Goal: Task Accomplishment & Management: Use online tool/utility

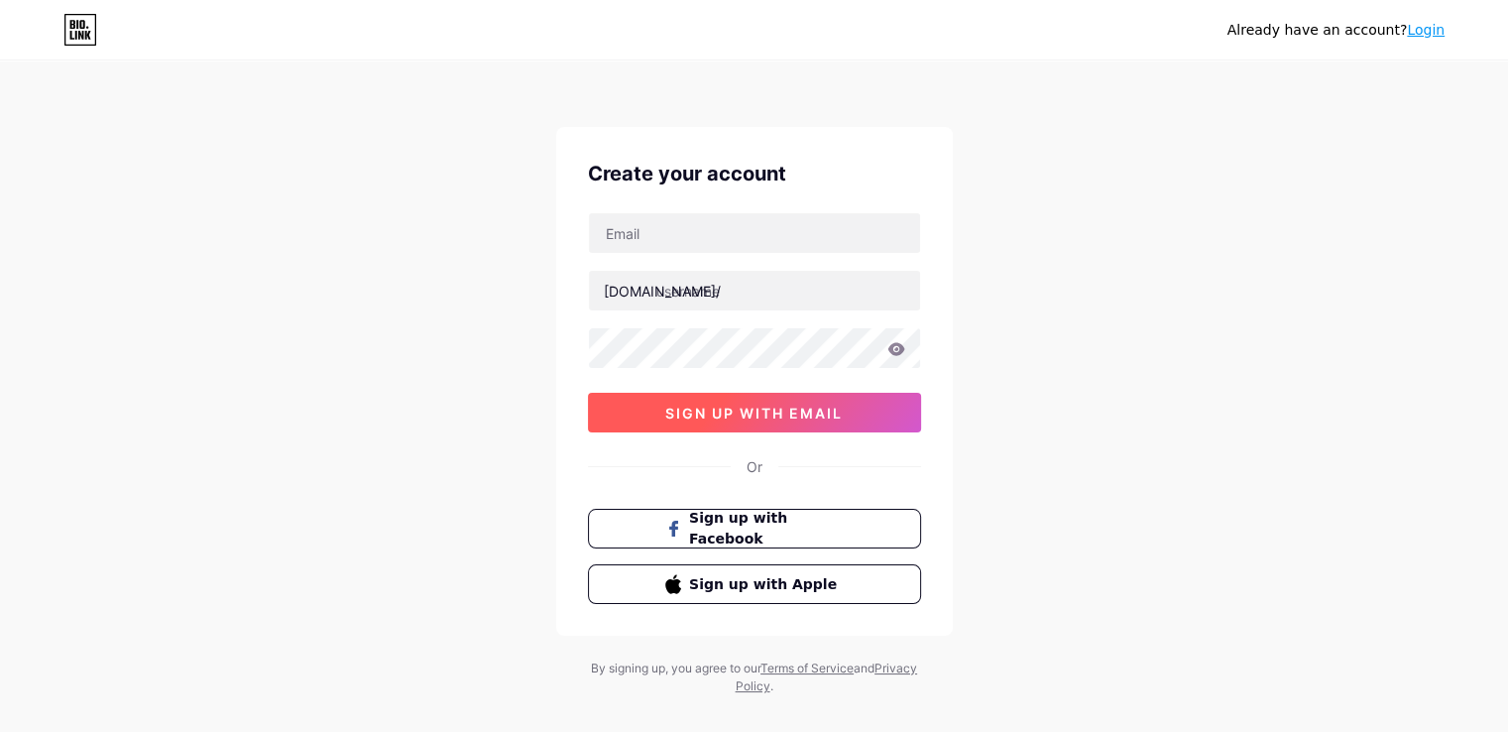
scroll to position [26, 0]
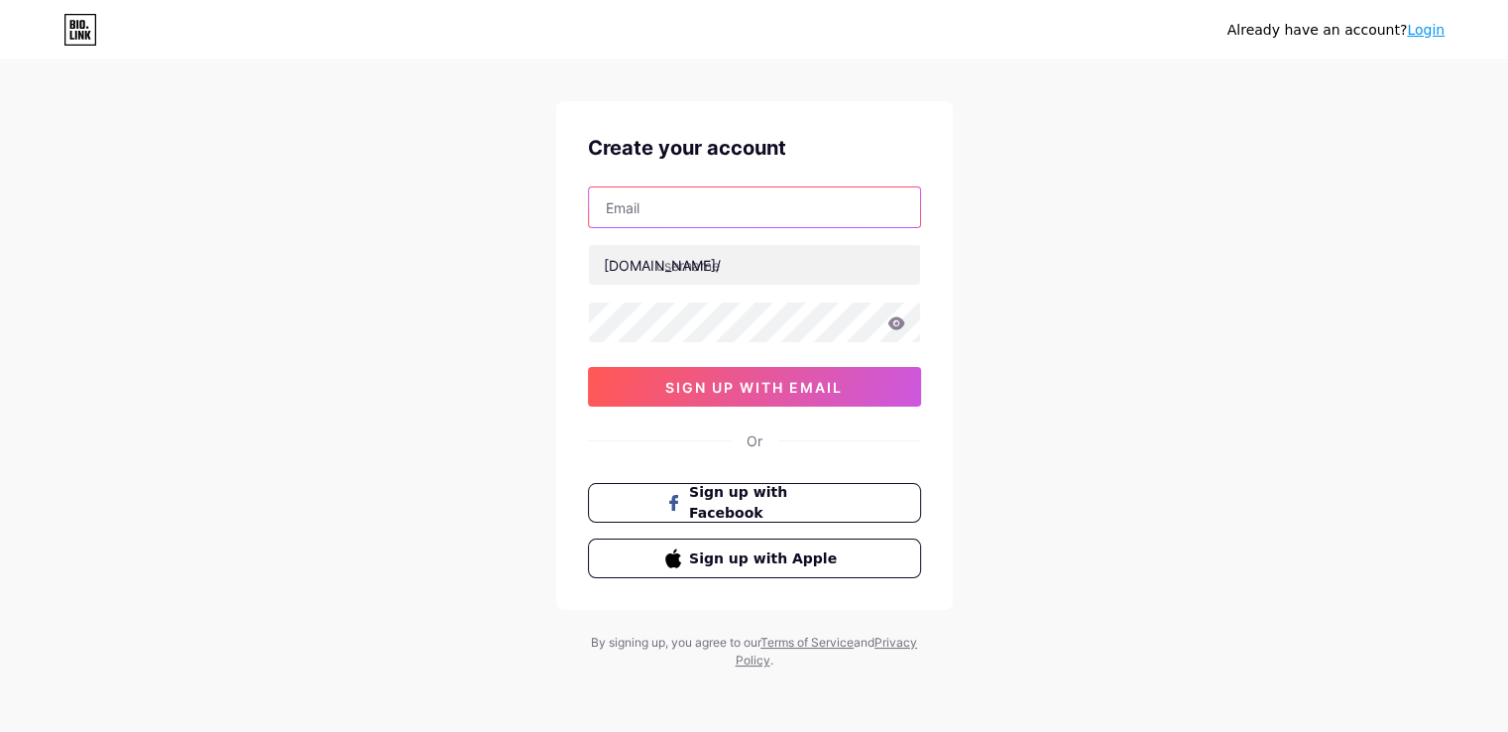
click at [721, 199] on input "text" at bounding box center [754, 207] width 331 height 40
type input "o"
type input "[EMAIL_ADDRESS][DOMAIN_NAME]"
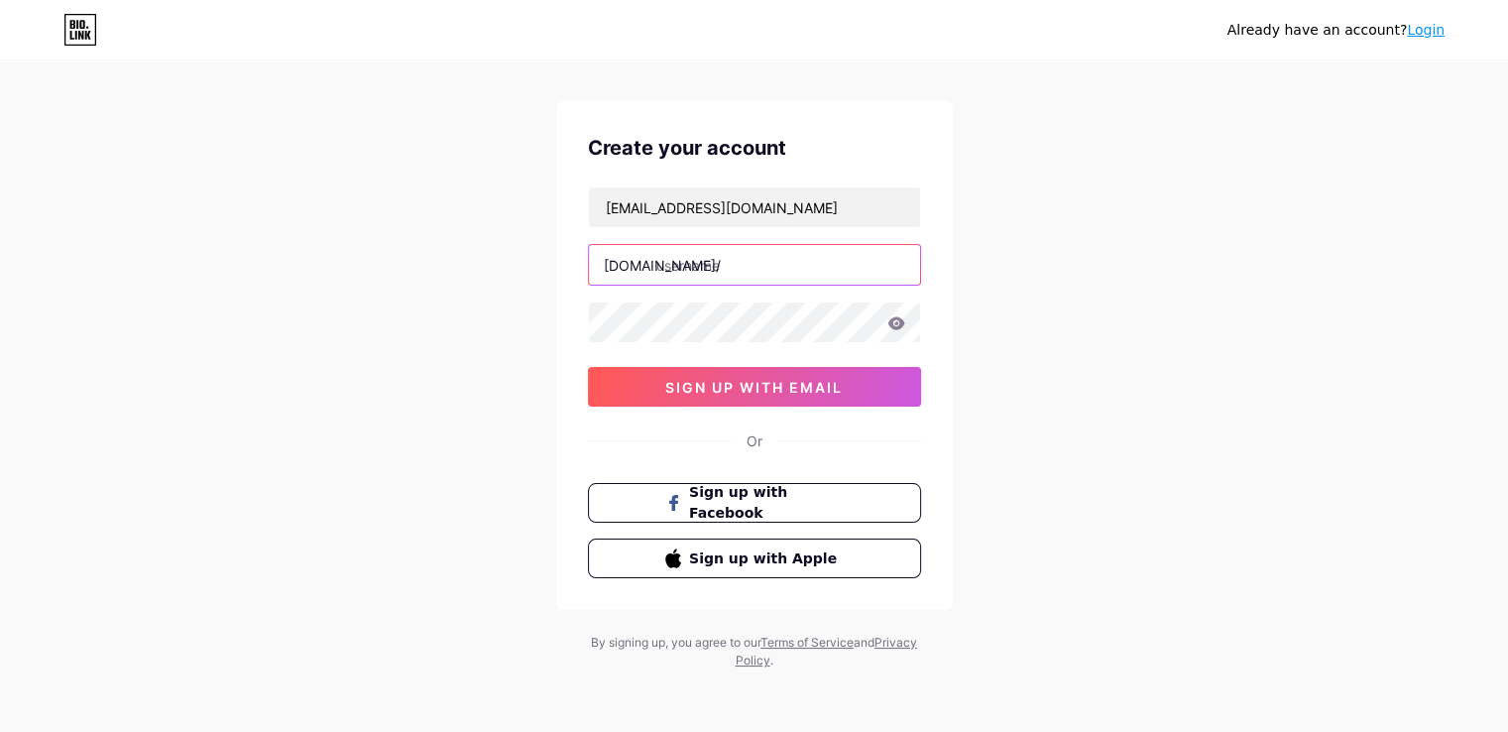
click at [714, 280] on input "text" at bounding box center [754, 265] width 331 height 40
type input "saiproperties"
click at [895, 316] on icon at bounding box center [895, 322] width 17 height 13
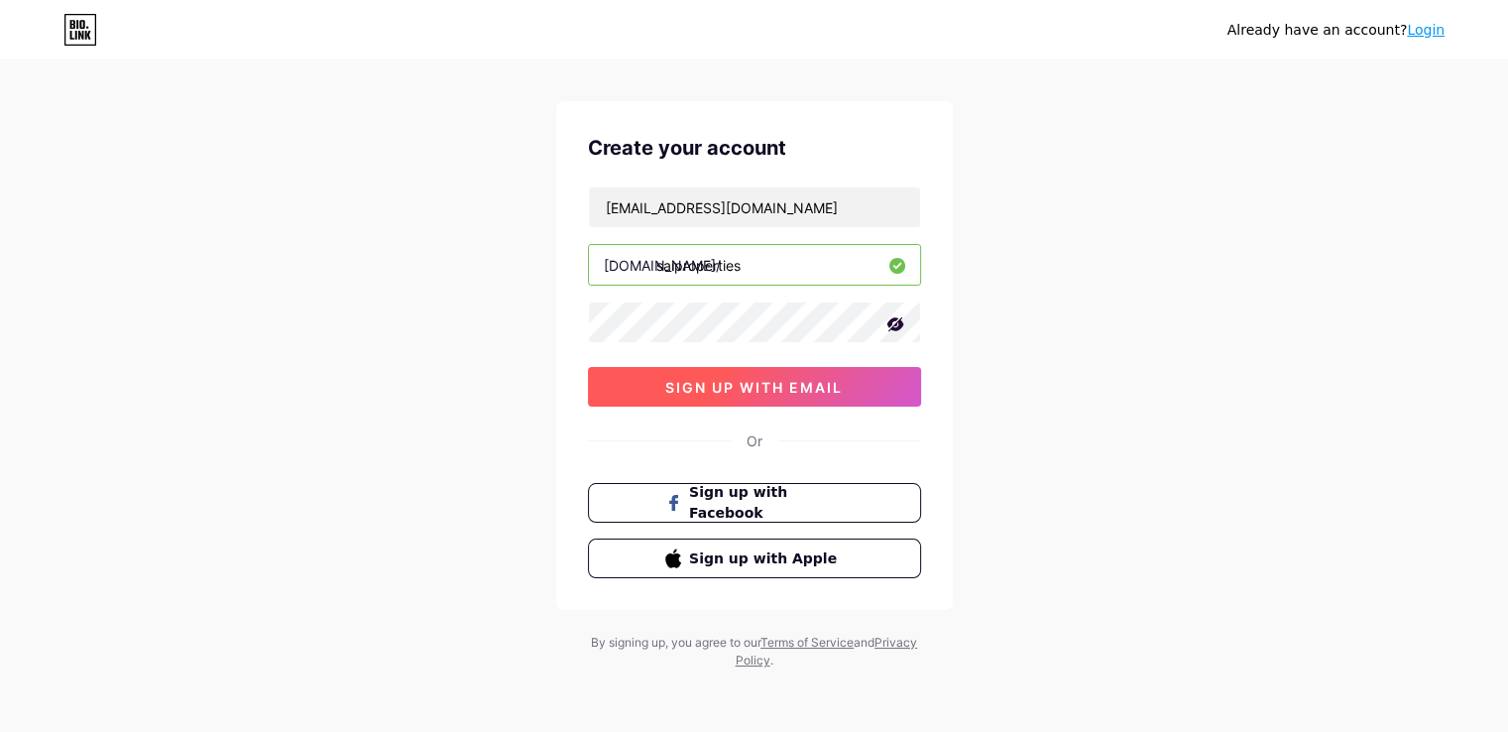
click at [716, 374] on button "sign up with email" at bounding box center [754, 387] width 333 height 40
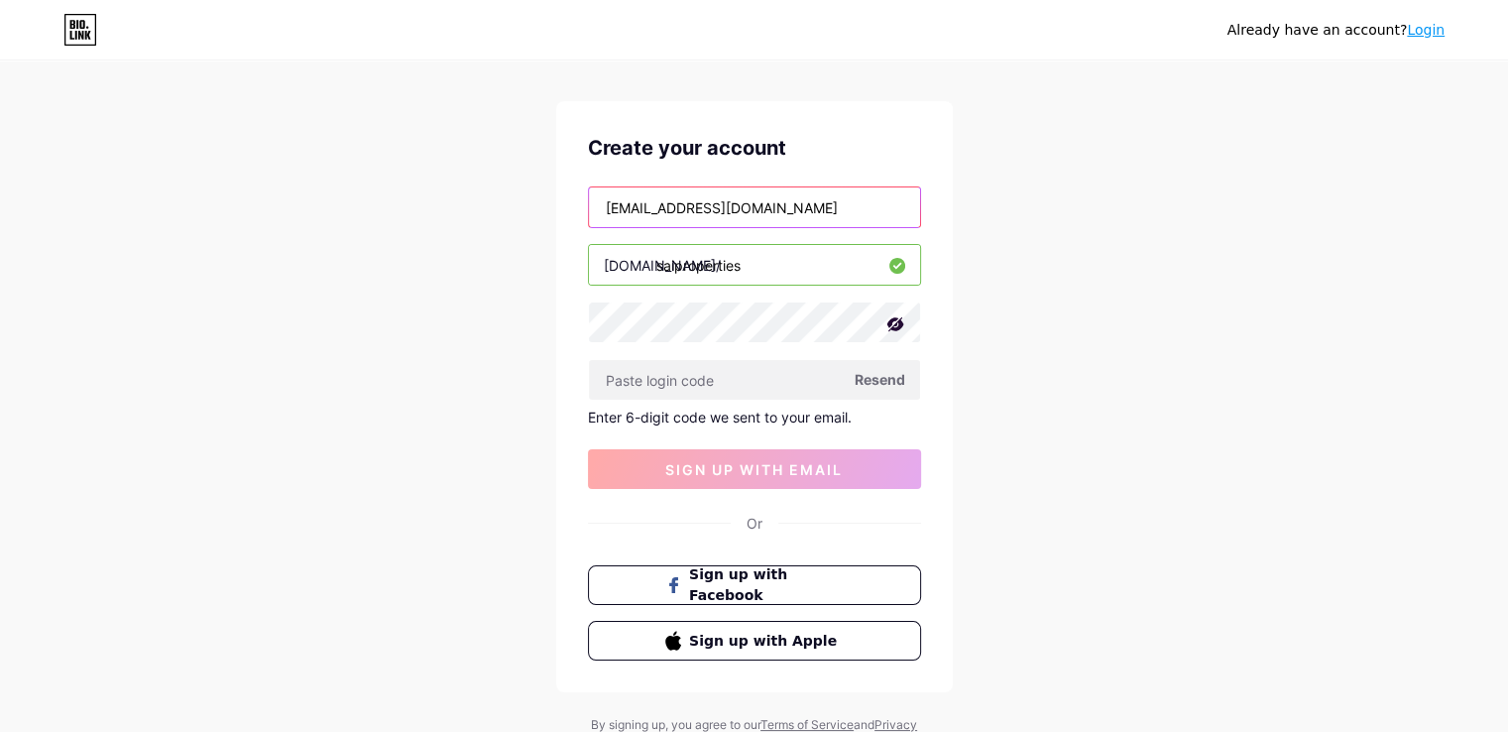
click at [658, 207] on input "[EMAIL_ADDRESS][DOMAIN_NAME]" at bounding box center [754, 207] width 331 height 40
type input "[EMAIL_ADDRESS][DOMAIN_NAME]"
click at [1066, 298] on div "Already have an account? Login Create your account [EMAIL_ADDRESS][DOMAIN_NAME]…" at bounding box center [754, 394] width 1508 height 841
click at [869, 266] on input "saiproperties" at bounding box center [754, 265] width 331 height 40
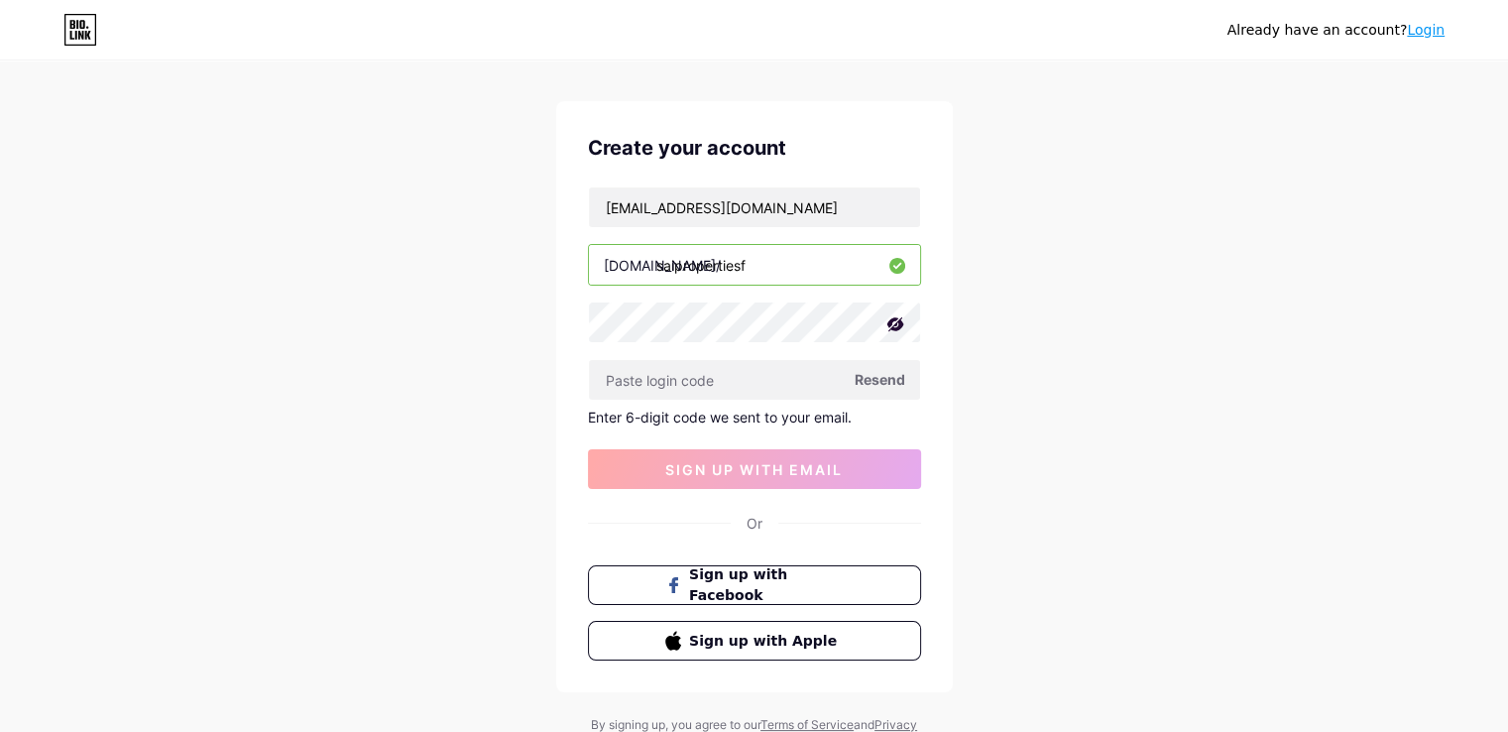
type input "saiproperties"
click at [864, 373] on span "Resend" at bounding box center [879, 379] width 51 height 21
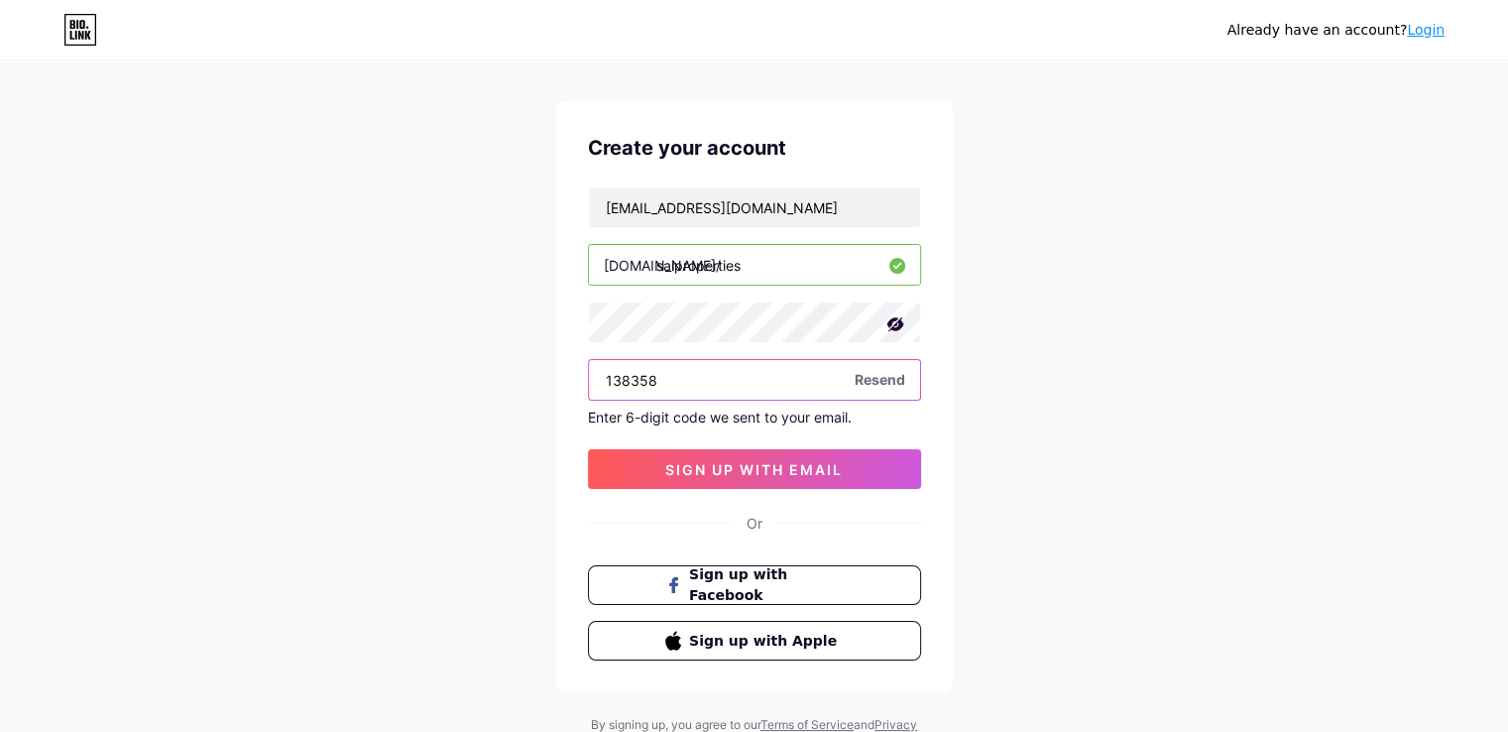
type input "138358"
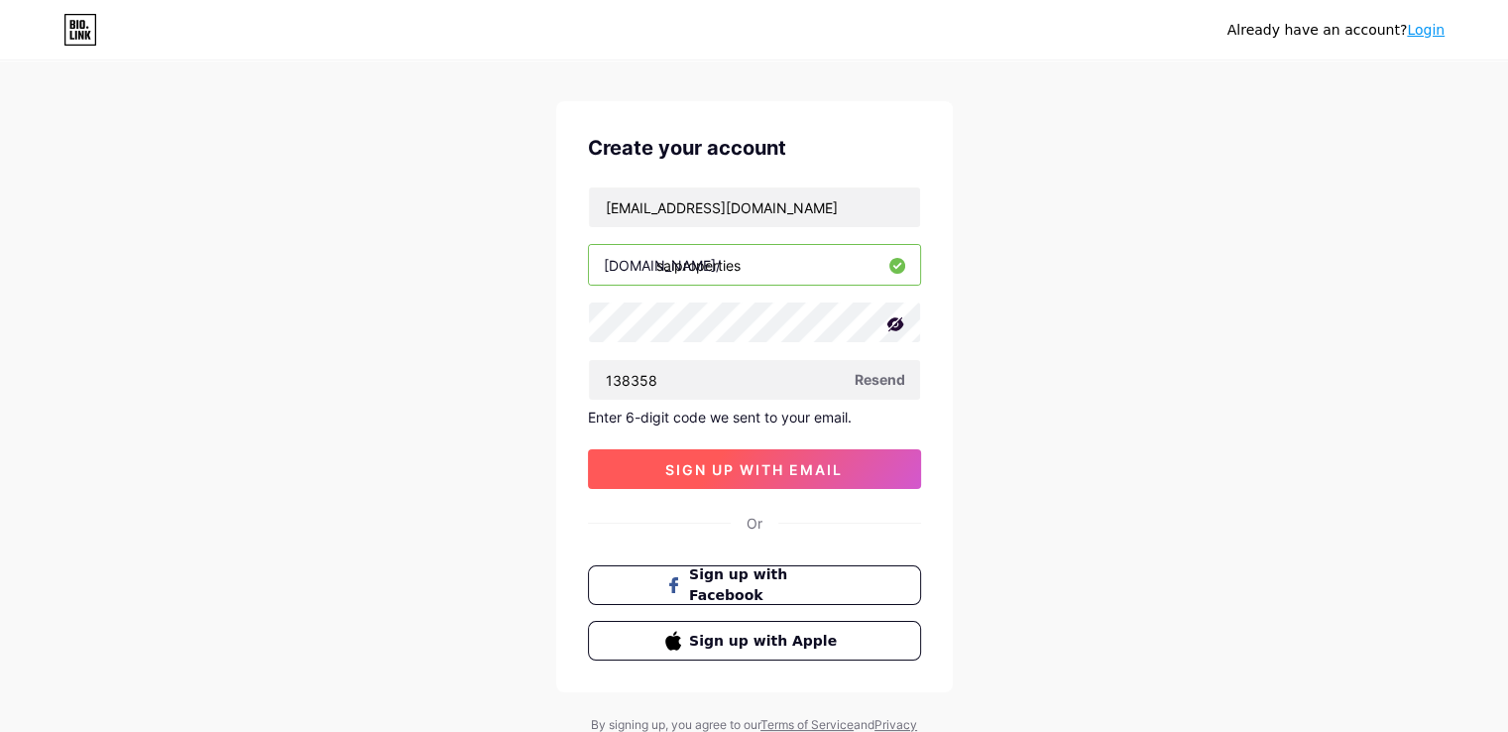
click at [788, 485] on button "sign up with email" at bounding box center [754, 469] width 333 height 40
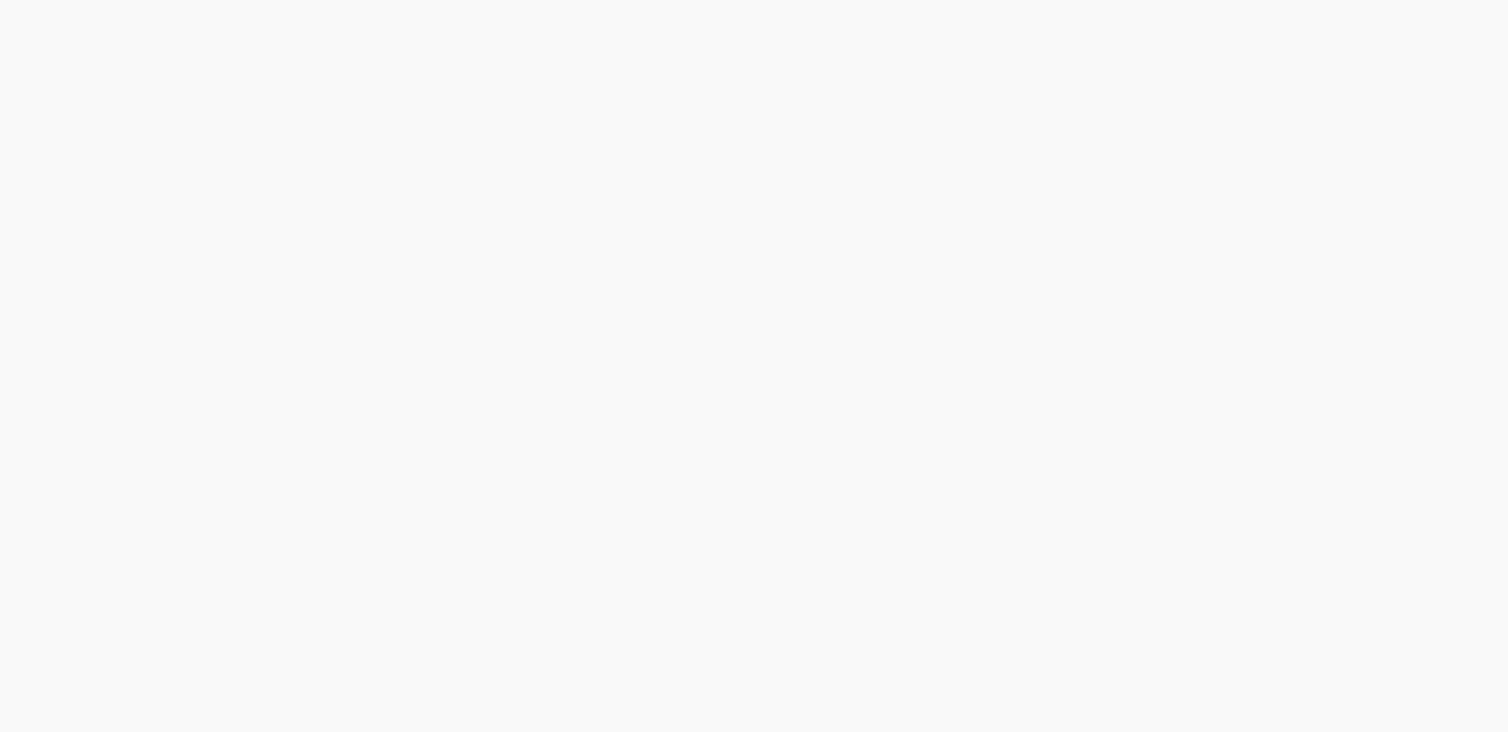
scroll to position [0, 0]
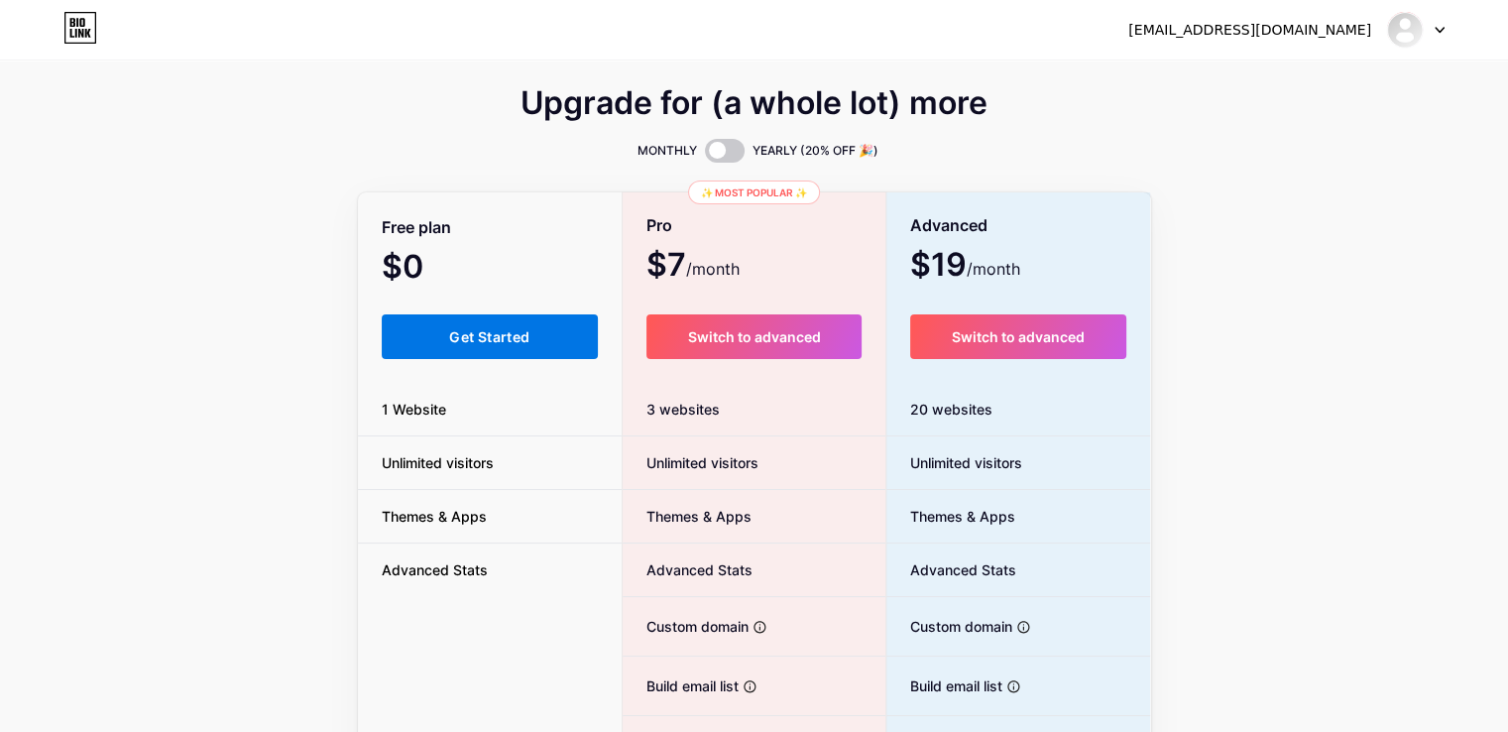
click at [528, 333] on span "Get Started" at bounding box center [489, 336] width 80 height 17
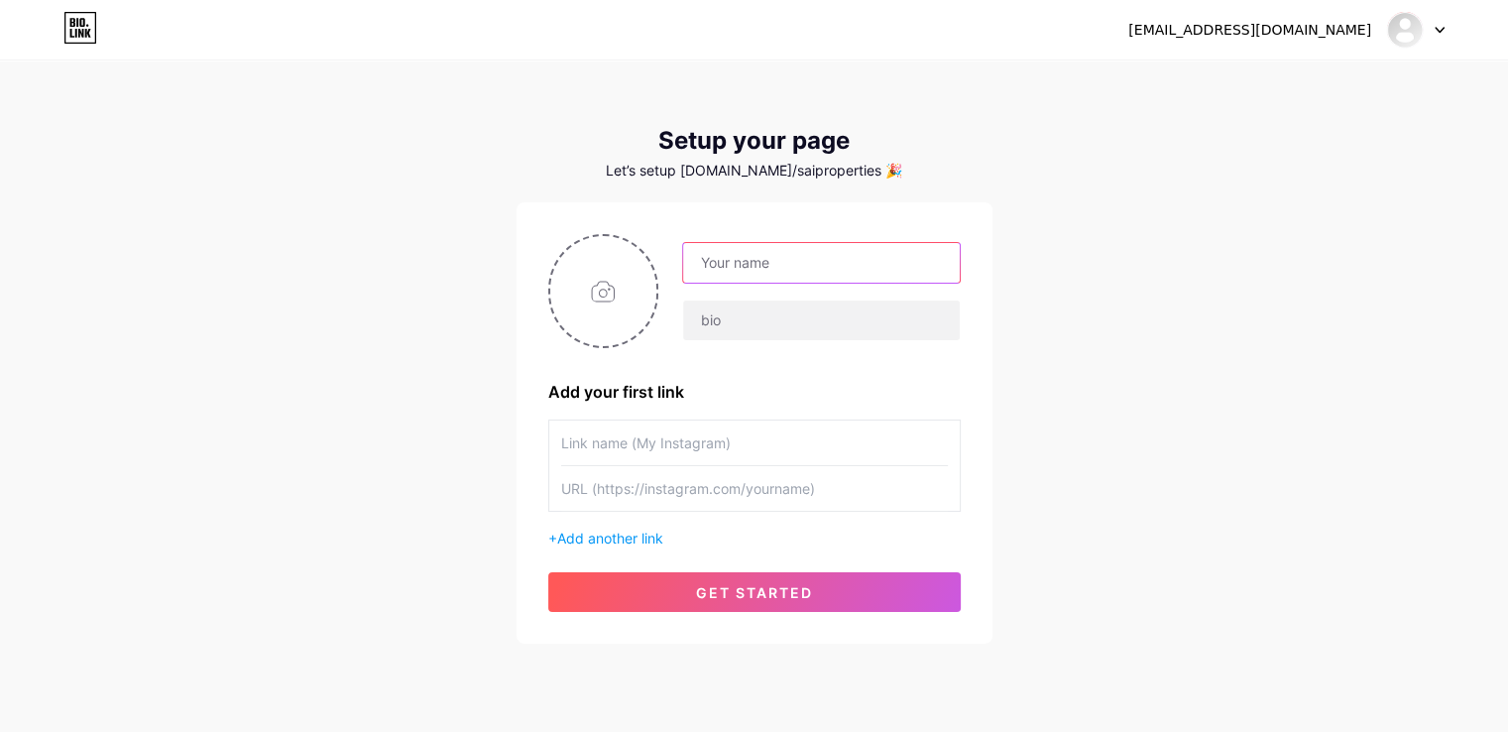
click at [777, 271] on input "text" at bounding box center [821, 263] width 276 height 40
type input "sai properties"
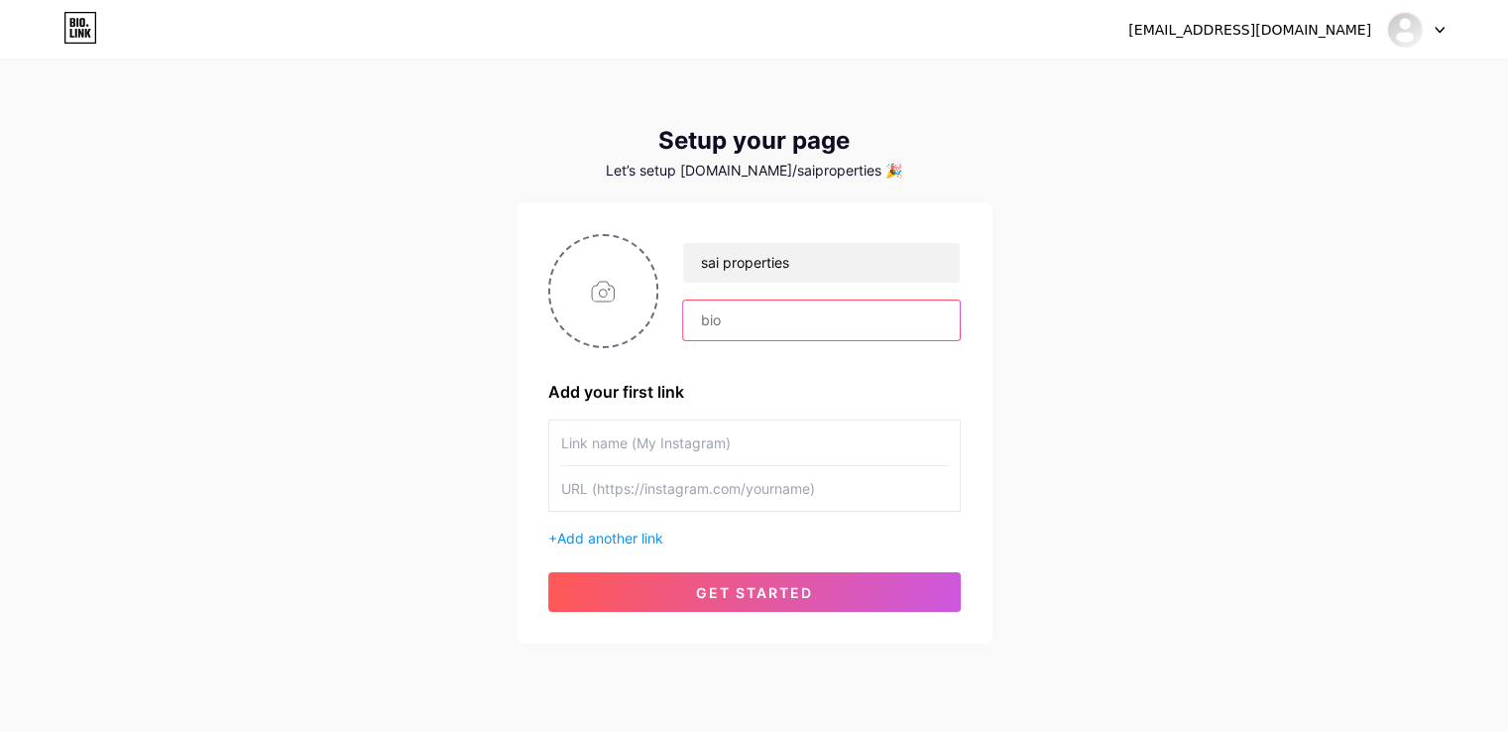
click at [762, 309] on input "text" at bounding box center [821, 320] width 276 height 40
type input "REAL ESTATE IN REAL TIME"
click at [591, 283] on input "file" at bounding box center [603, 291] width 107 height 110
type input "C:\fakepath\SAI PROPERTIES (5).png"
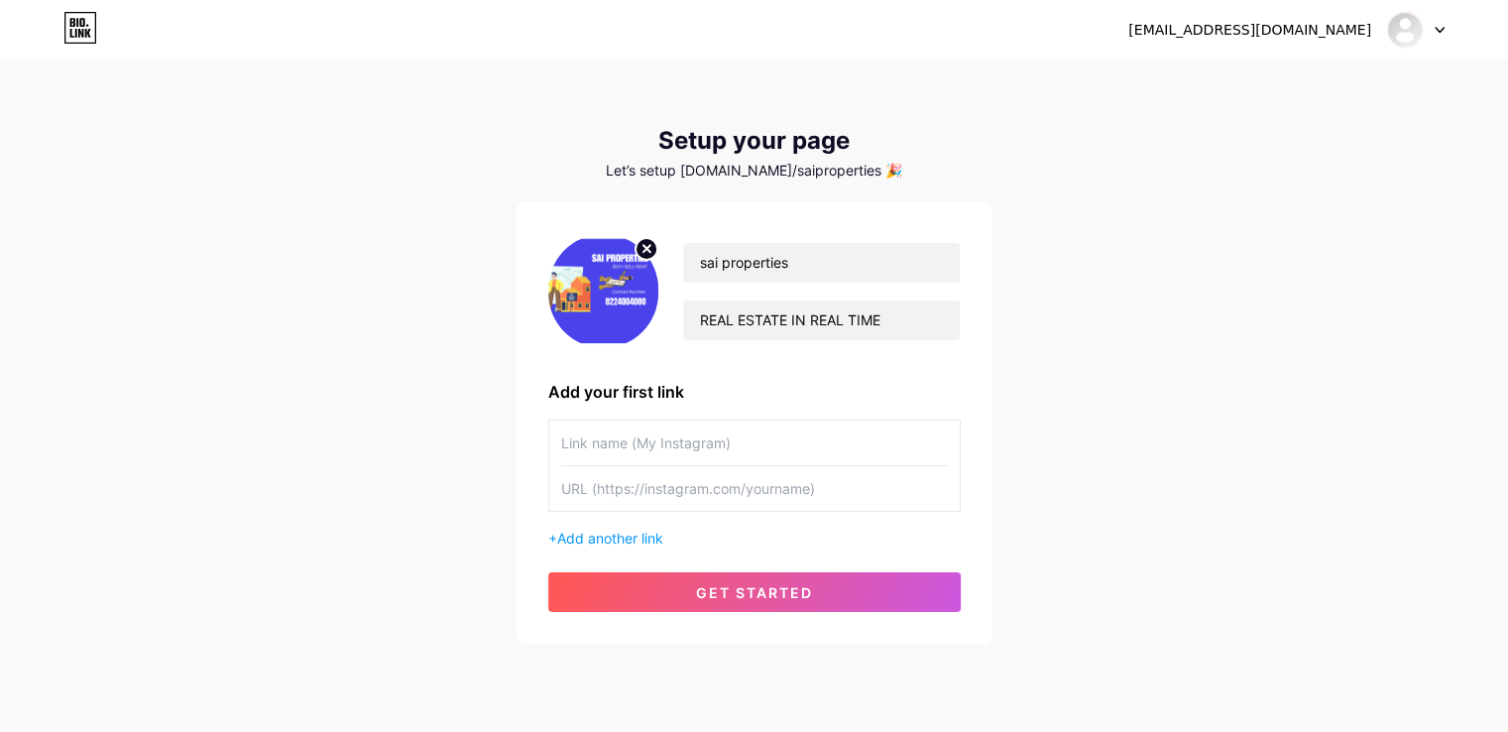
click at [647, 243] on circle at bounding box center [646, 249] width 22 height 22
click at [627, 274] on input "file" at bounding box center [603, 291] width 107 height 110
type input "C:\fakepath\Logo_02.png"
click at [440, 389] on div "[EMAIL_ADDRESS][DOMAIN_NAME] Dashboard Logout Setup your page Let’s setup [DOMA…" at bounding box center [754, 353] width 1508 height 707
drag, startPoint x: 634, startPoint y: 430, endPoint x: 678, endPoint y: 455, distance: 50.2
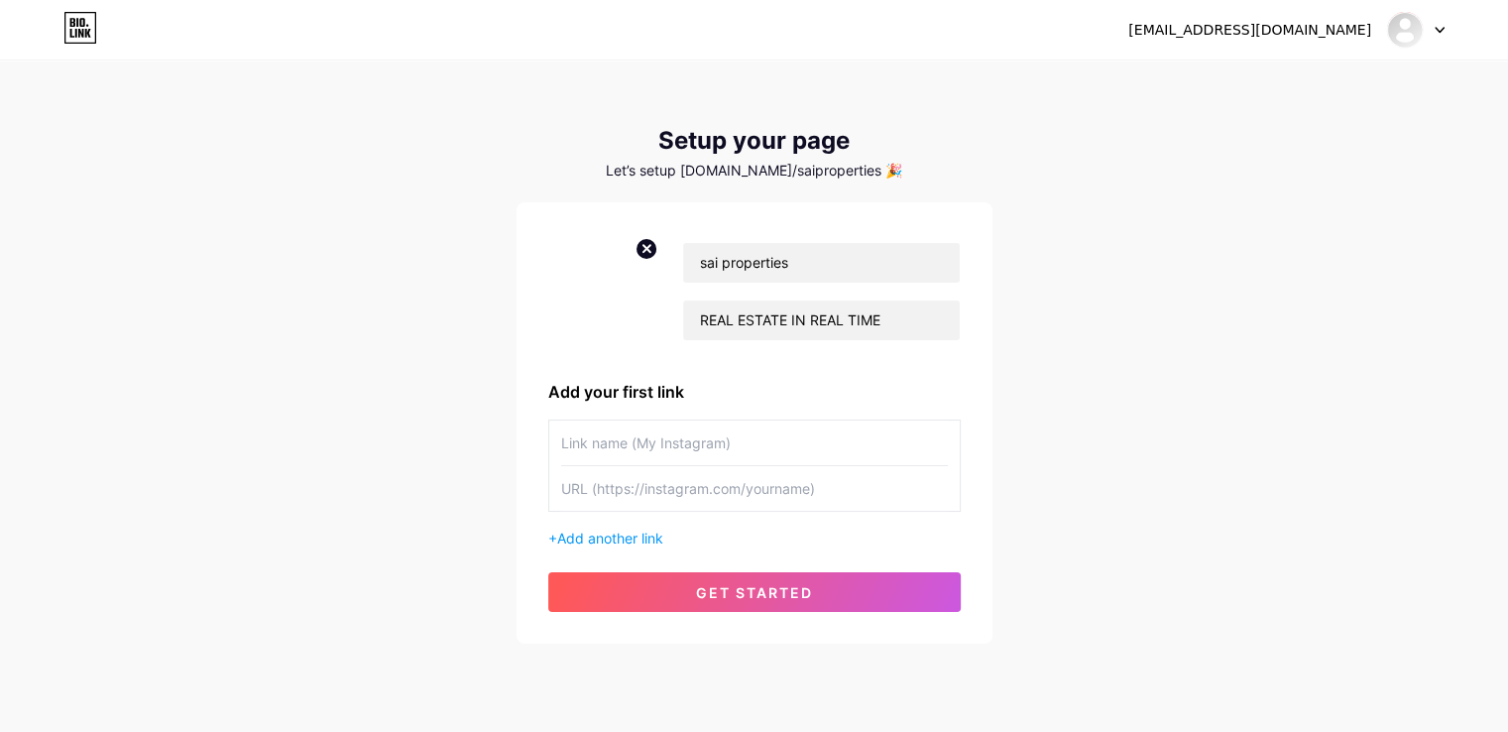
click at [678, 455] on input "text" at bounding box center [754, 442] width 387 height 45
paste input "[URL][DOMAIN_NAME]"
type input "h"
click at [614, 493] on input "text" at bounding box center [754, 488] width 387 height 45
paste input "[URL][DOMAIN_NAME]"
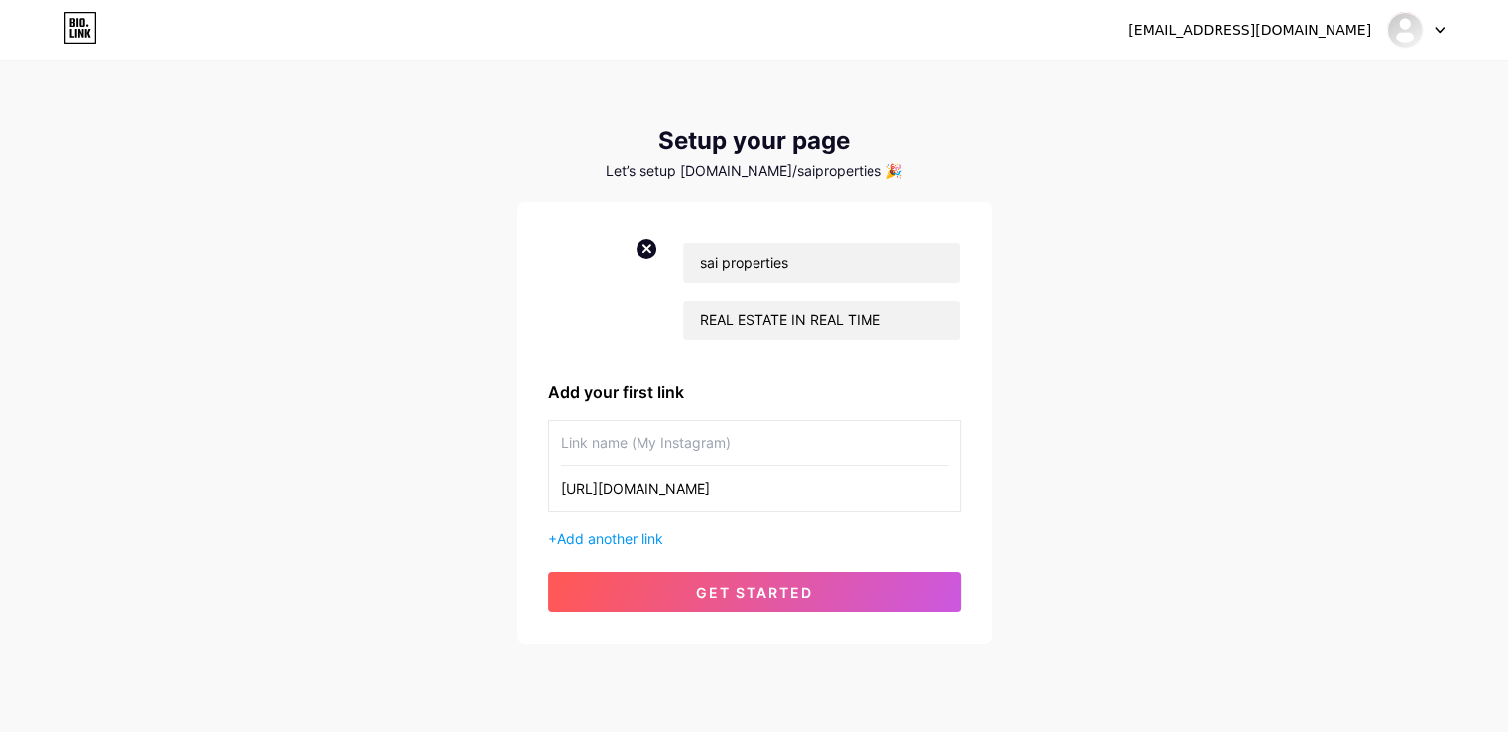
scroll to position [0, 445]
type input "[URL][DOMAIN_NAME]"
click at [646, 449] on input "text" at bounding box center [754, 442] width 387 height 45
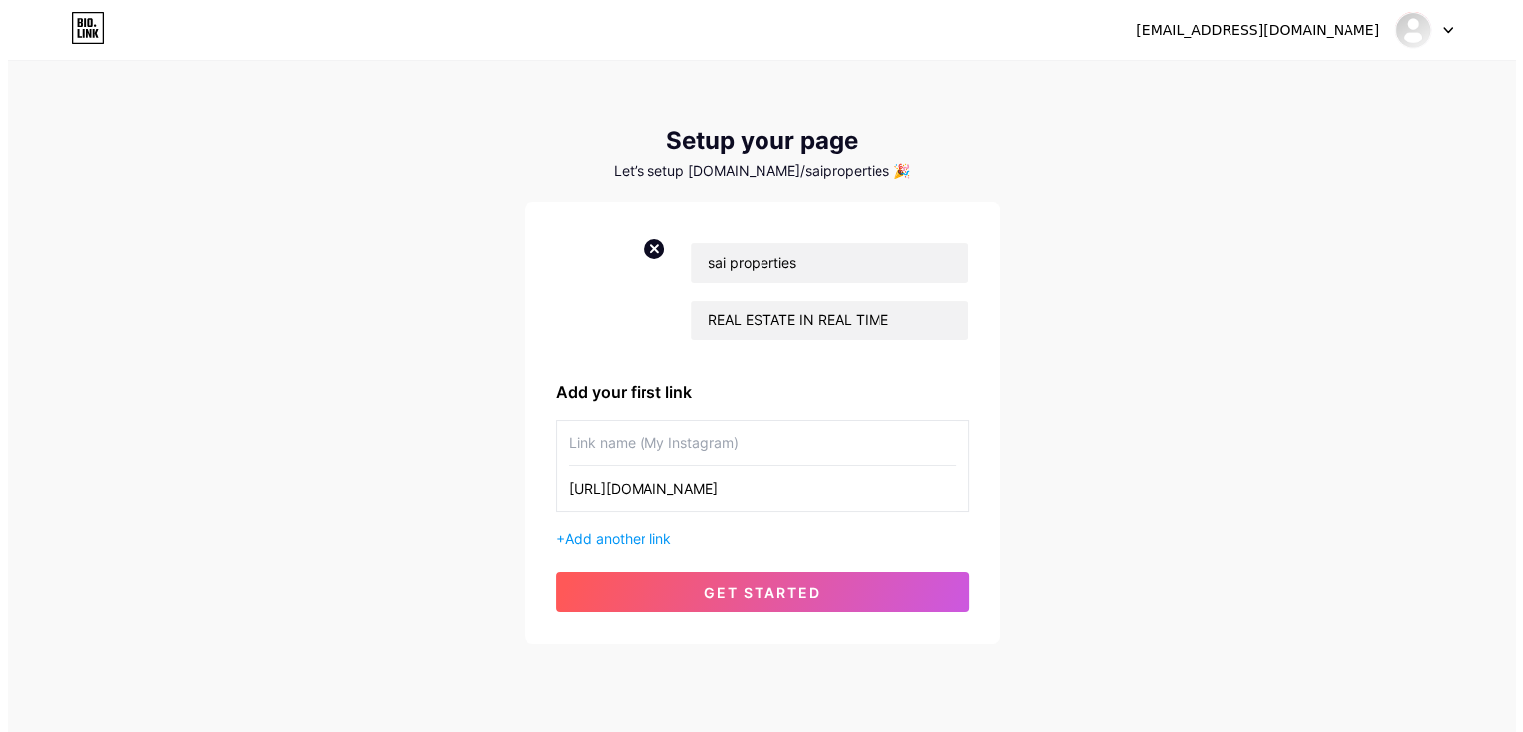
scroll to position [0, 0]
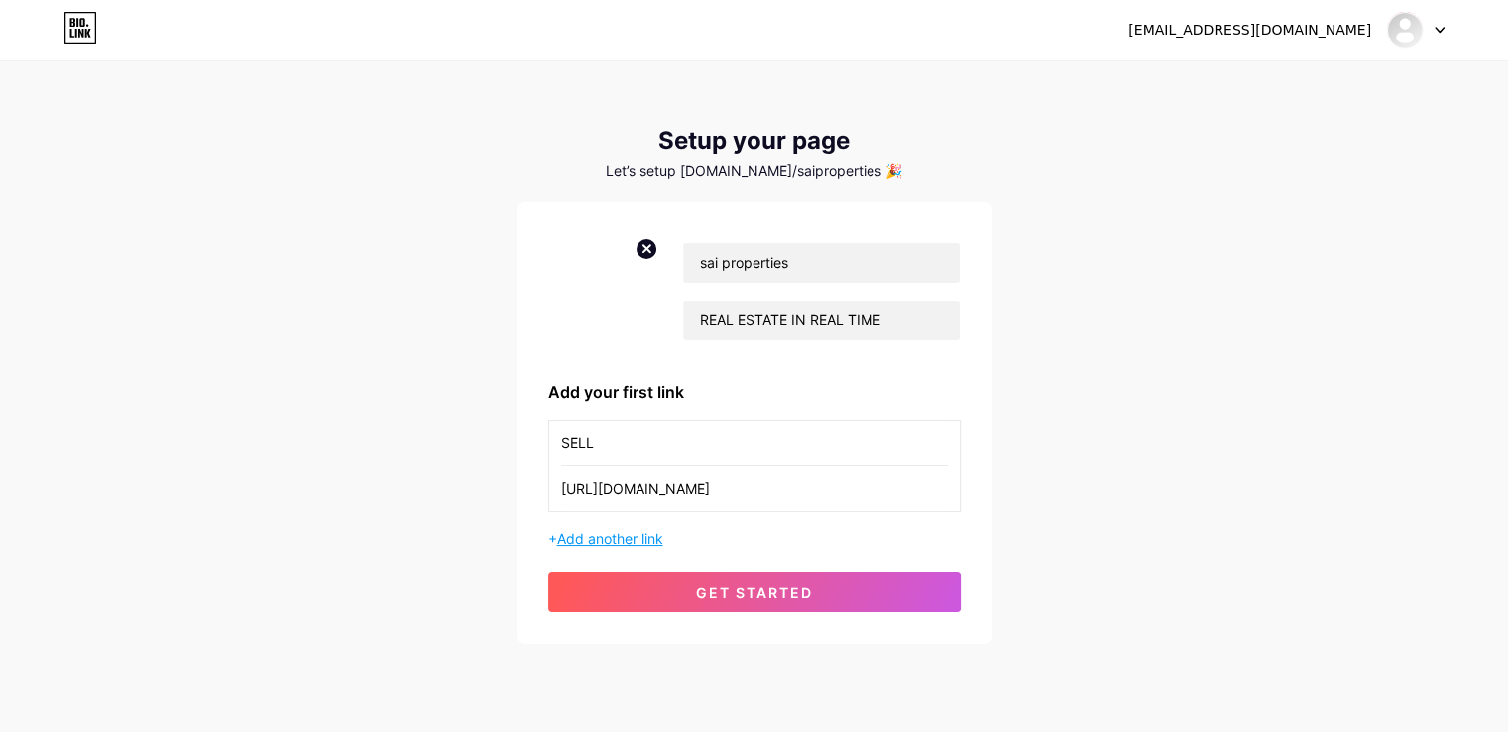
type input "SELL"
click at [654, 529] on span "Add another link" at bounding box center [610, 537] width 106 height 17
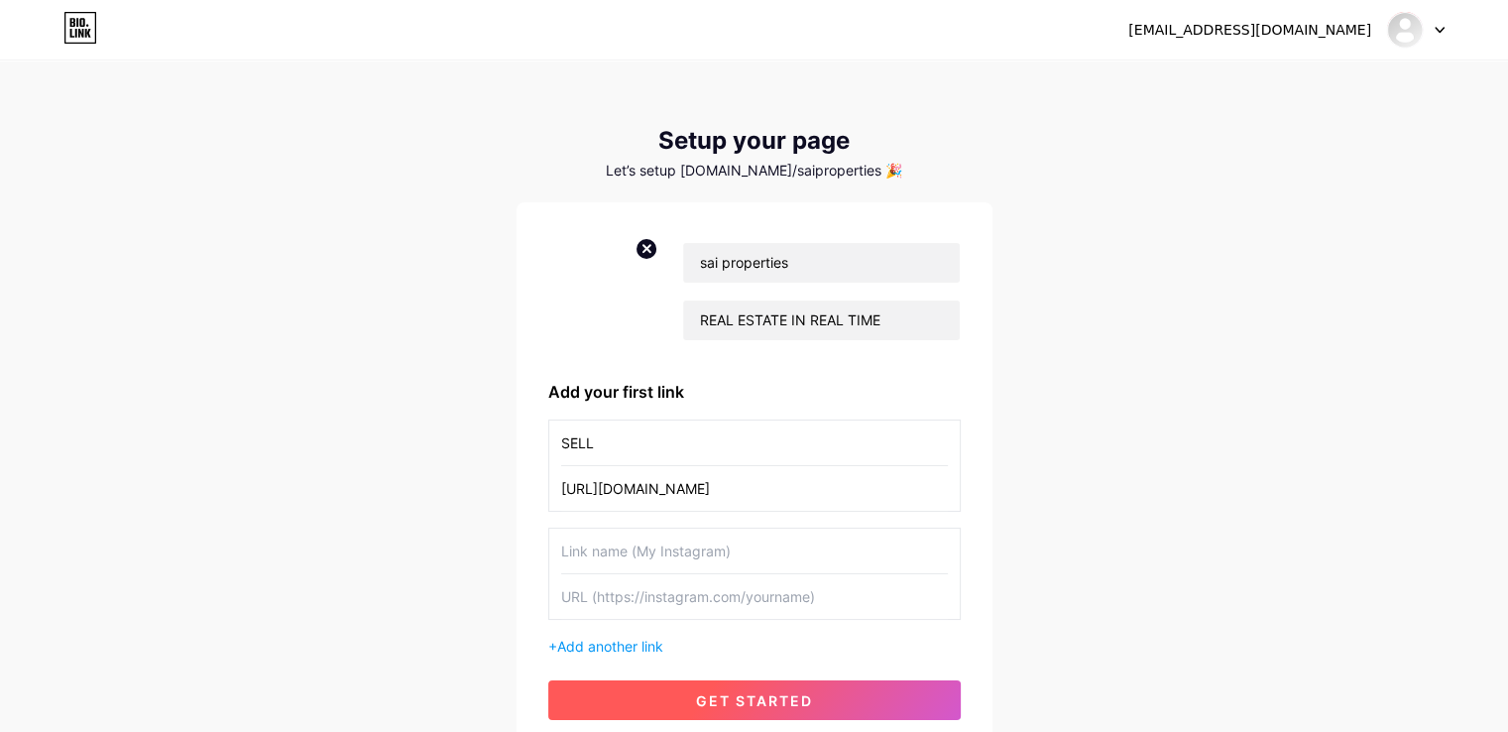
click at [671, 697] on button "get started" at bounding box center [754, 700] width 412 height 40
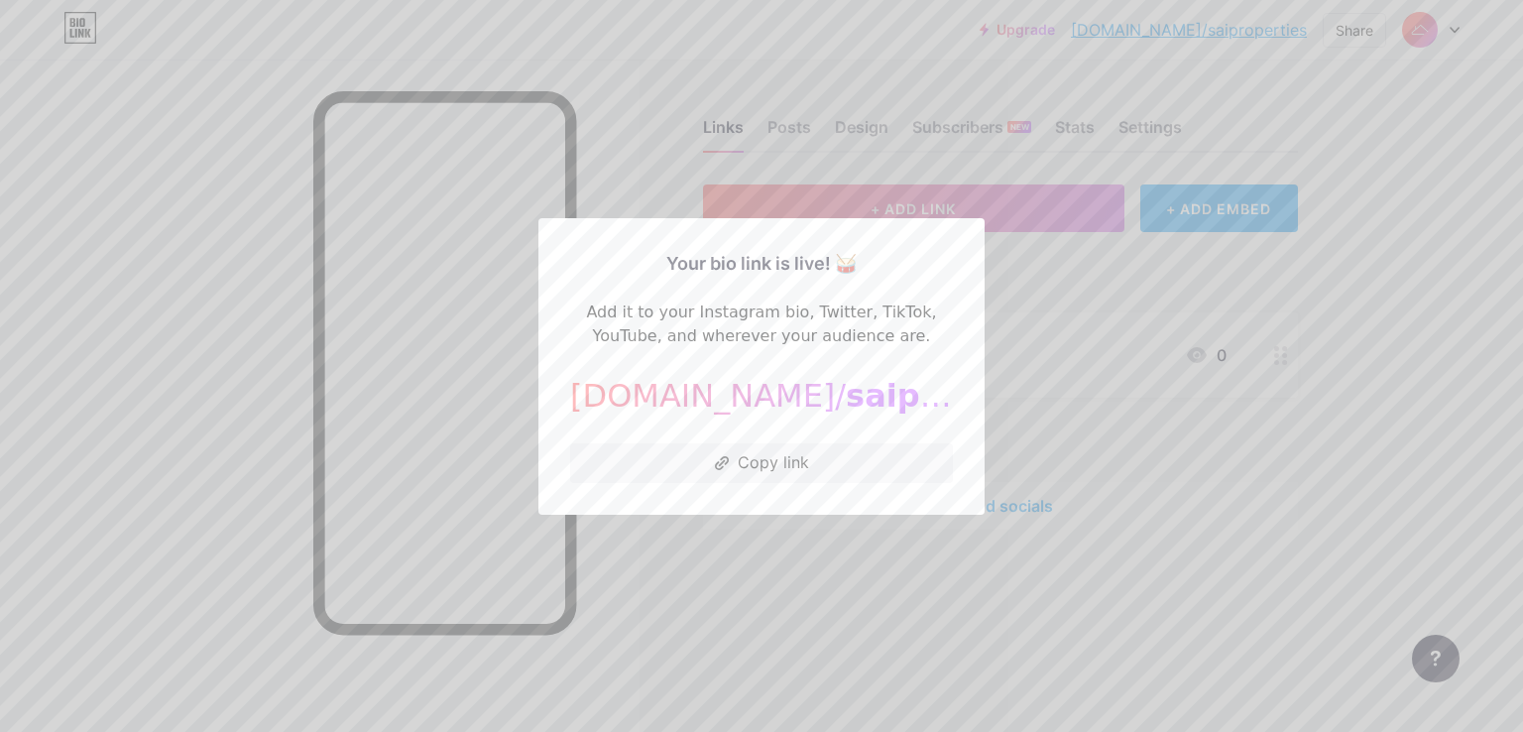
click at [809, 630] on div at bounding box center [761, 366] width 1523 height 732
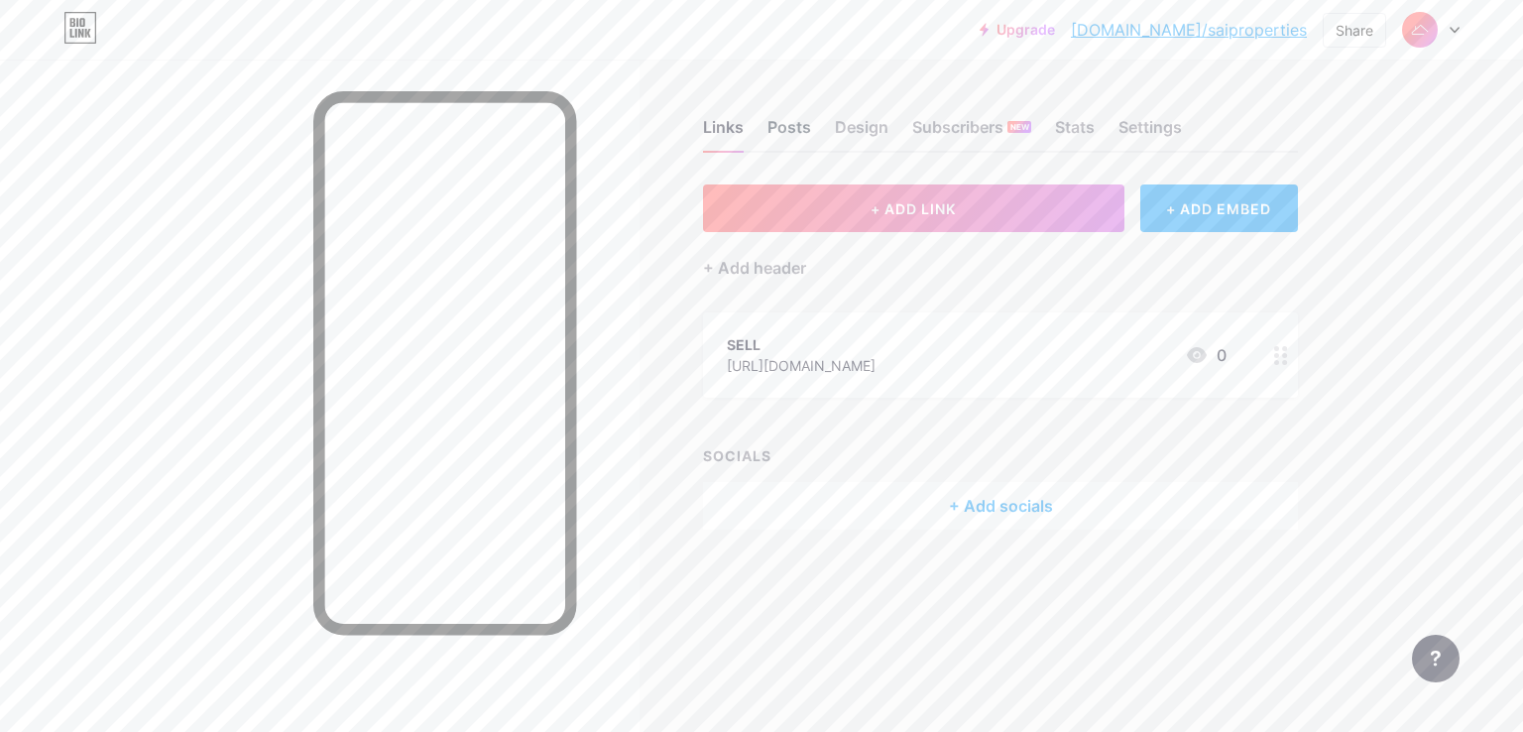
click at [785, 132] on div "Posts" at bounding box center [789, 133] width 44 height 36
click at [874, 128] on div "Design" at bounding box center [862, 133] width 54 height 36
click at [776, 117] on div "Posts" at bounding box center [789, 133] width 44 height 36
click at [837, 117] on div "Design" at bounding box center [862, 133] width 54 height 36
click at [769, 445] on div "SOCIALS" at bounding box center [1000, 455] width 595 height 21
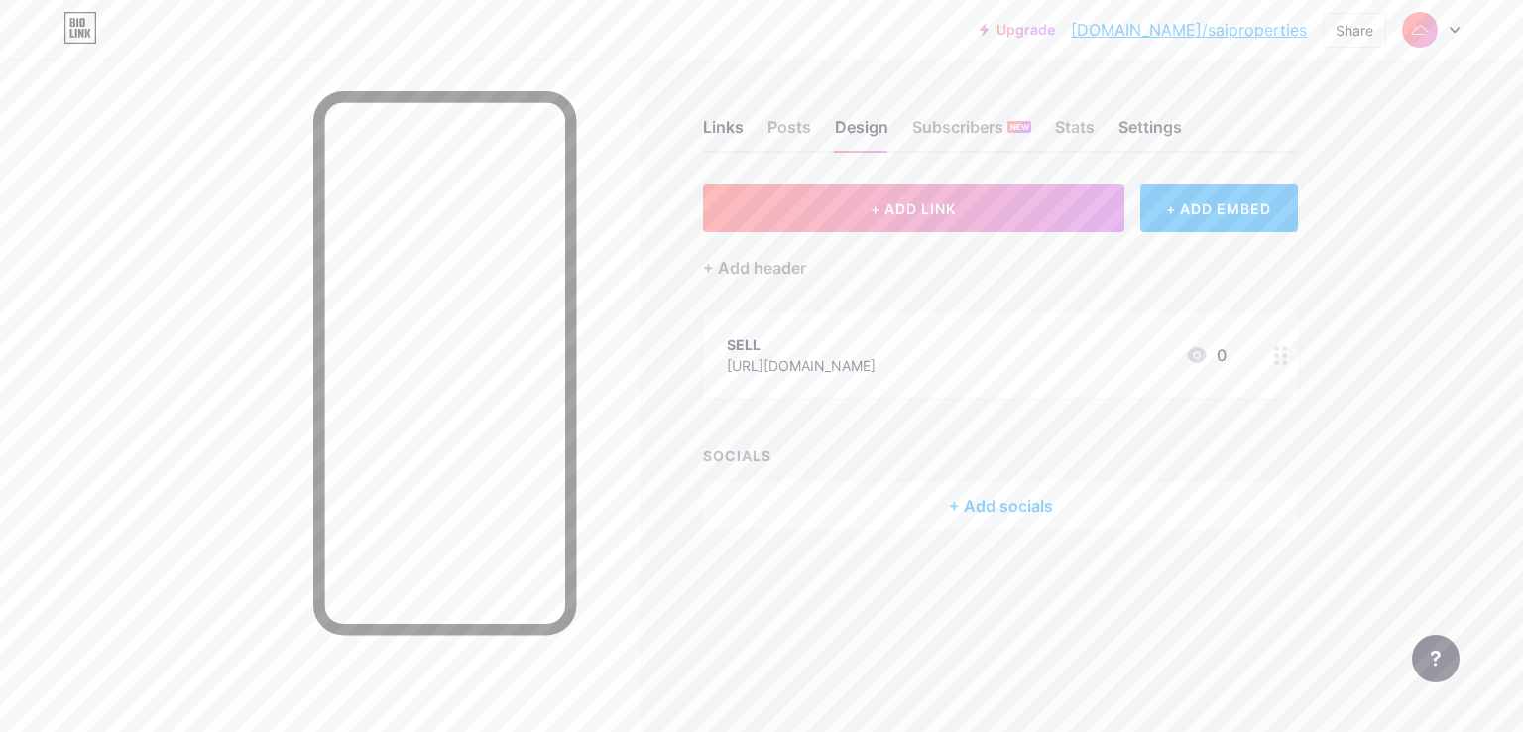
click at [1133, 132] on div "Settings" at bounding box center [1149, 133] width 63 height 36
click at [1086, 133] on div "Stats" at bounding box center [1075, 133] width 40 height 36
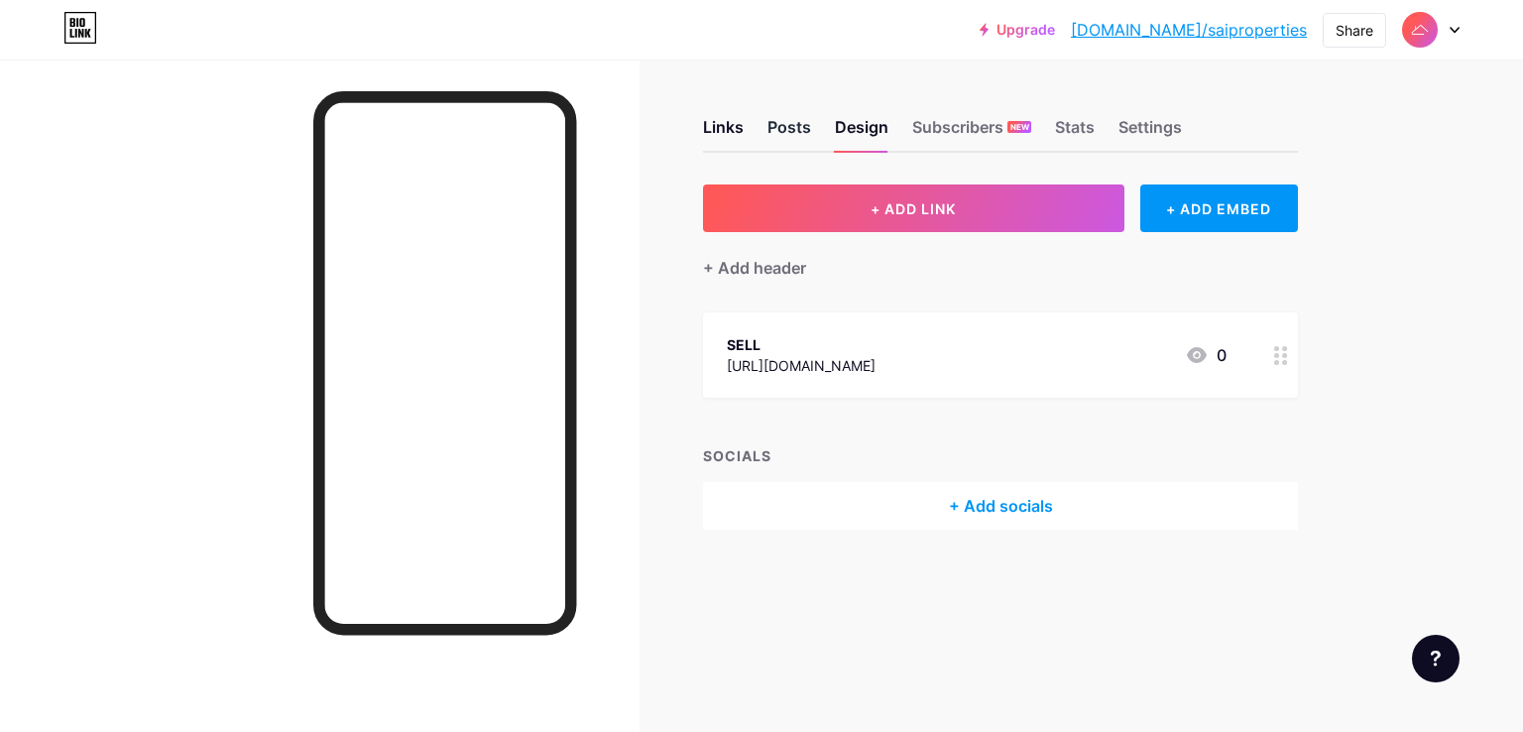
click at [780, 130] on div "Posts" at bounding box center [789, 133] width 44 height 36
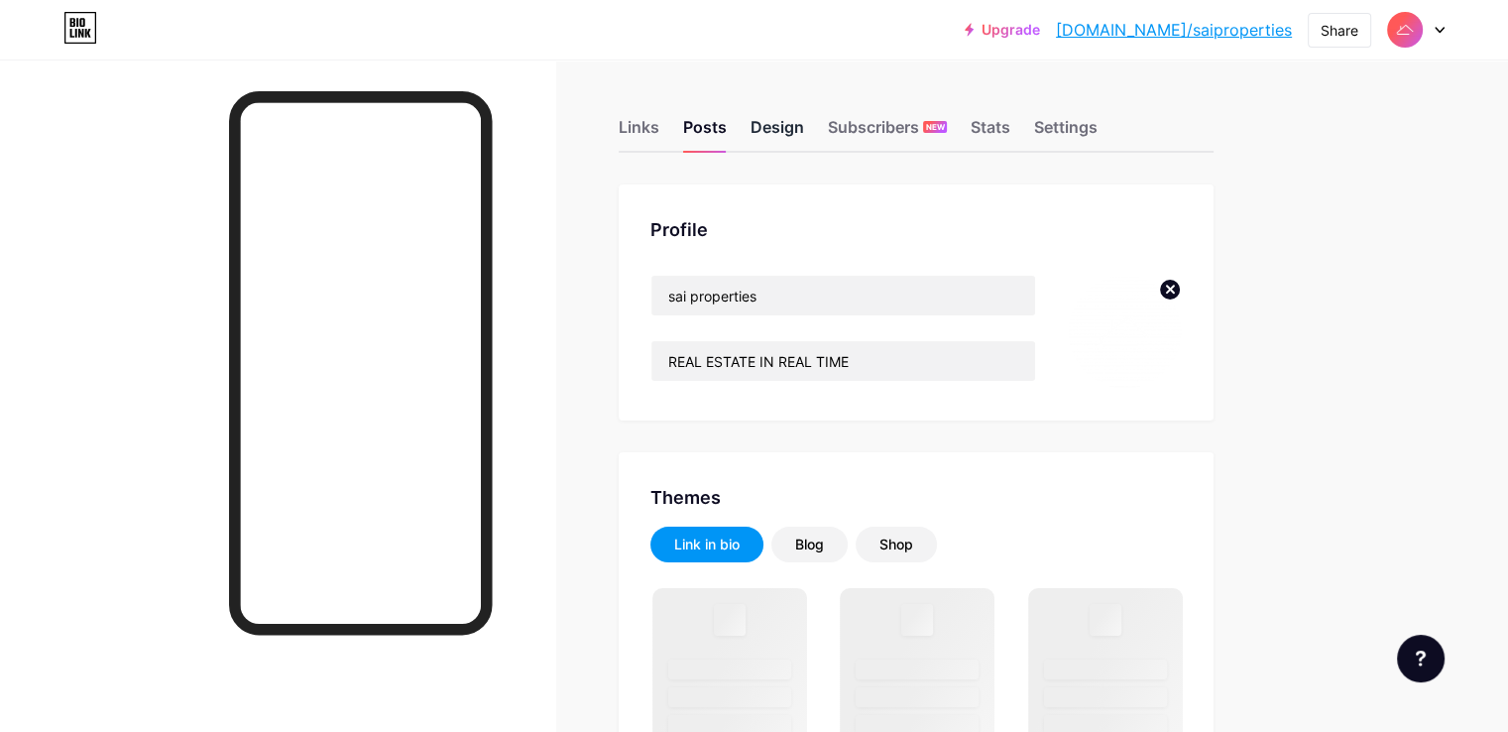
click at [804, 127] on div "Design" at bounding box center [777, 133] width 54 height 36
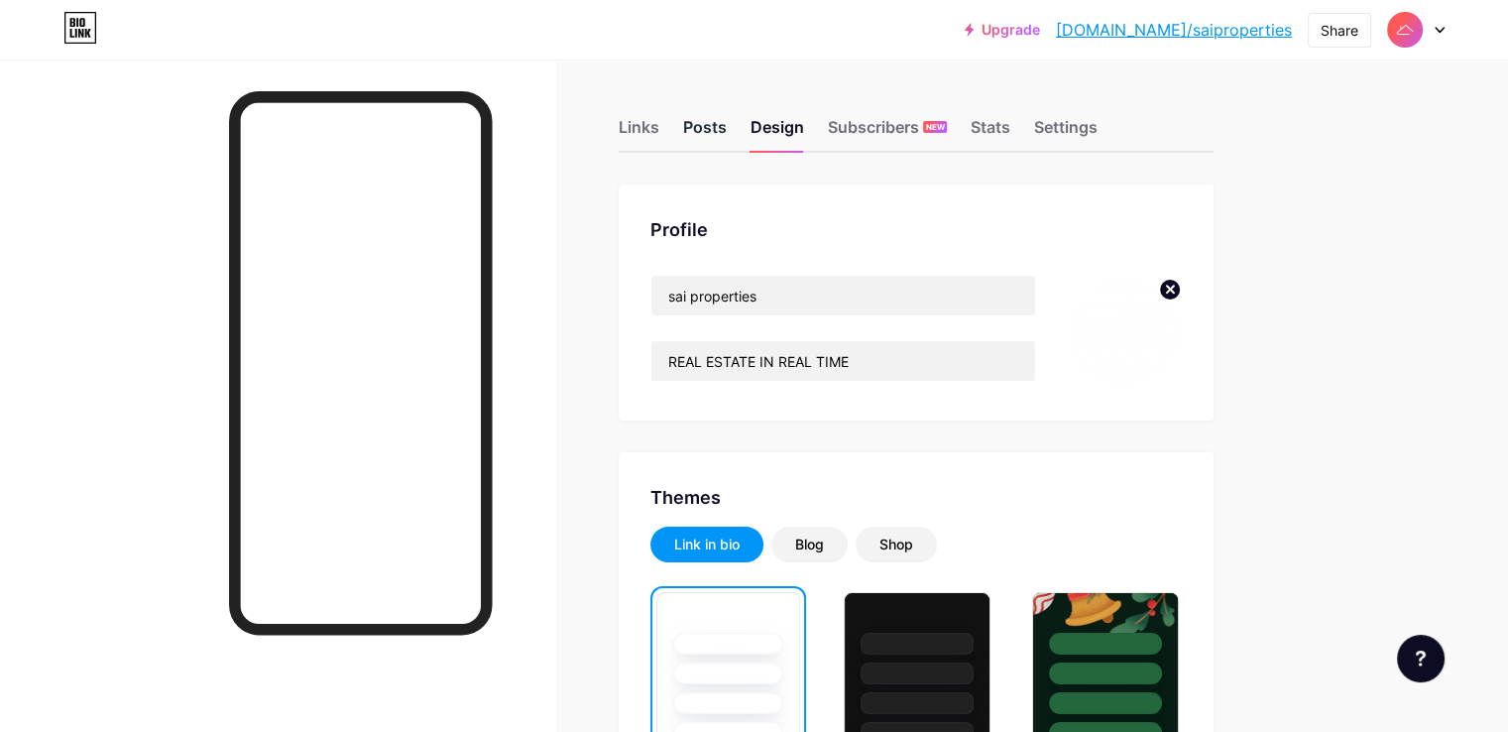
click at [727, 137] on div "Posts" at bounding box center [705, 133] width 44 height 36
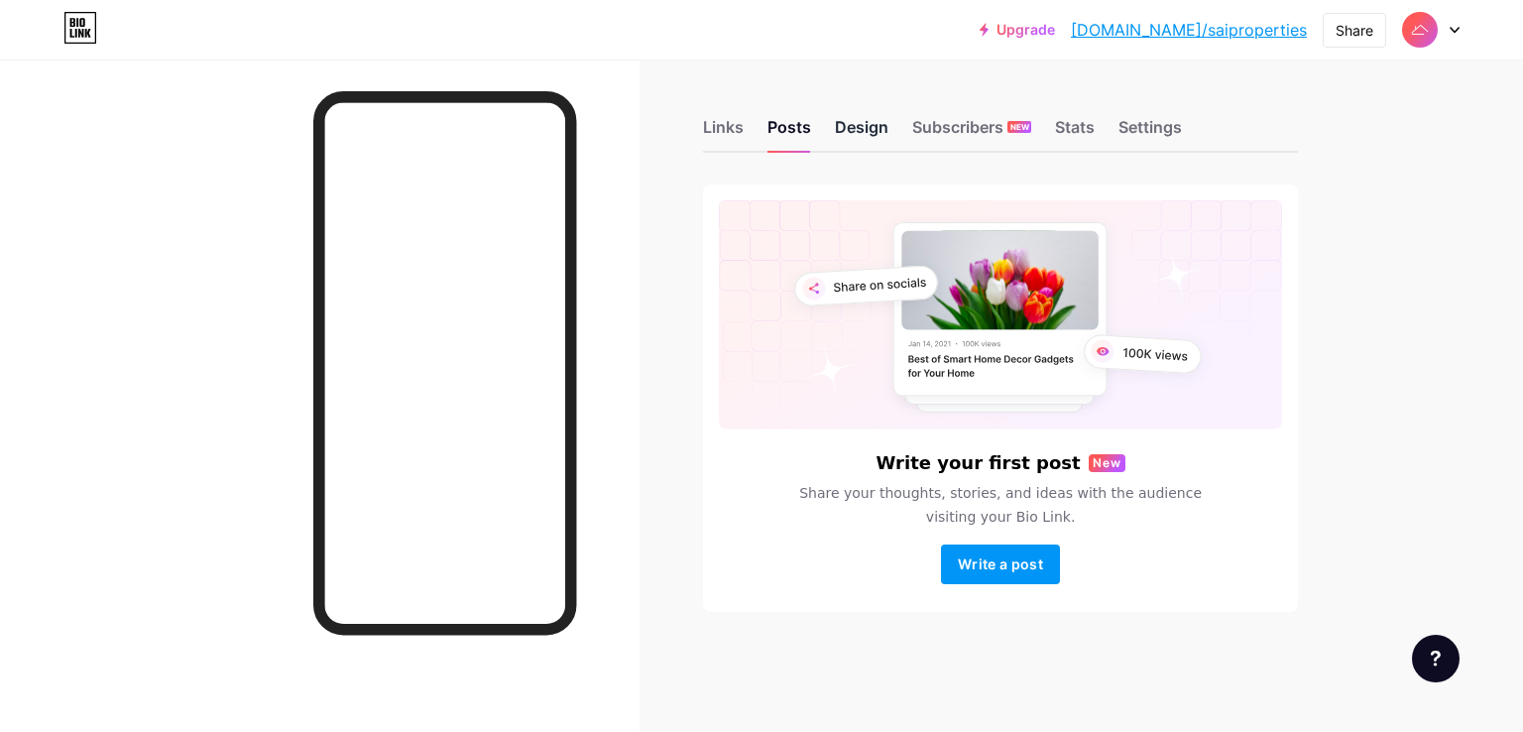
click at [835, 131] on div "Design" at bounding box center [862, 133] width 54 height 36
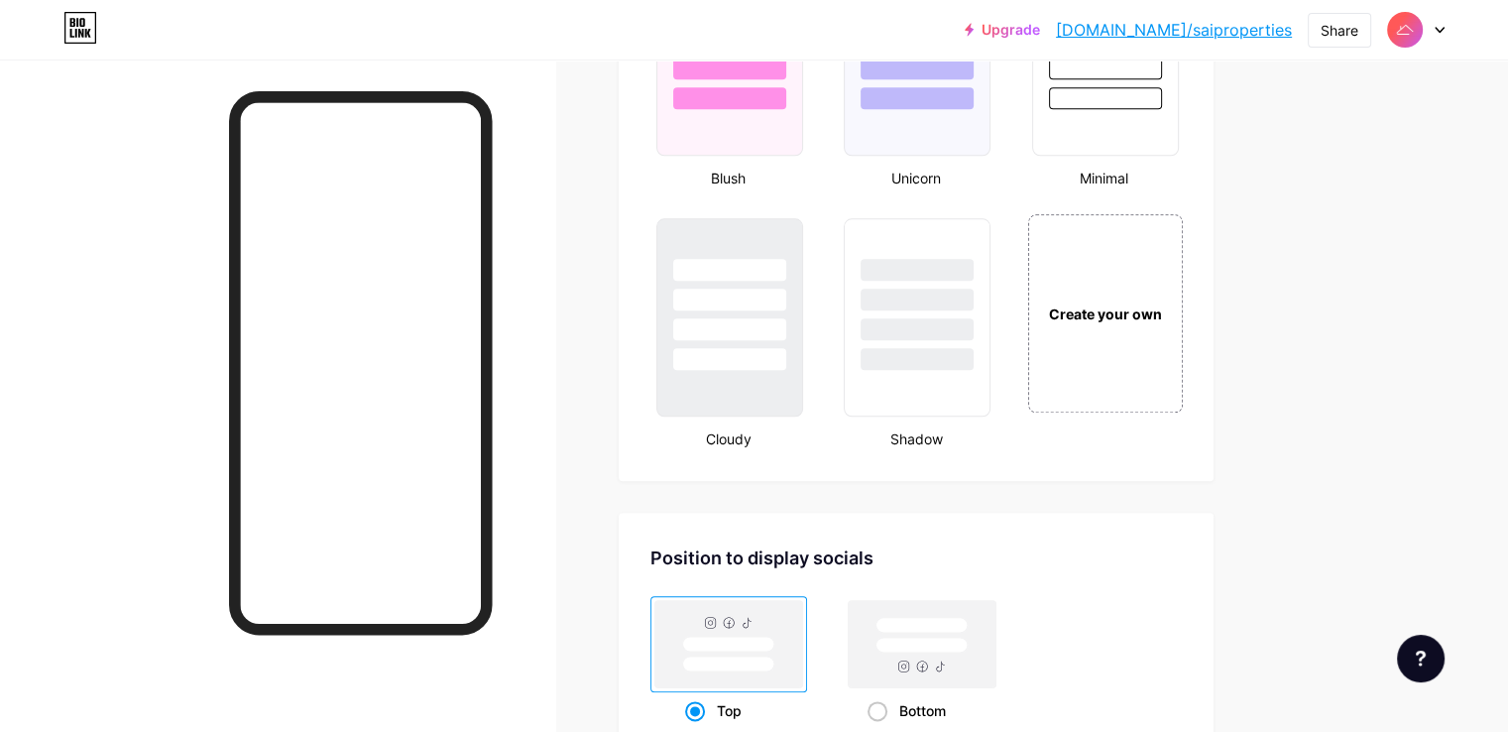
scroll to position [2629, 0]
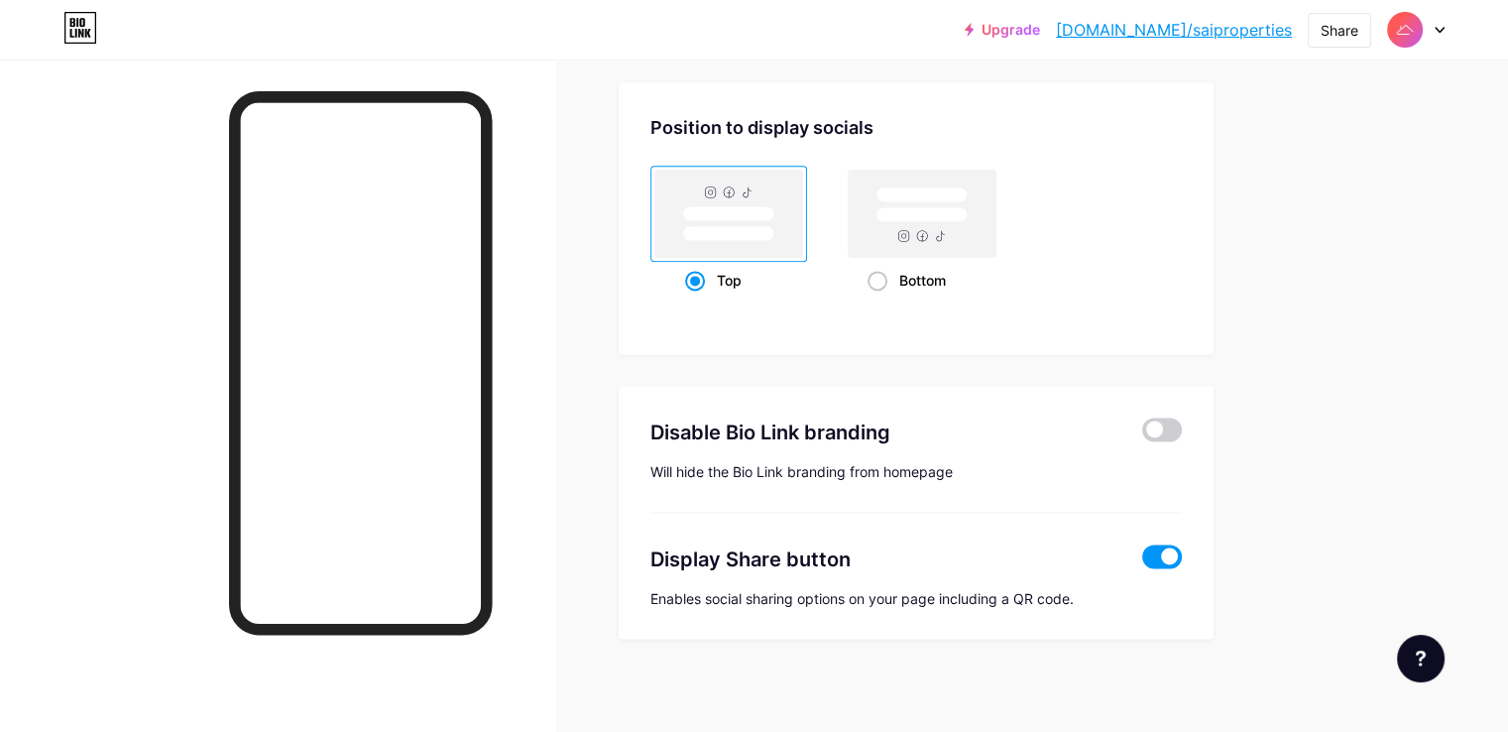
click at [807, 252] on rect at bounding box center [729, 213] width 156 height 95
click at [698, 298] on input "Top" at bounding box center [691, 304] width 13 height 13
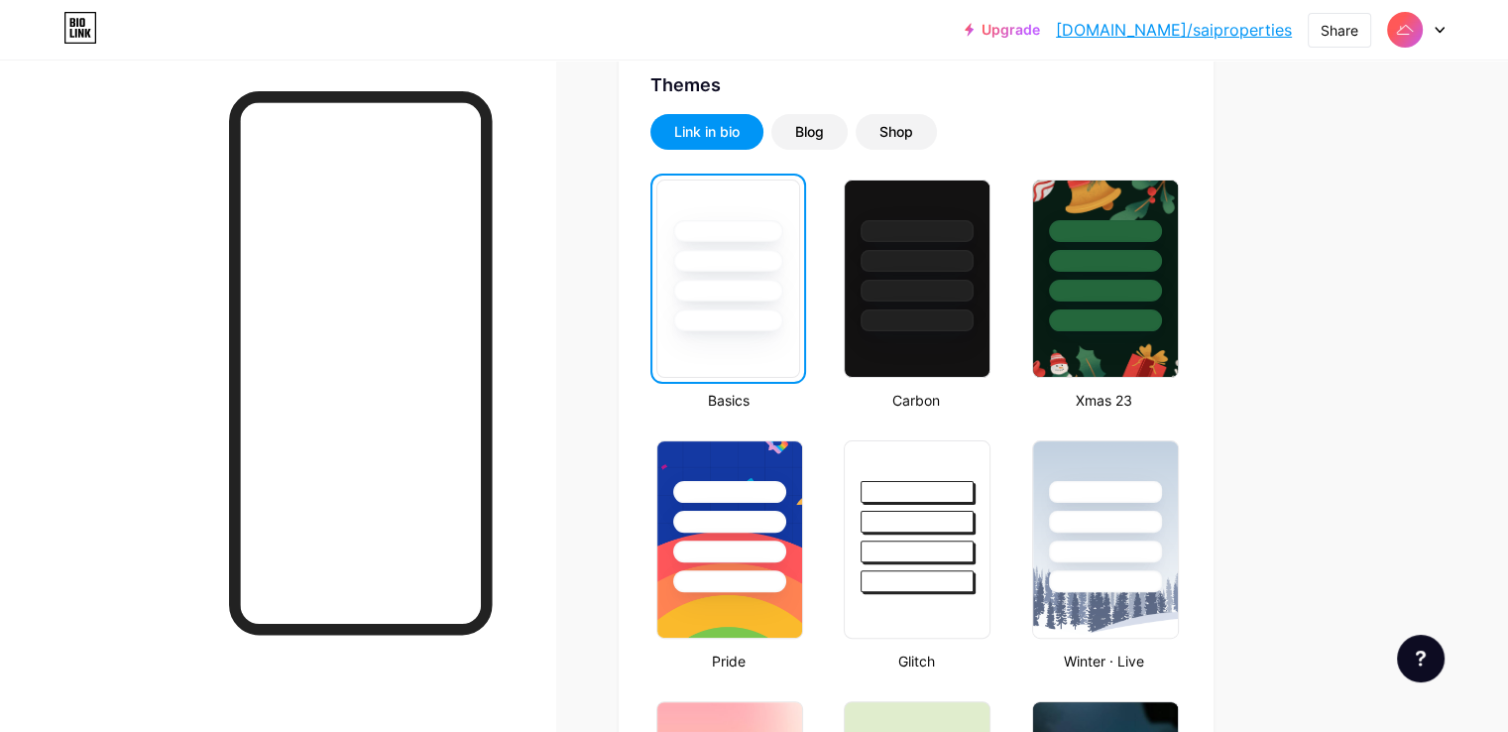
scroll to position [434, 0]
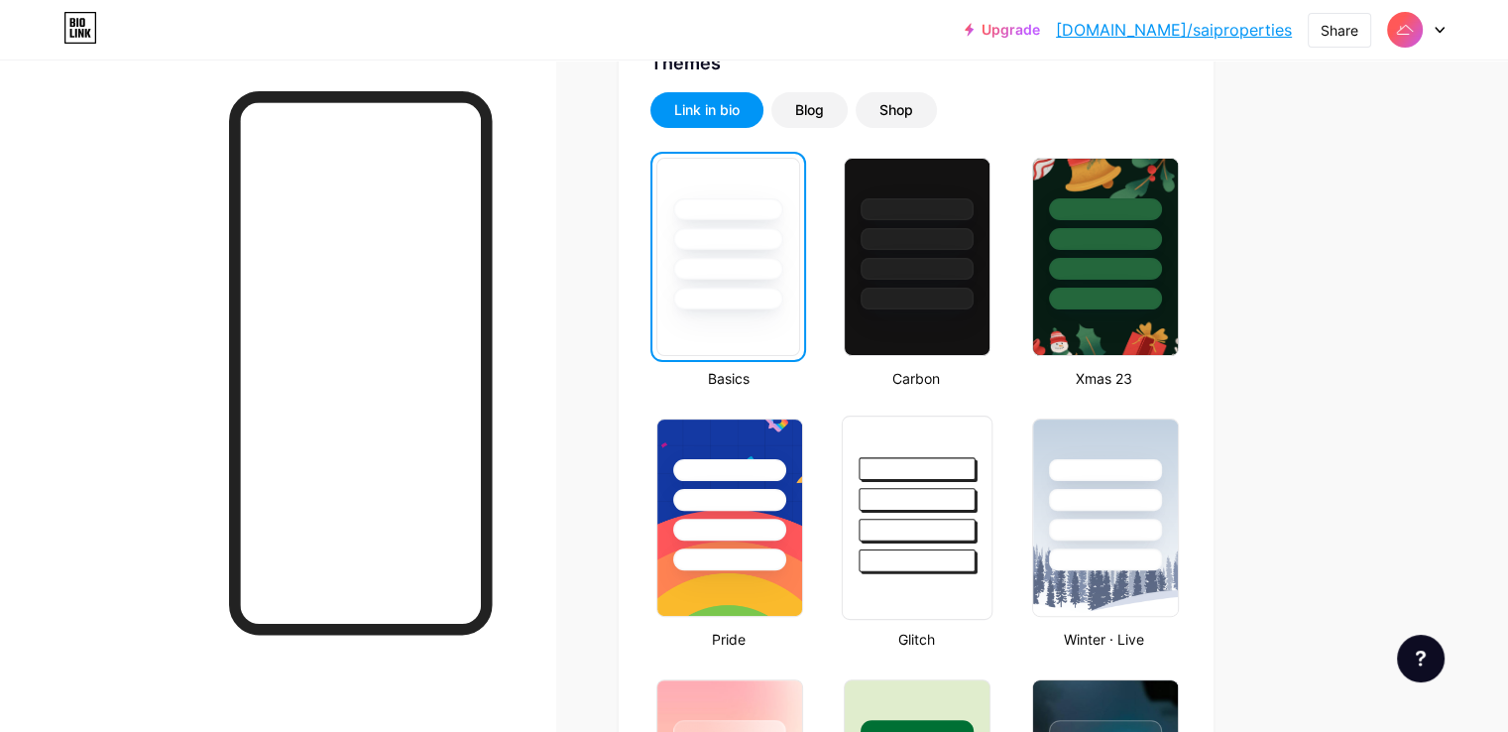
click at [975, 560] on div at bounding box center [917, 560] width 116 height 23
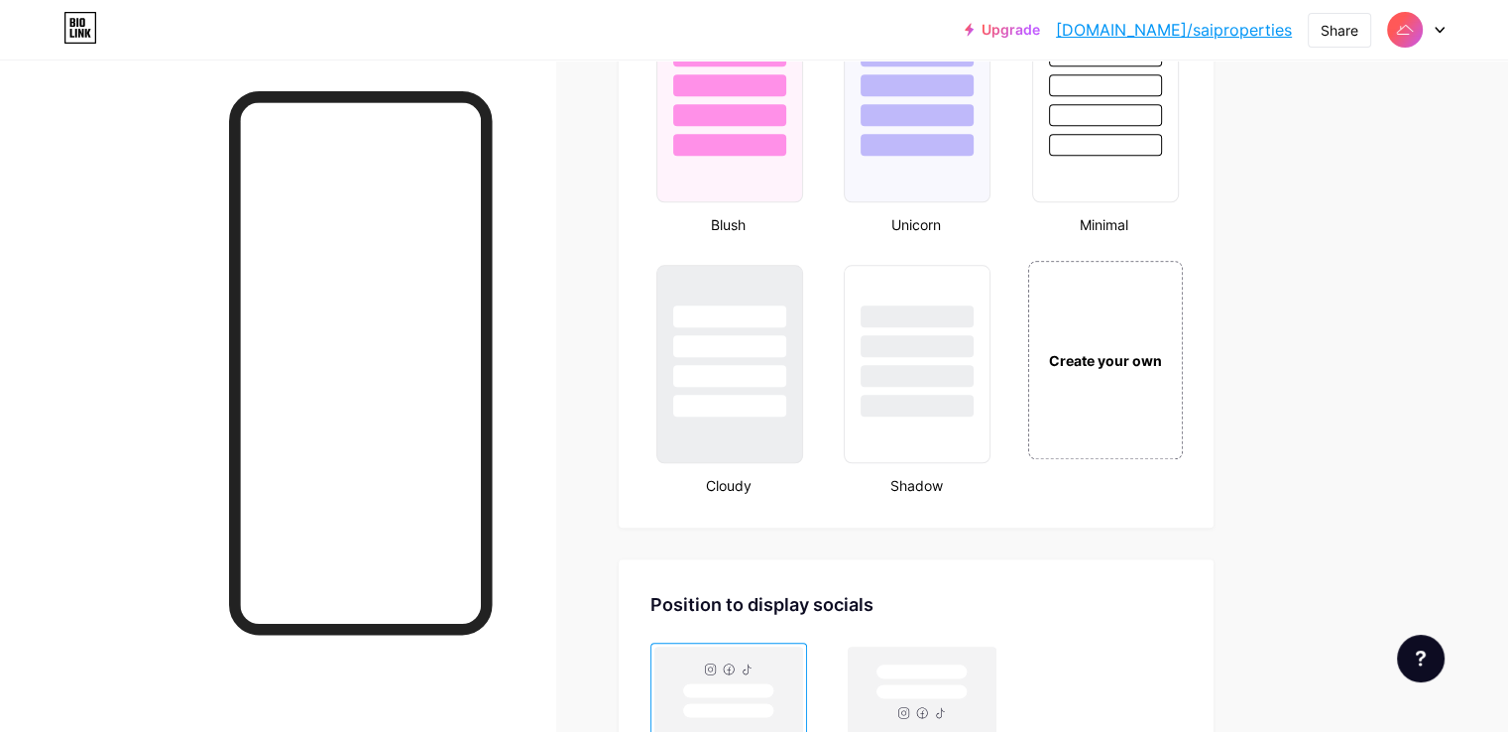
scroll to position [2159, 0]
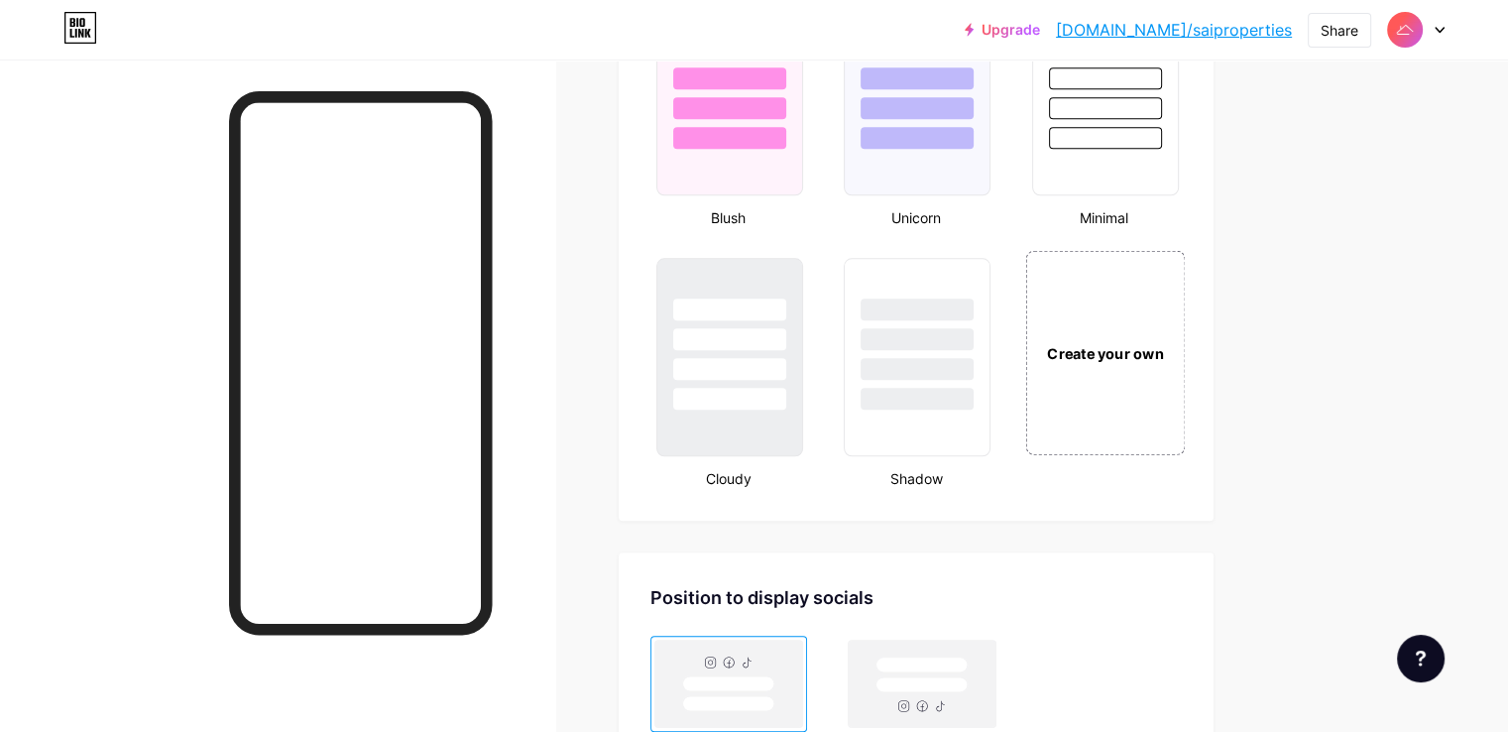
click at [1172, 331] on div "Create your own" at bounding box center [1105, 352] width 160 height 204
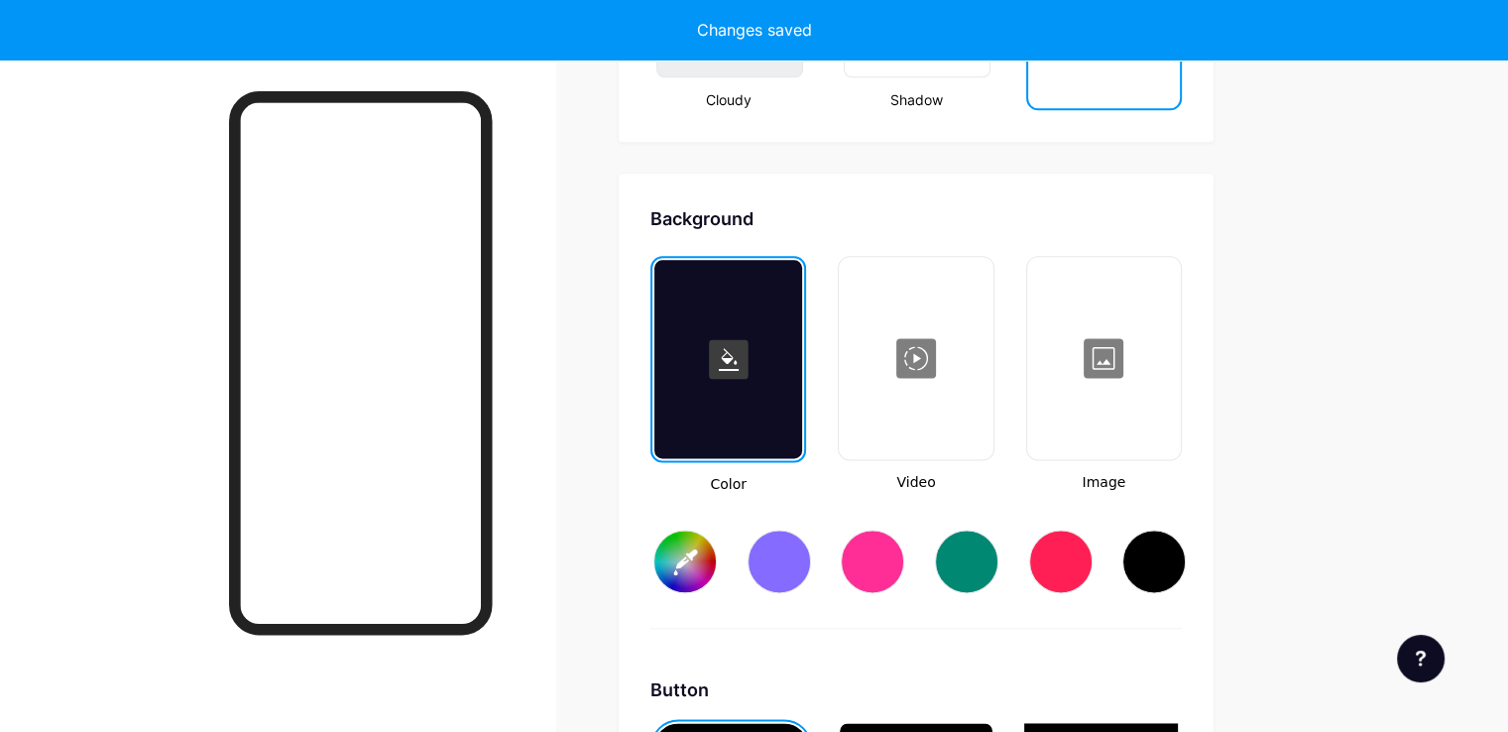
scroll to position [2625, 0]
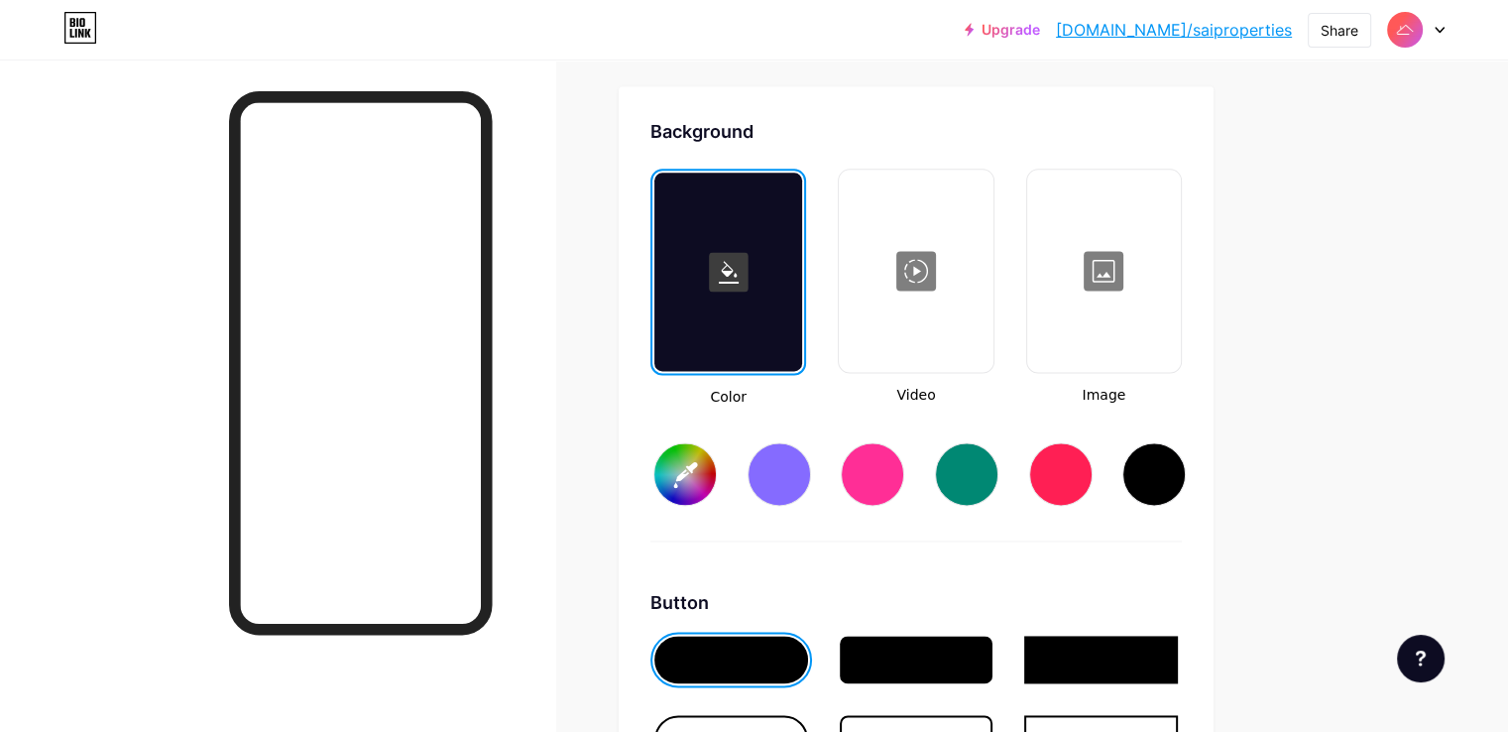
type input "#ffffff"
type input "#000000"
click at [983, 286] on div at bounding box center [916, 270] width 150 height 198
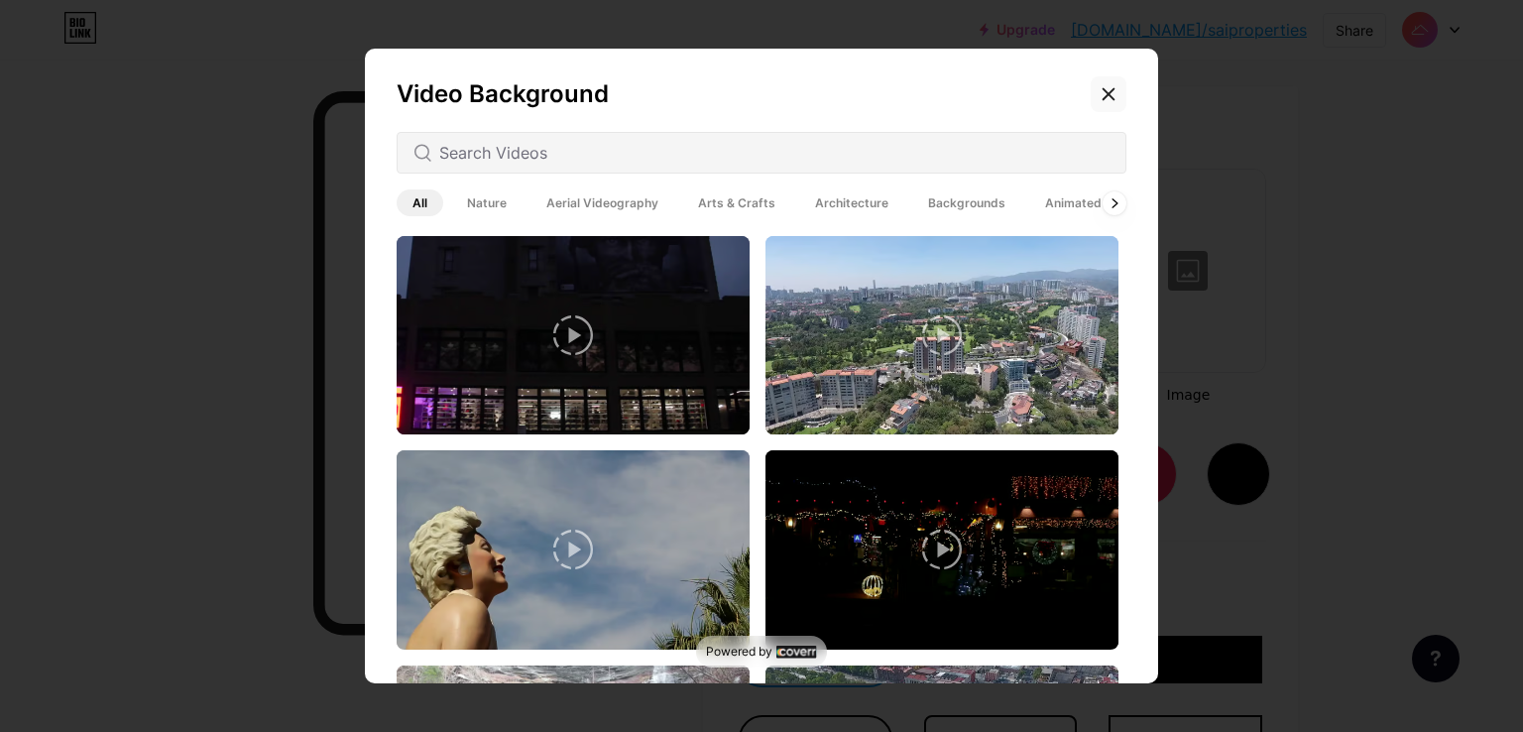
click at [1104, 96] on icon at bounding box center [1108, 94] width 11 height 11
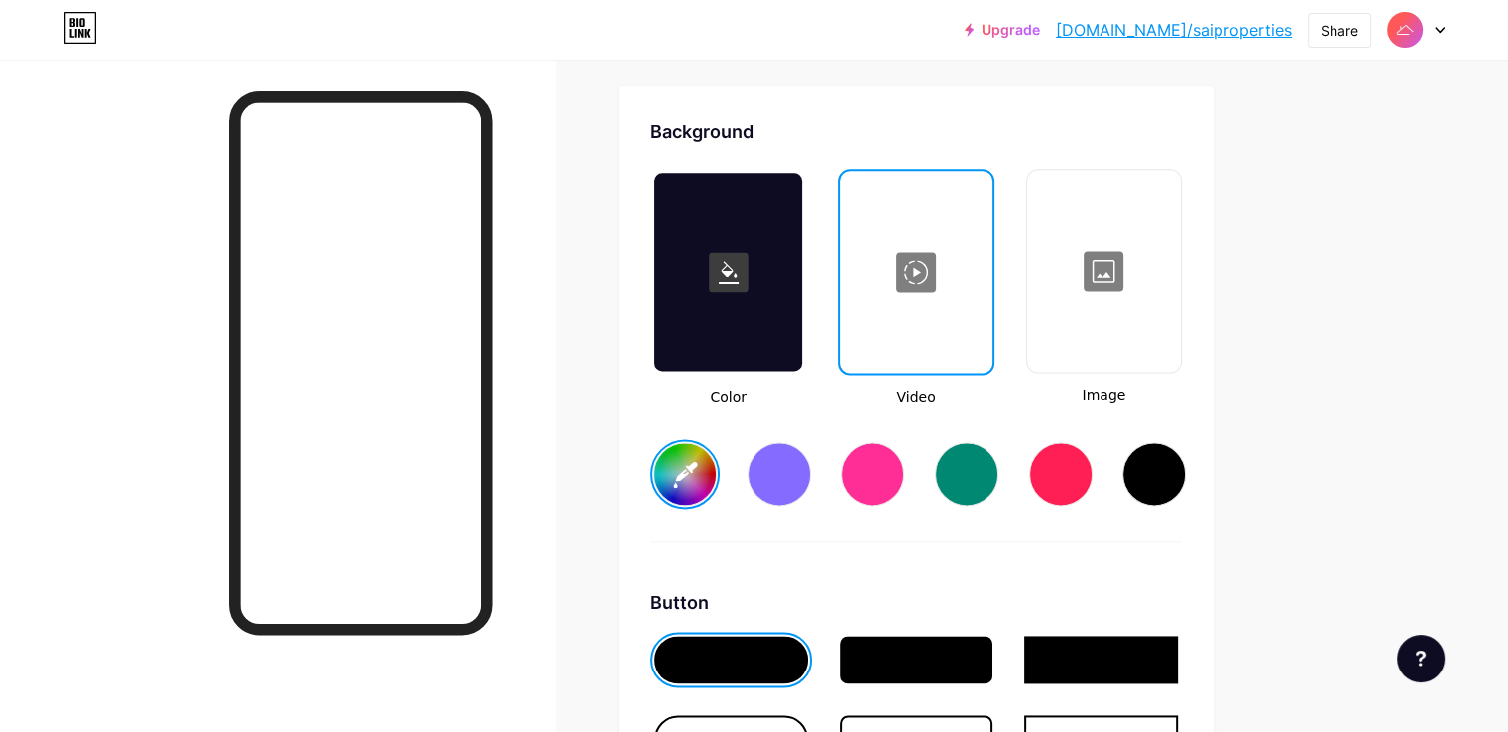
click at [811, 450] on div at bounding box center [778, 473] width 63 height 63
click at [904, 474] on div at bounding box center [872, 473] width 63 height 63
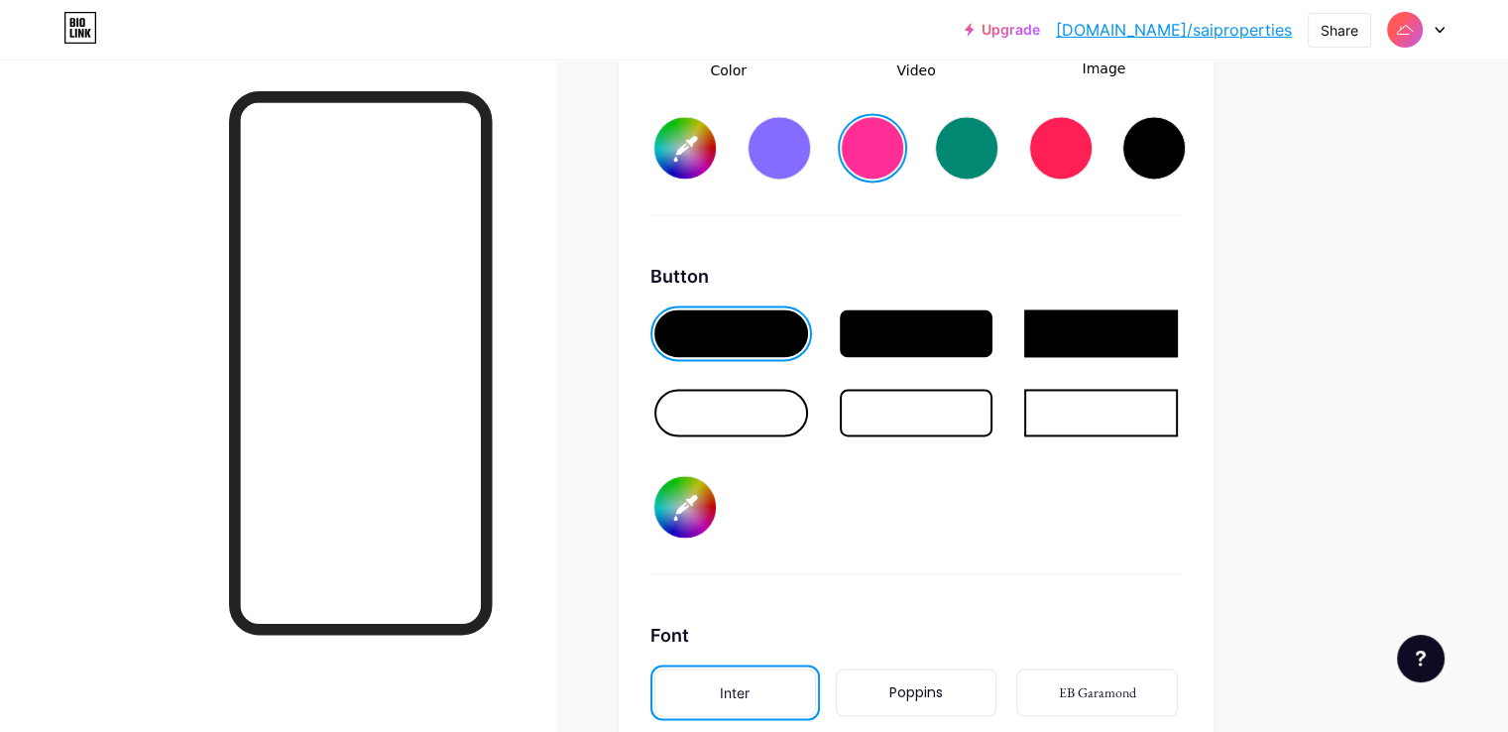
scroll to position [2948, 0]
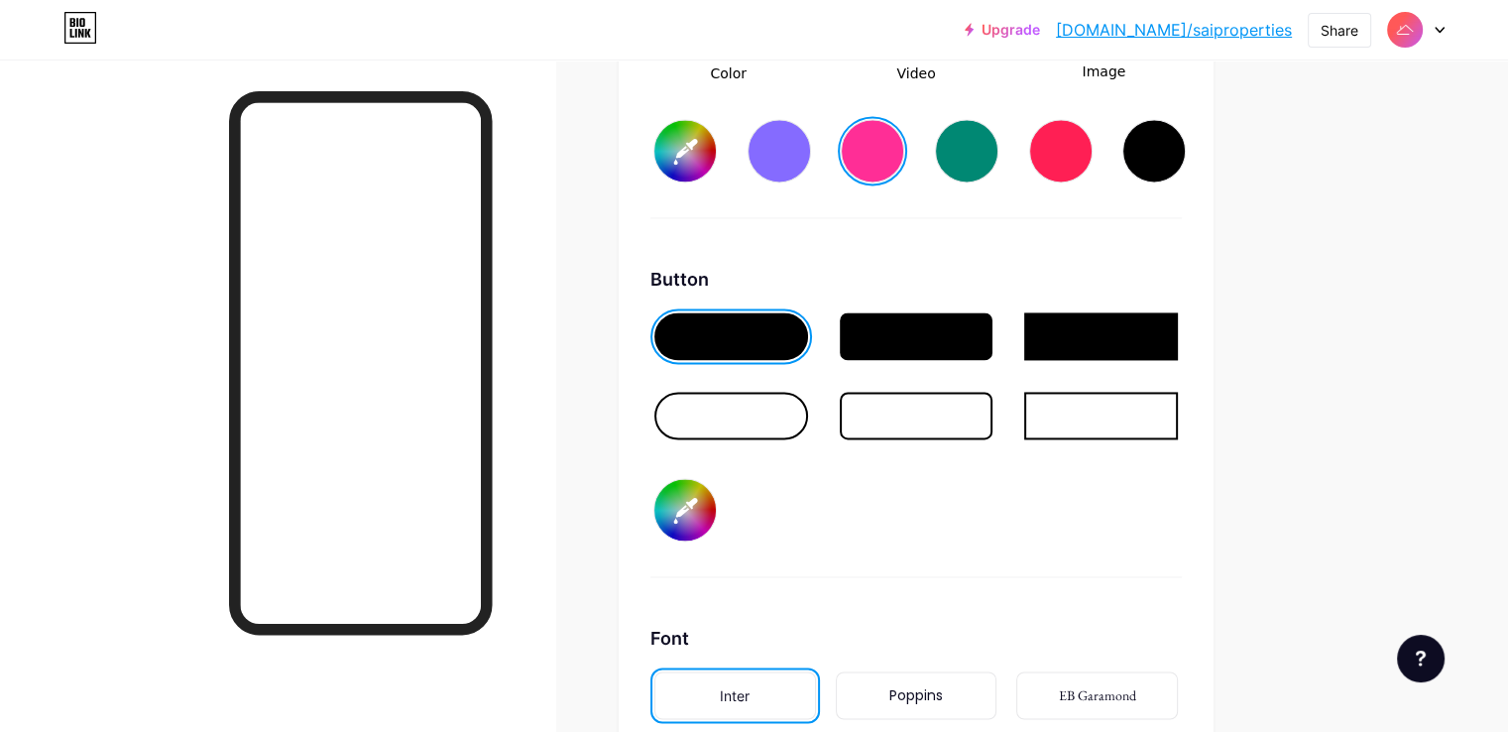
click at [963, 415] on div at bounding box center [917, 416] width 154 height 48
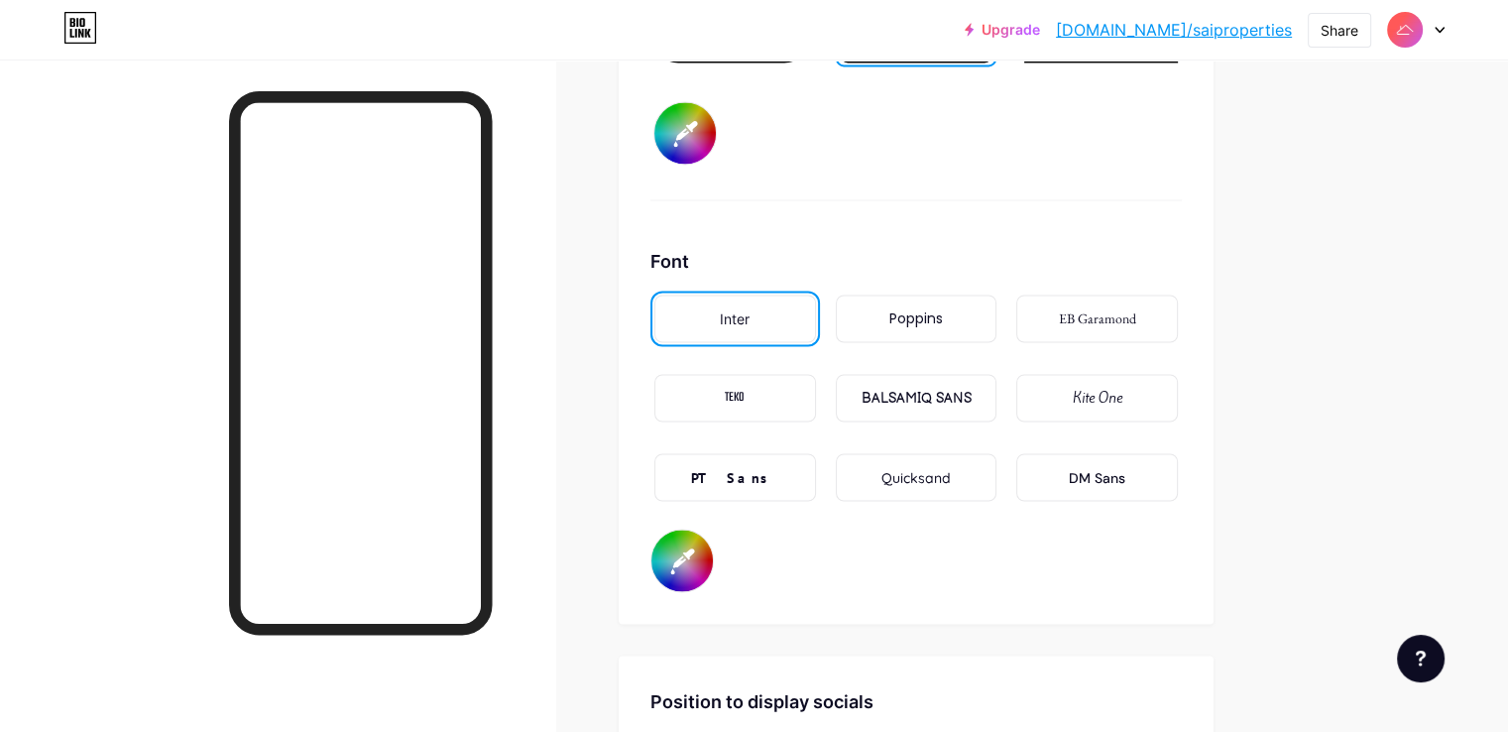
scroll to position [3302, 0]
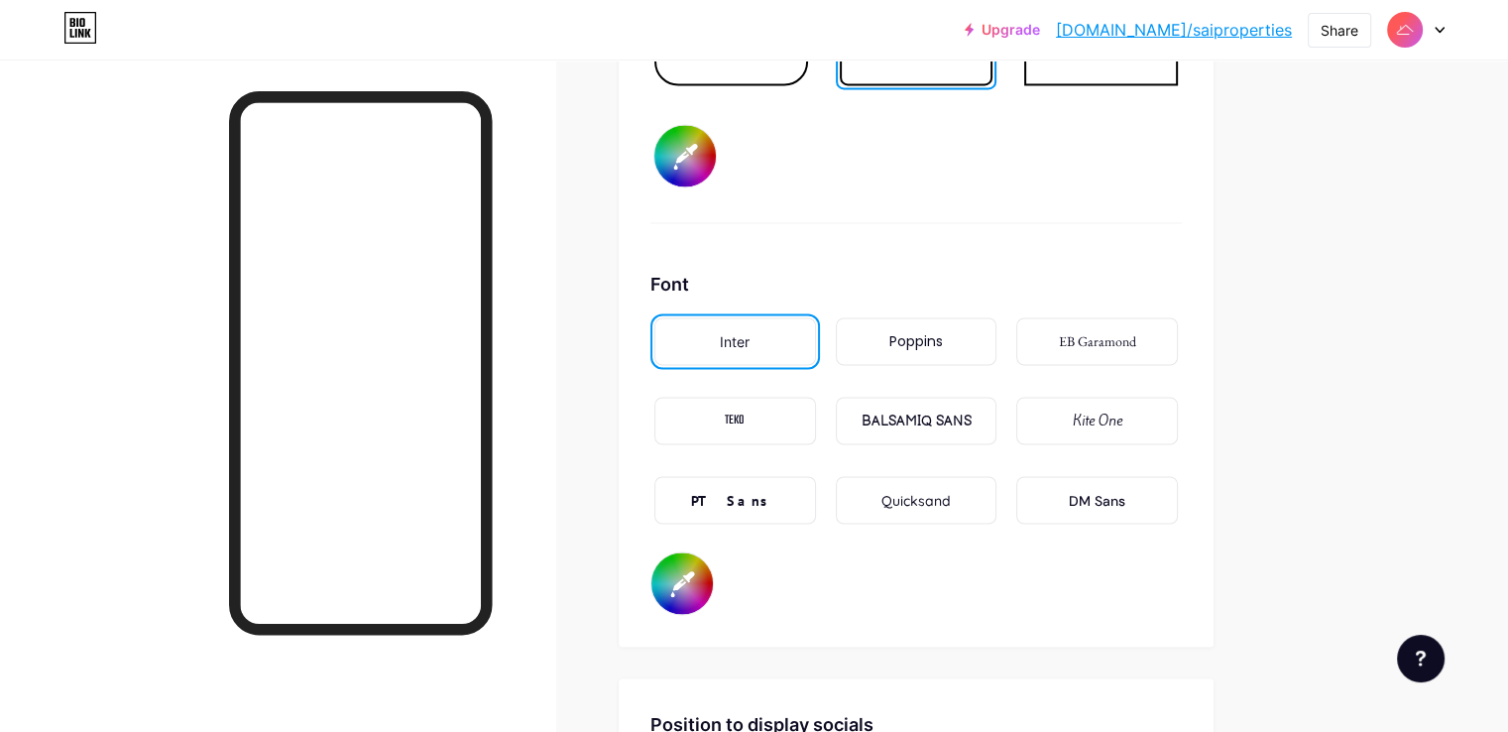
click at [987, 319] on div "Poppins" at bounding box center [917, 341] width 162 height 48
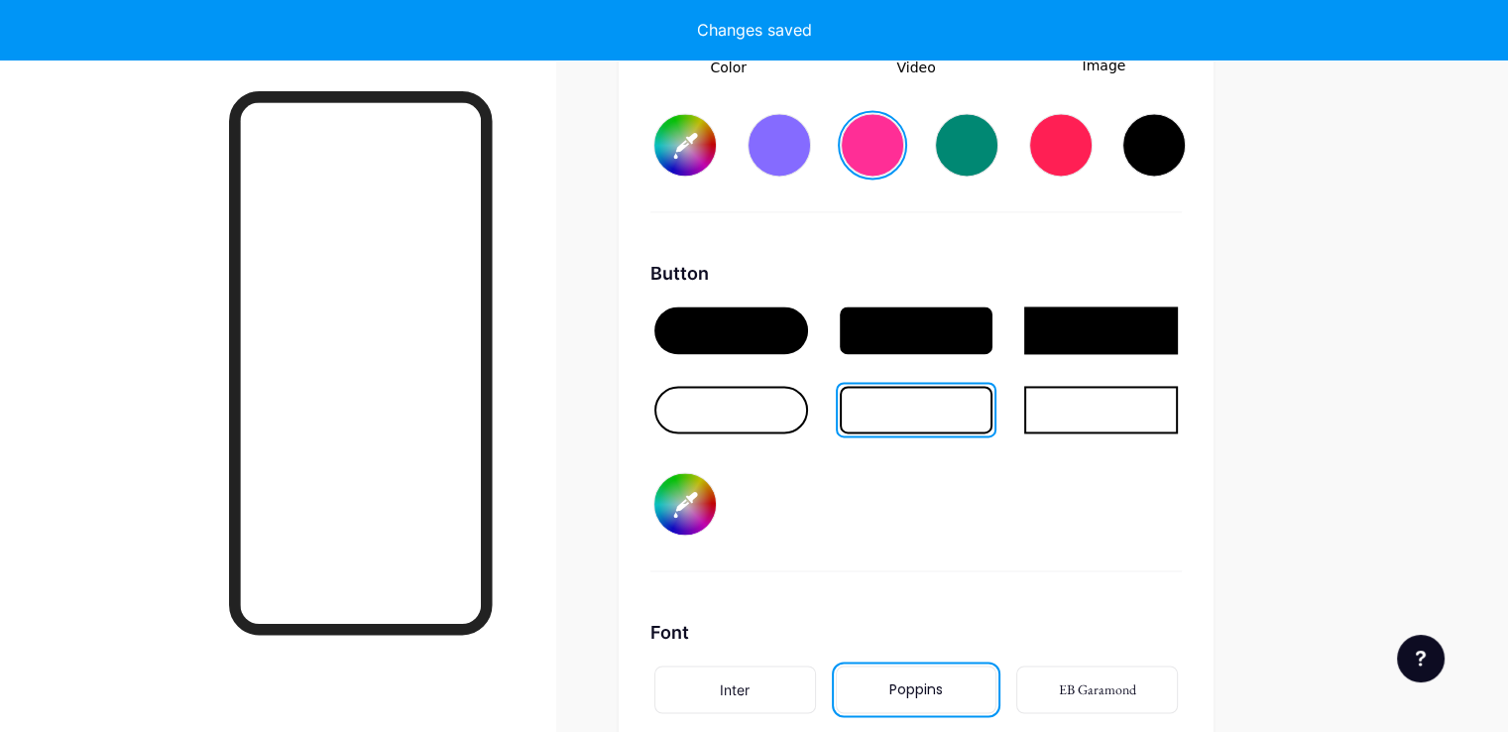
scroll to position [2905, 0]
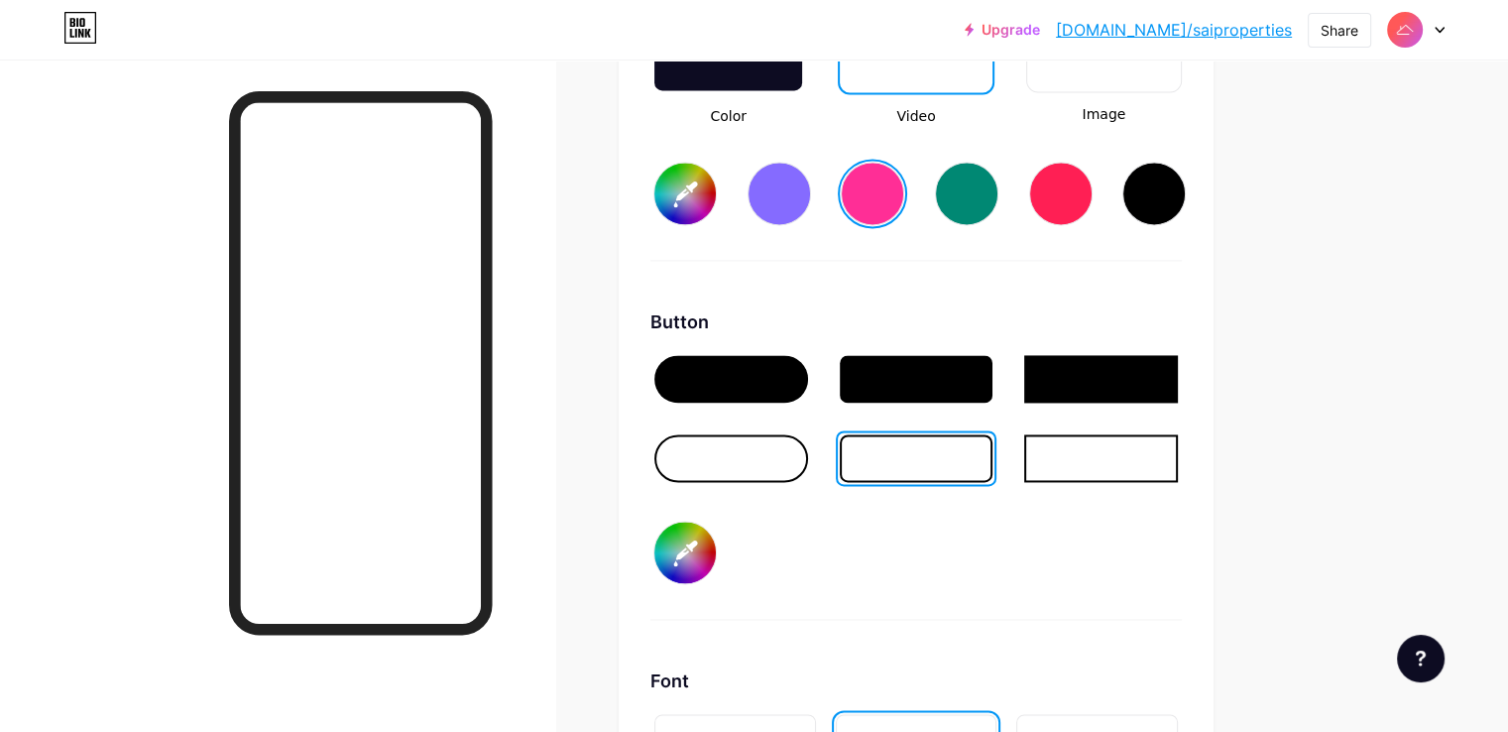
click at [716, 544] on input "#000000" at bounding box center [684, 551] width 61 height 61
type input "#ff2e96"
type input "#3e1818"
type input "#ff2e96"
type input "#4d1f1f"
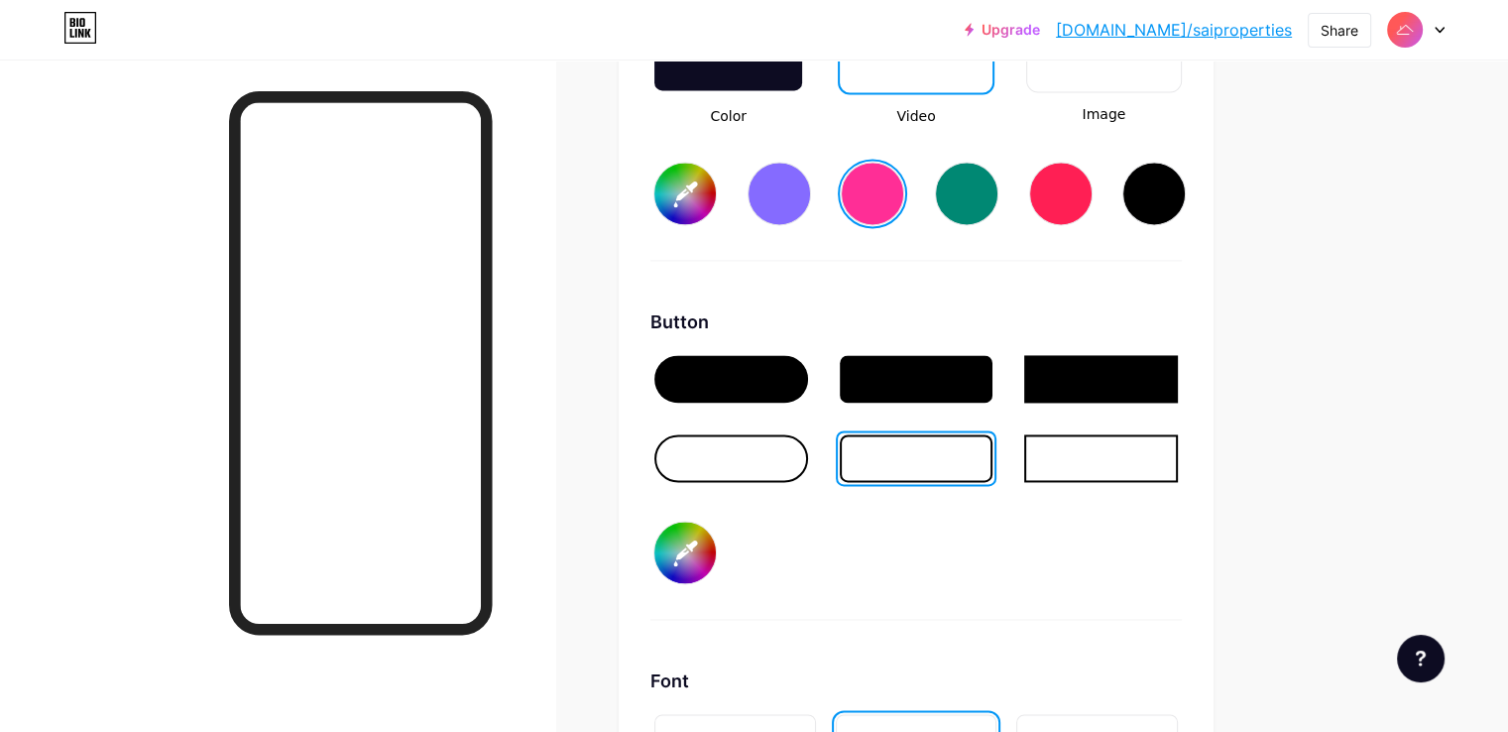
type input "#ff2e96"
type input "#5f2525"
type input "#ff2e96"
type input "#732b2b"
type input "#ff2e96"
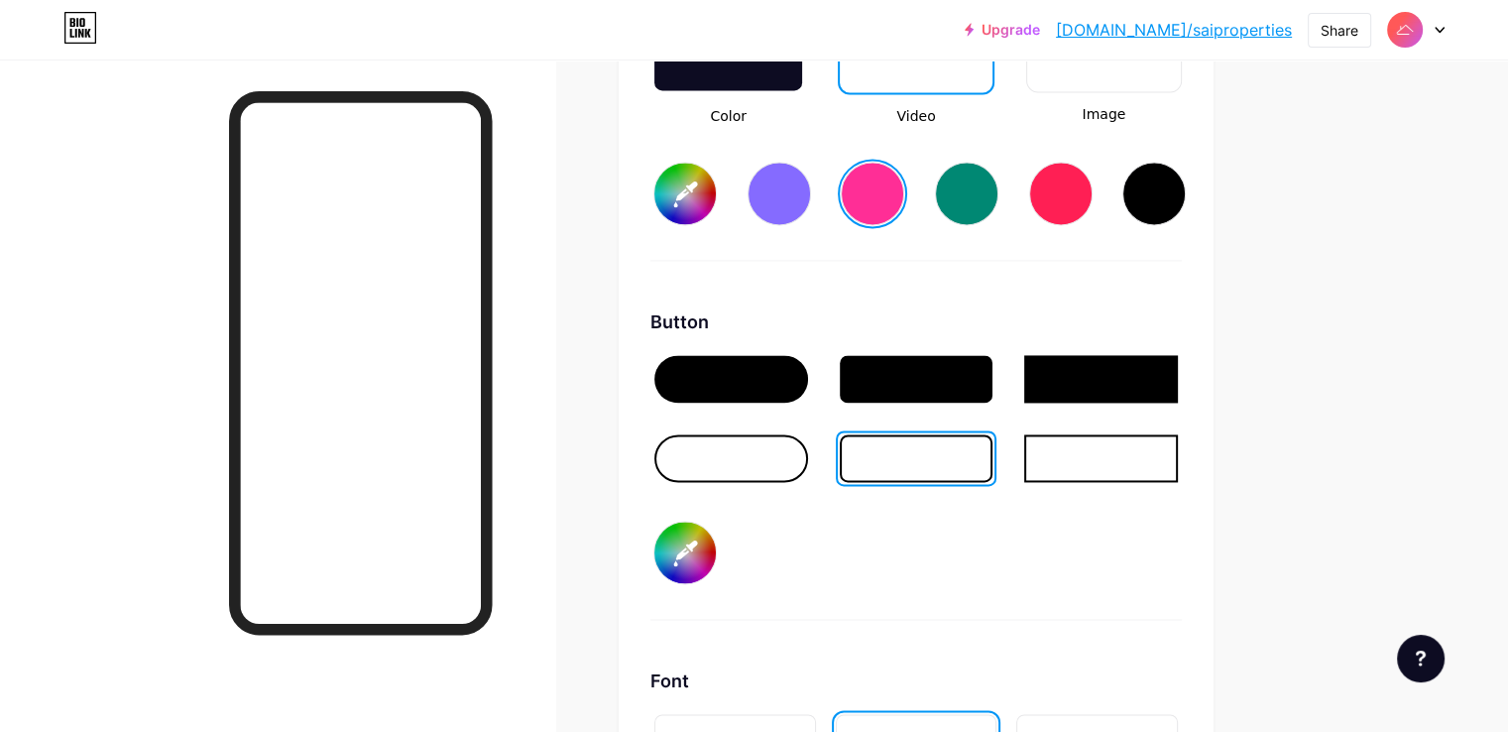
type input "#923535"
type input "#ff2e96"
type input "#c44040"
type input "#ff2e96"
type input "#f04747"
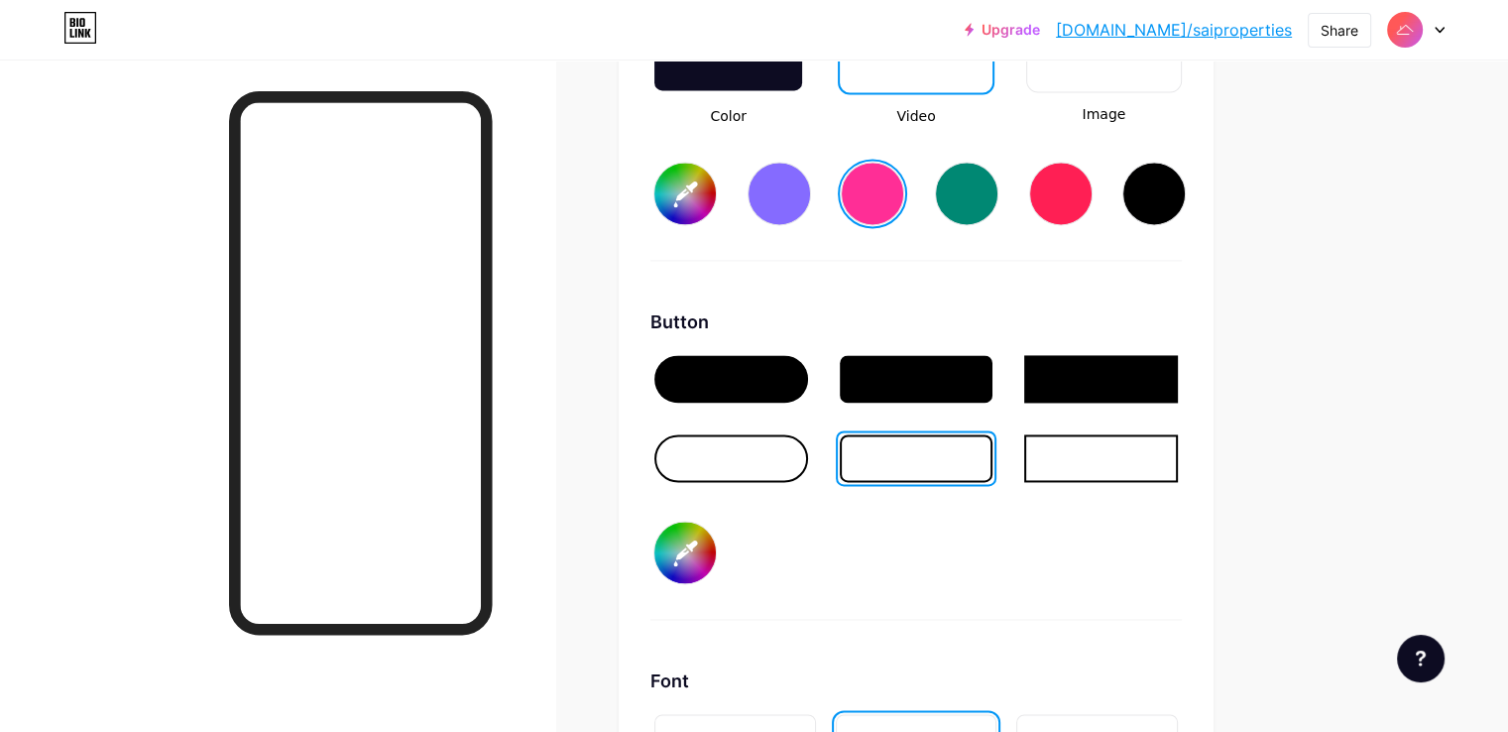
type input "#ff2e96"
type input "#fd4444"
type input "#ff2e96"
type input "#ff4242"
type input "#ff2e96"
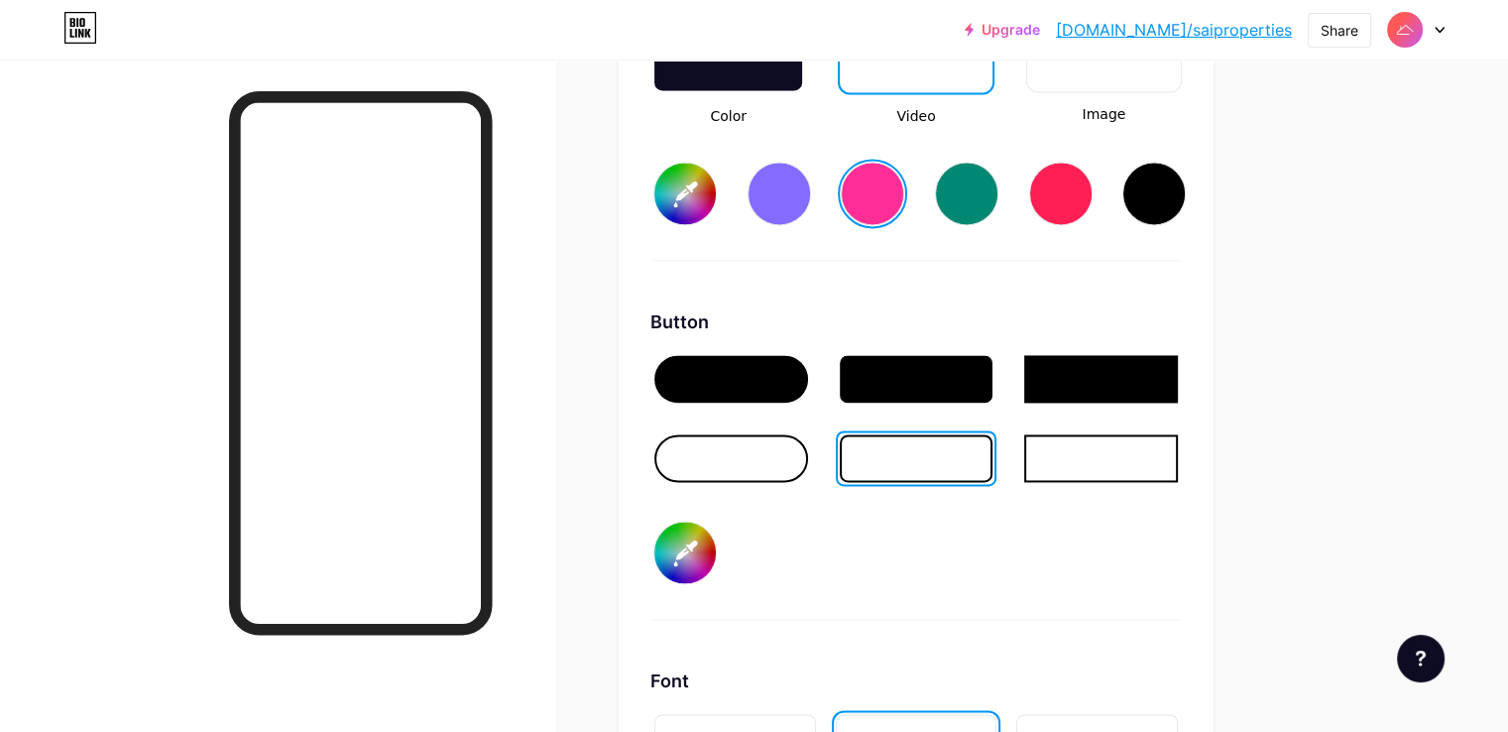
type input "#ff3d3d"
type input "#ff2e96"
type input "#ff3838"
type input "#ff2e96"
type input "#ff3333"
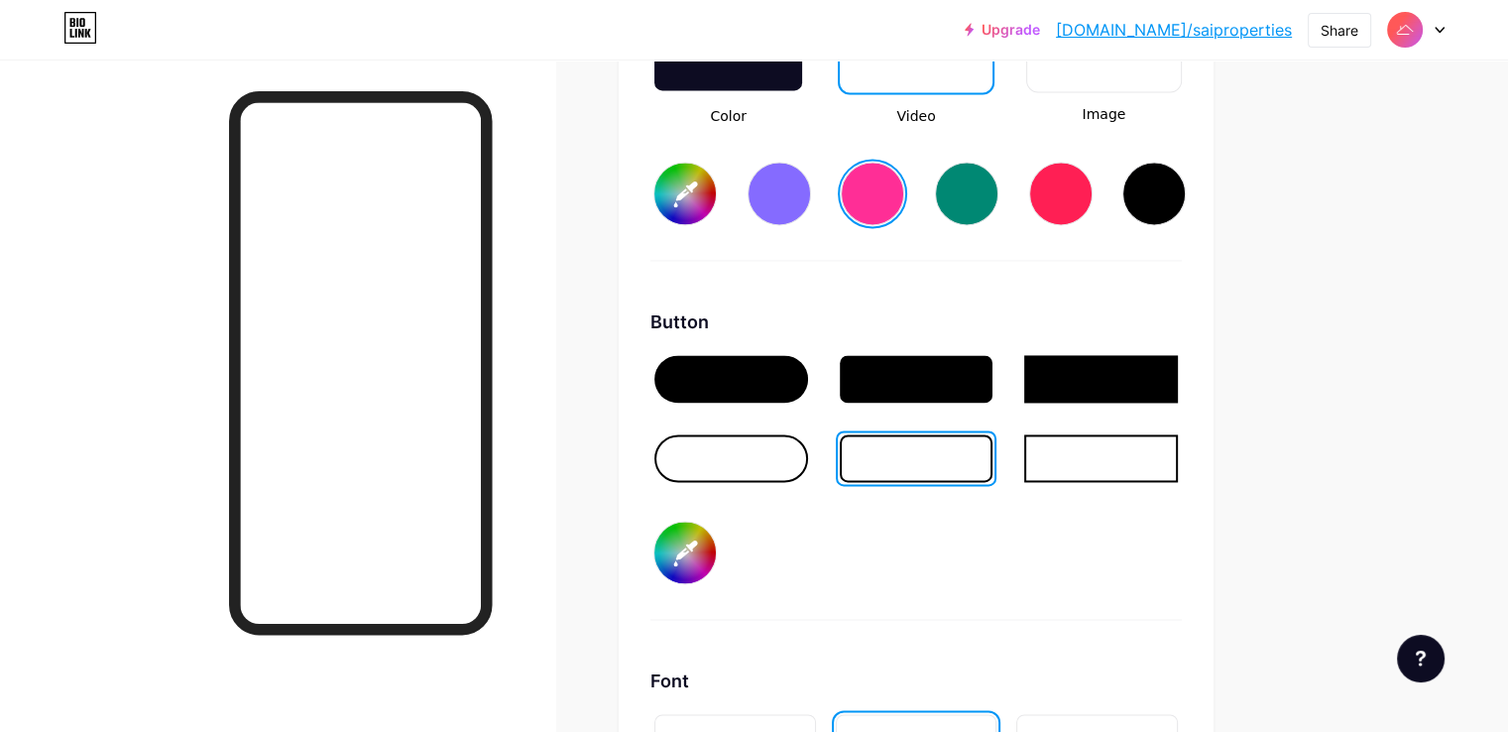
type input "#ff2e96"
type input "#ff2e2e"
type input "#ff2e96"
type input "#ff2929"
type input "#ff2e96"
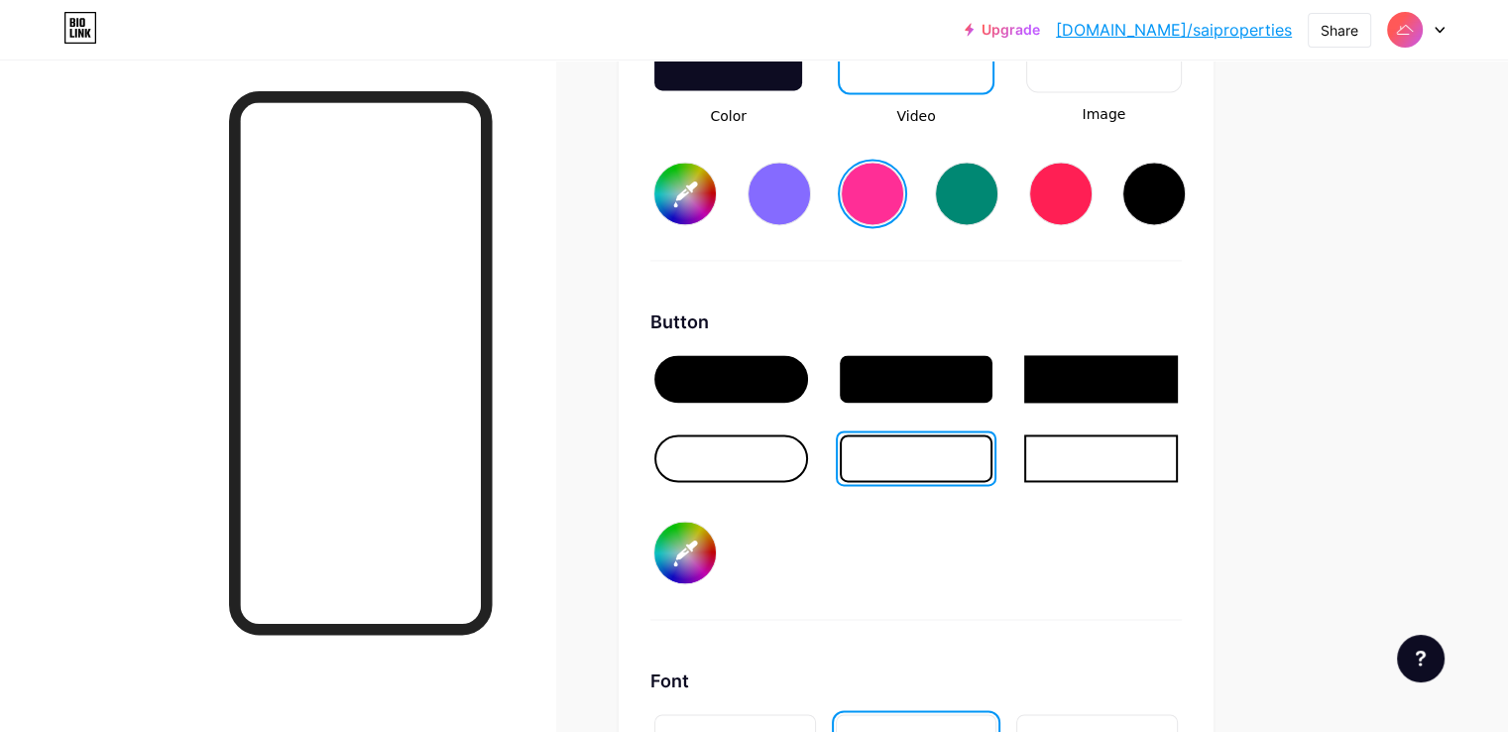
type input "#ff2424"
type input "#ff2e96"
type input "#ff1f1f"
type input "#ff2e96"
type input "#ff1a1a"
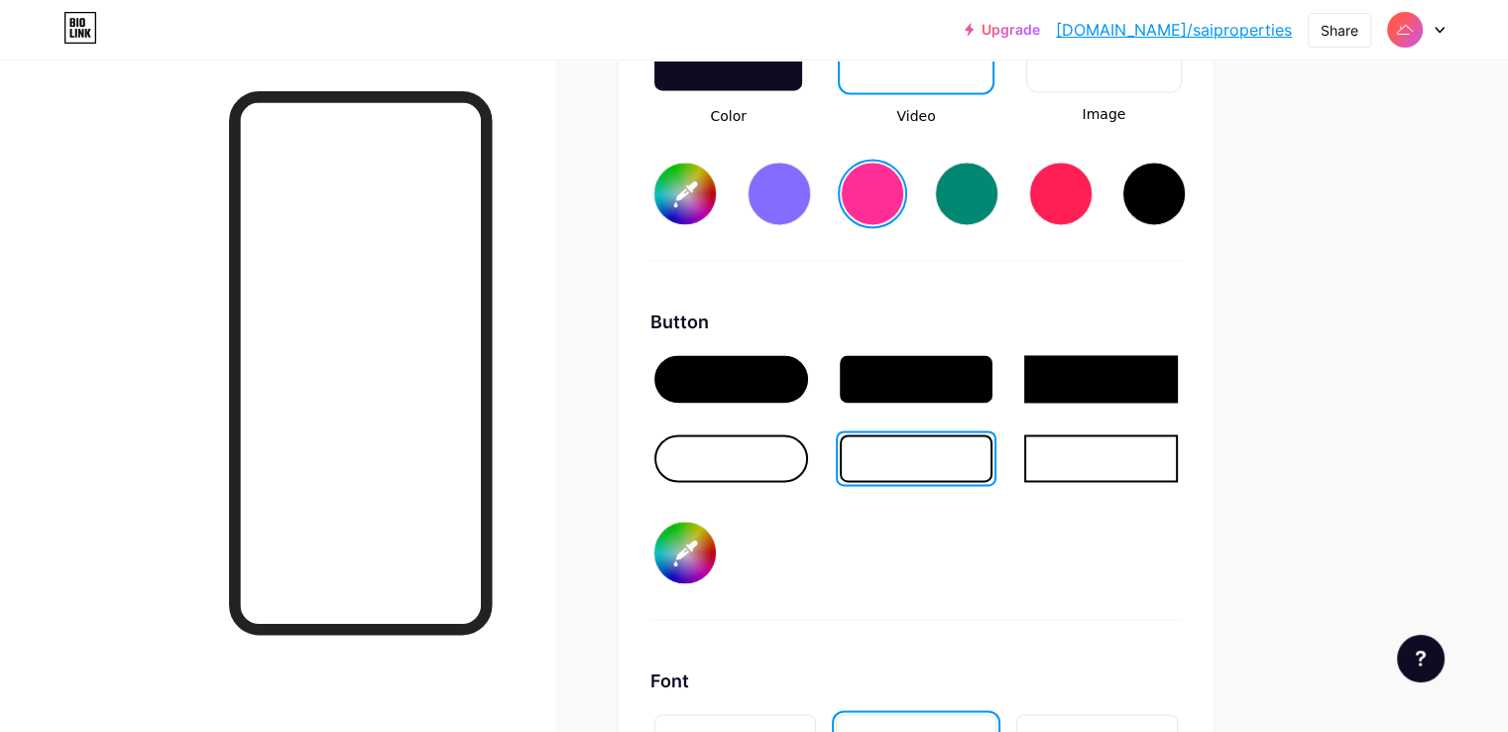
type input "#ff2e96"
type input "#ff1414"
type input "#ff2e96"
type input "#ff0f0f"
type input "#ff2e96"
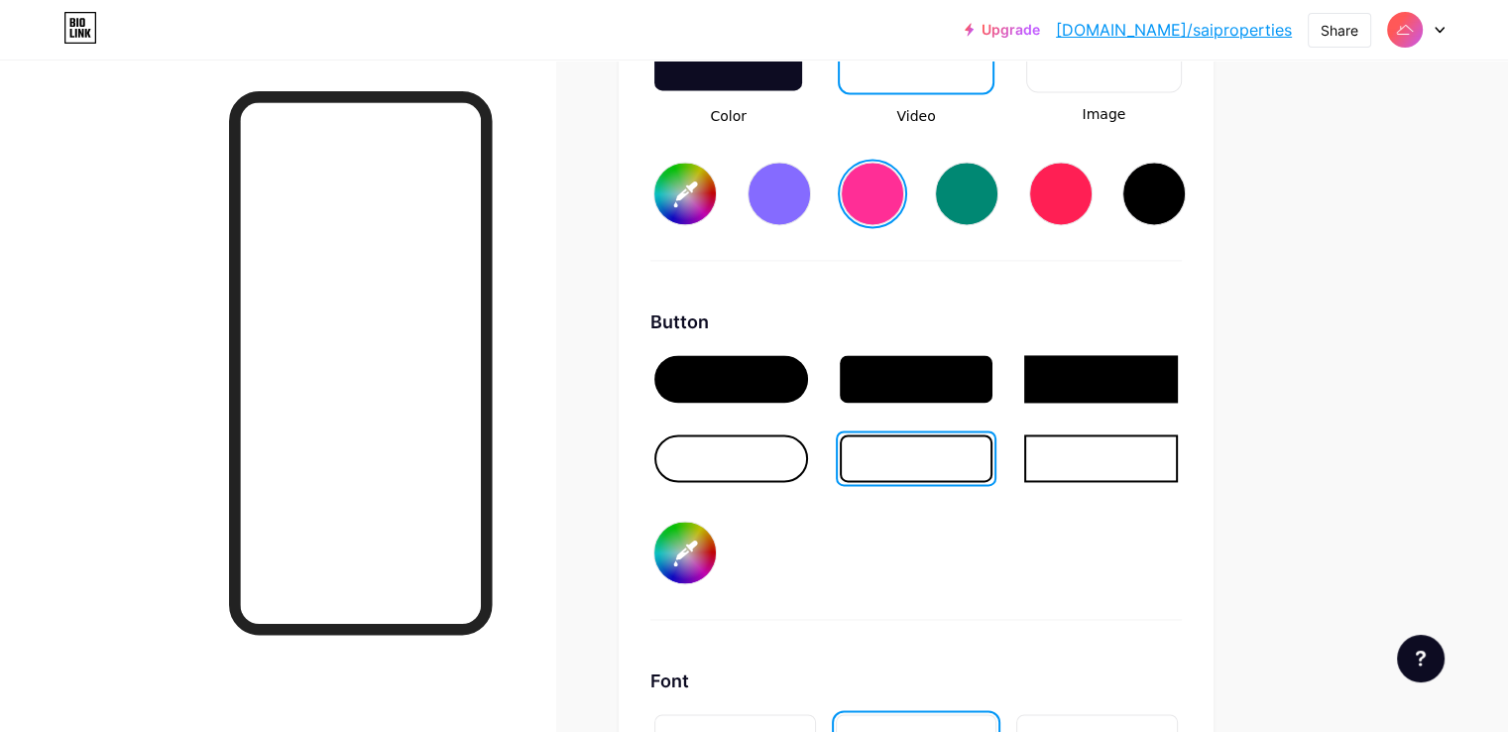
type input "#ff0a0a"
type input "#ff2e96"
type input "#ff0505"
type input "#ff2e96"
type input "#ff0000"
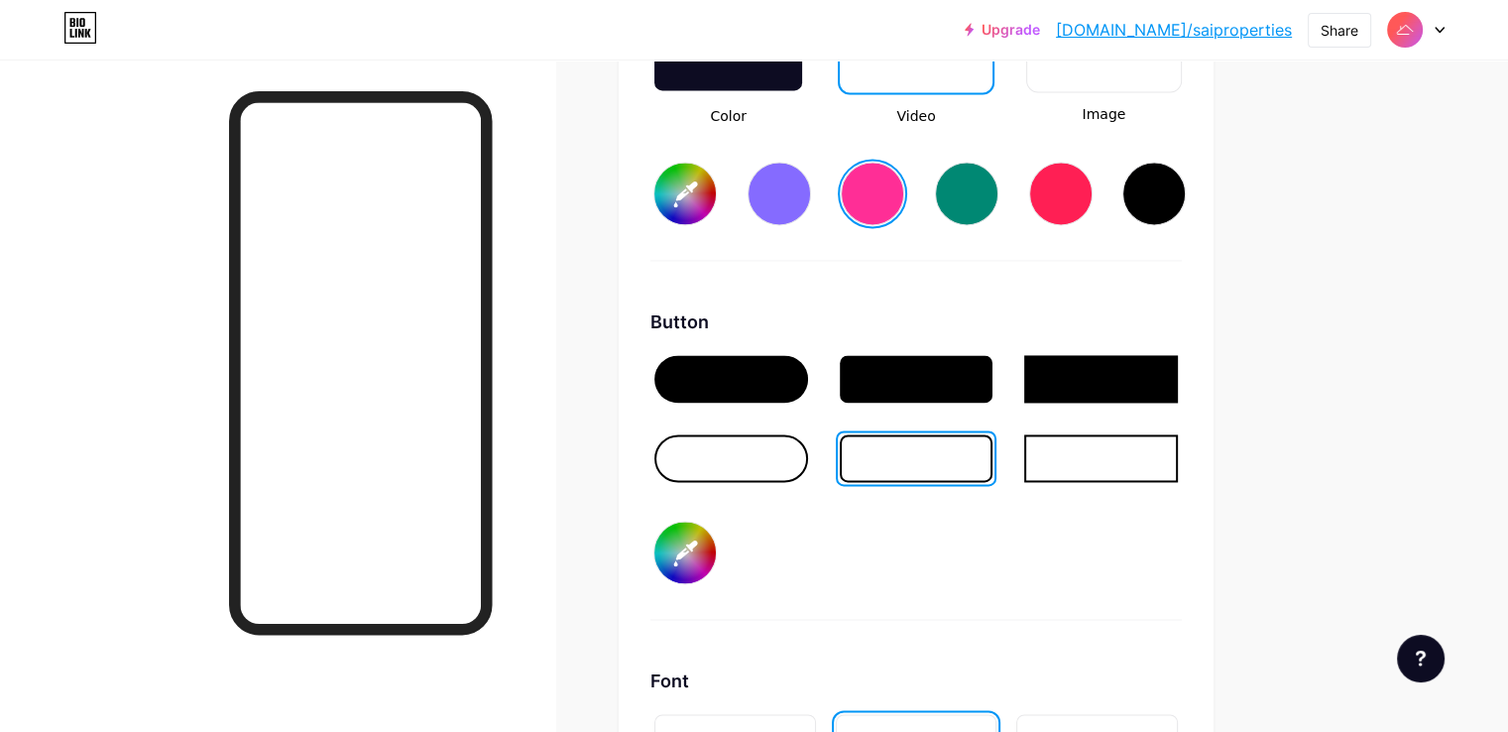
type input "#ff2e96"
type input "#b96a6a"
type input "#ff2e96"
type input "#ba6969"
type input "#ff2e96"
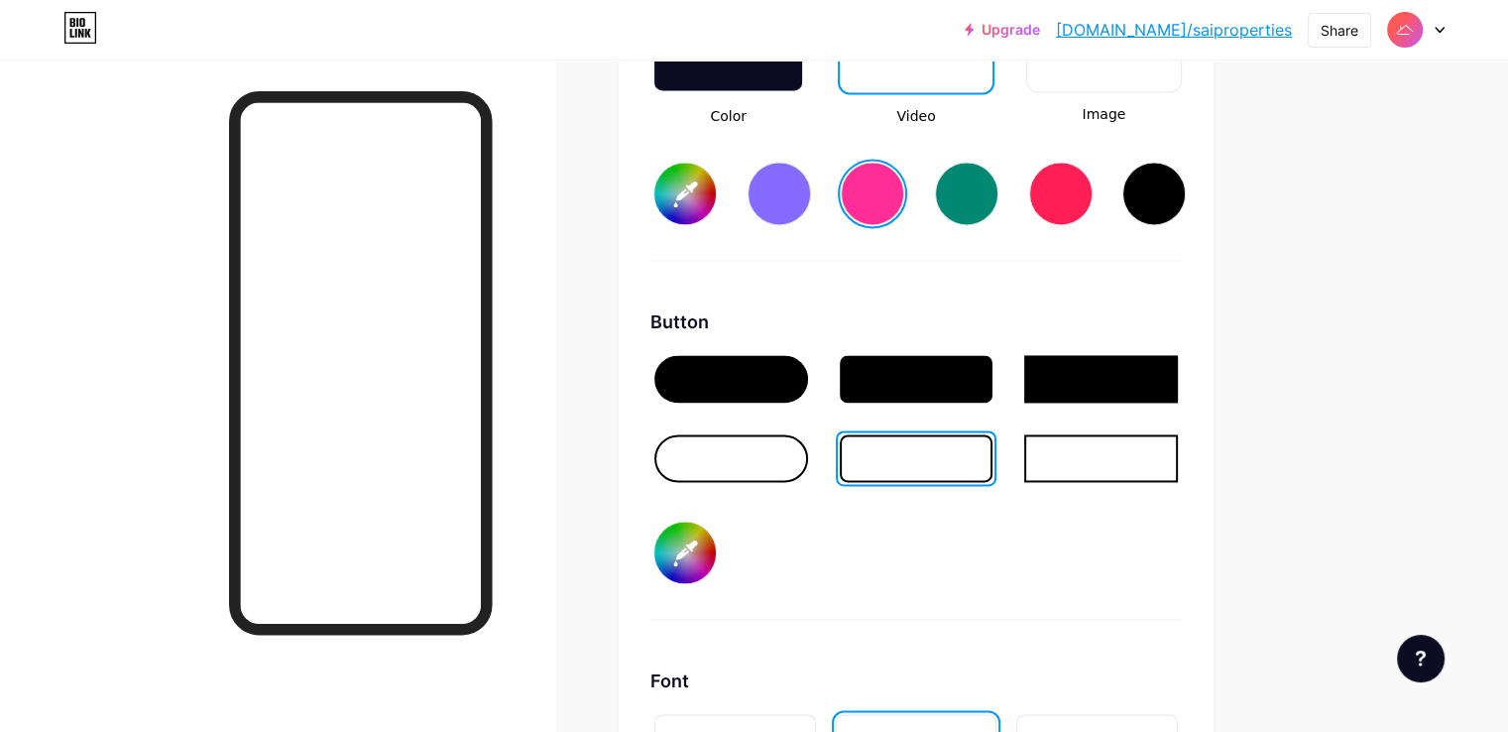
type input "#b45f5f"
type input "#ff2e96"
type input "#aa4b4b"
type input "#ff2e96"
type input "#5c0000"
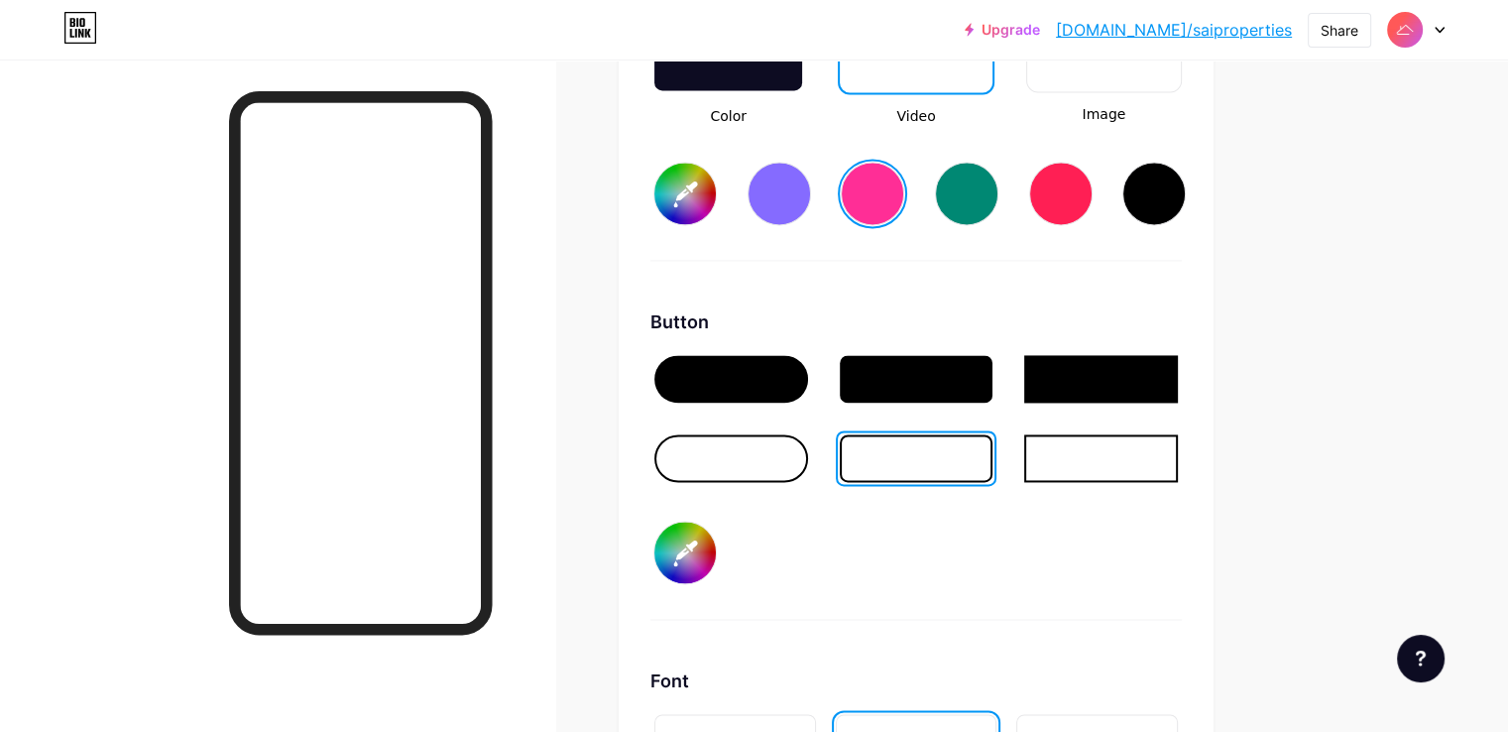
type input "#ff2e96"
type input "#000000"
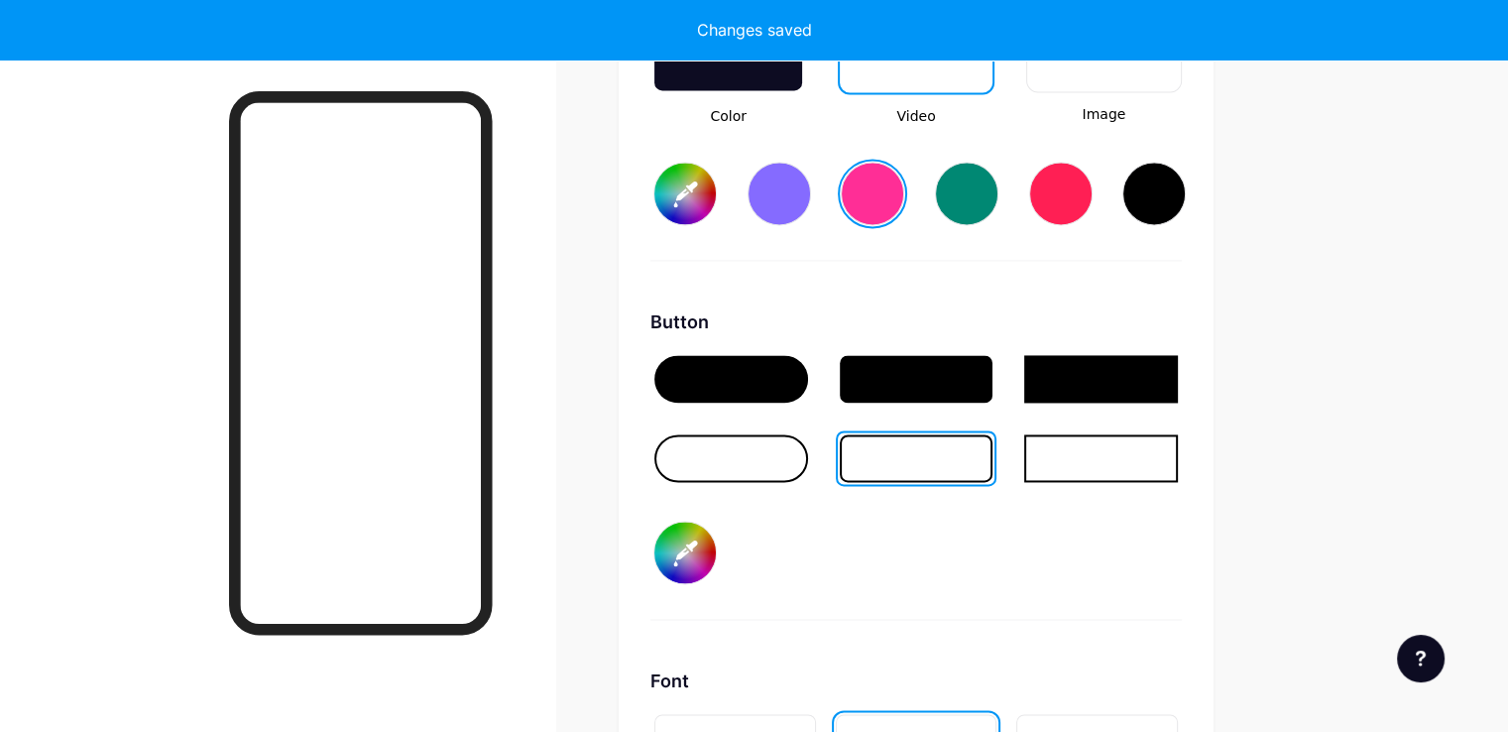
click at [804, 369] on div at bounding box center [731, 379] width 154 height 48
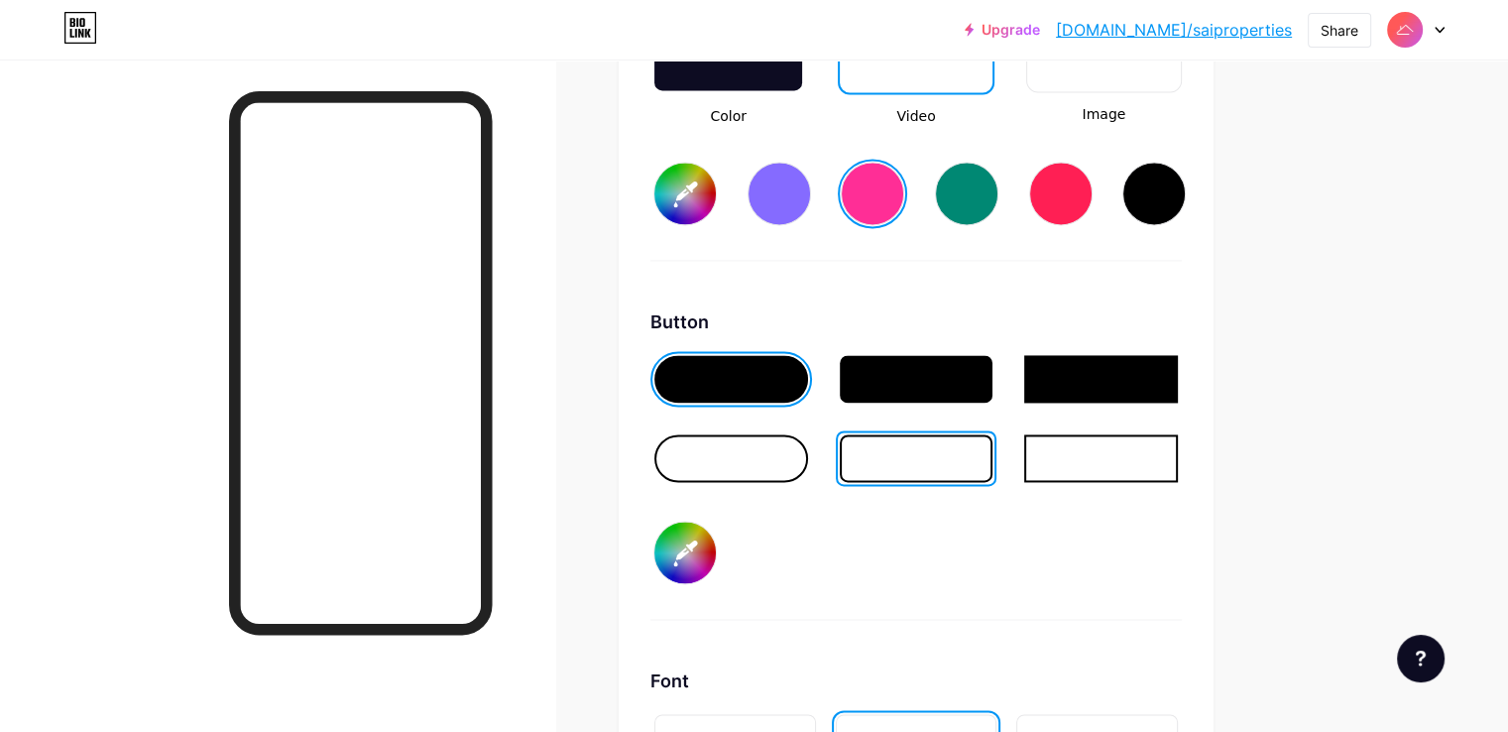
click at [1038, 319] on div "Button" at bounding box center [915, 321] width 531 height 27
click at [970, 378] on div at bounding box center [917, 379] width 154 height 48
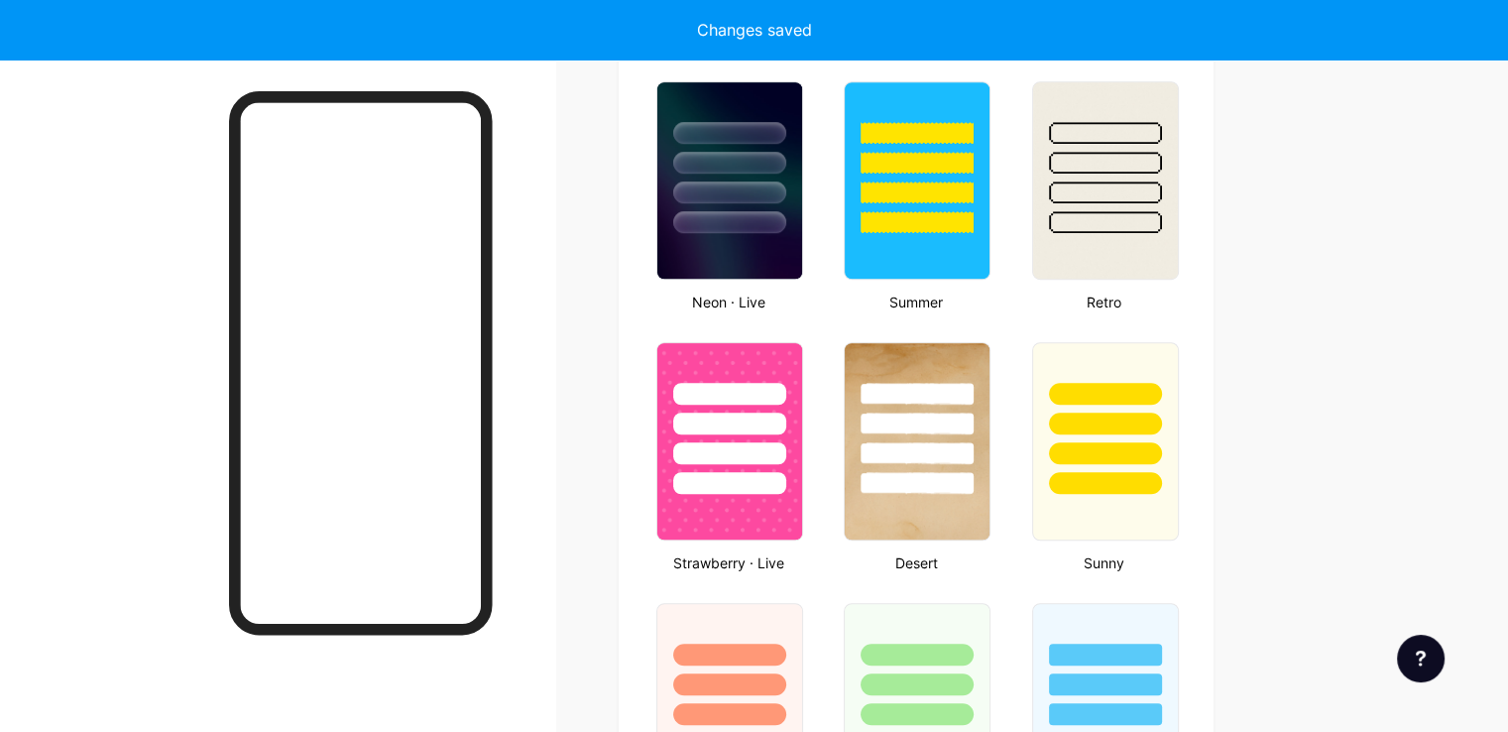
type input "#ff2e96"
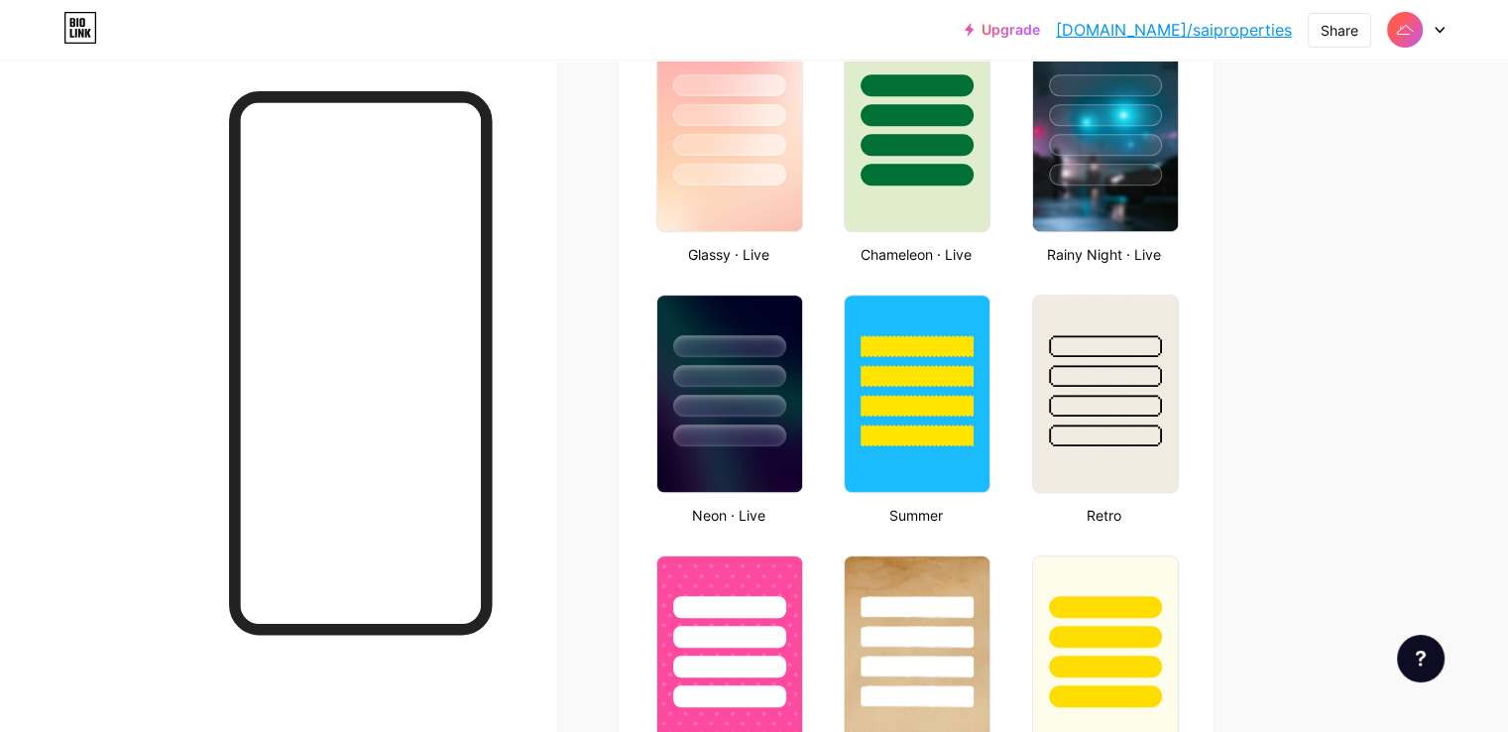
scroll to position [1062, 0]
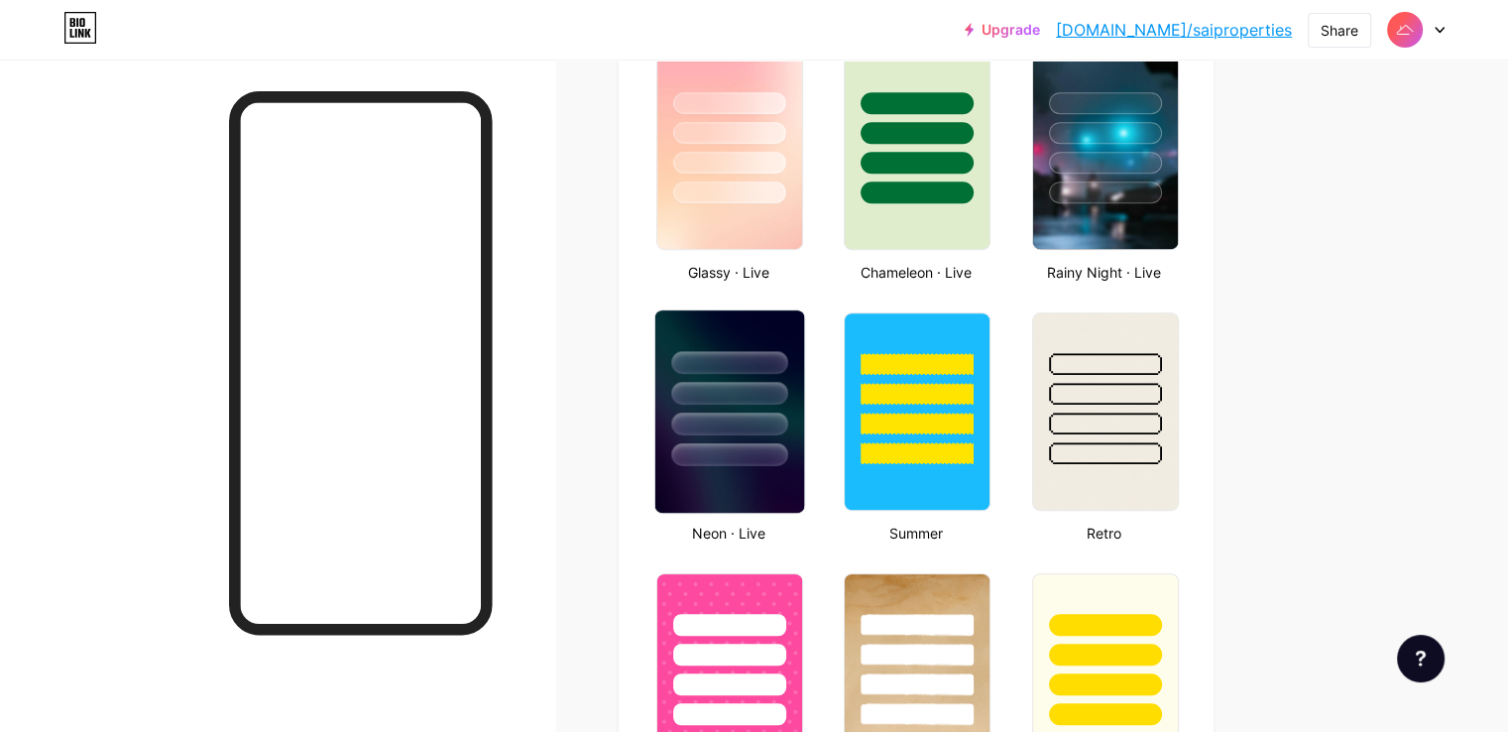
click at [787, 382] on div at bounding box center [729, 393] width 116 height 23
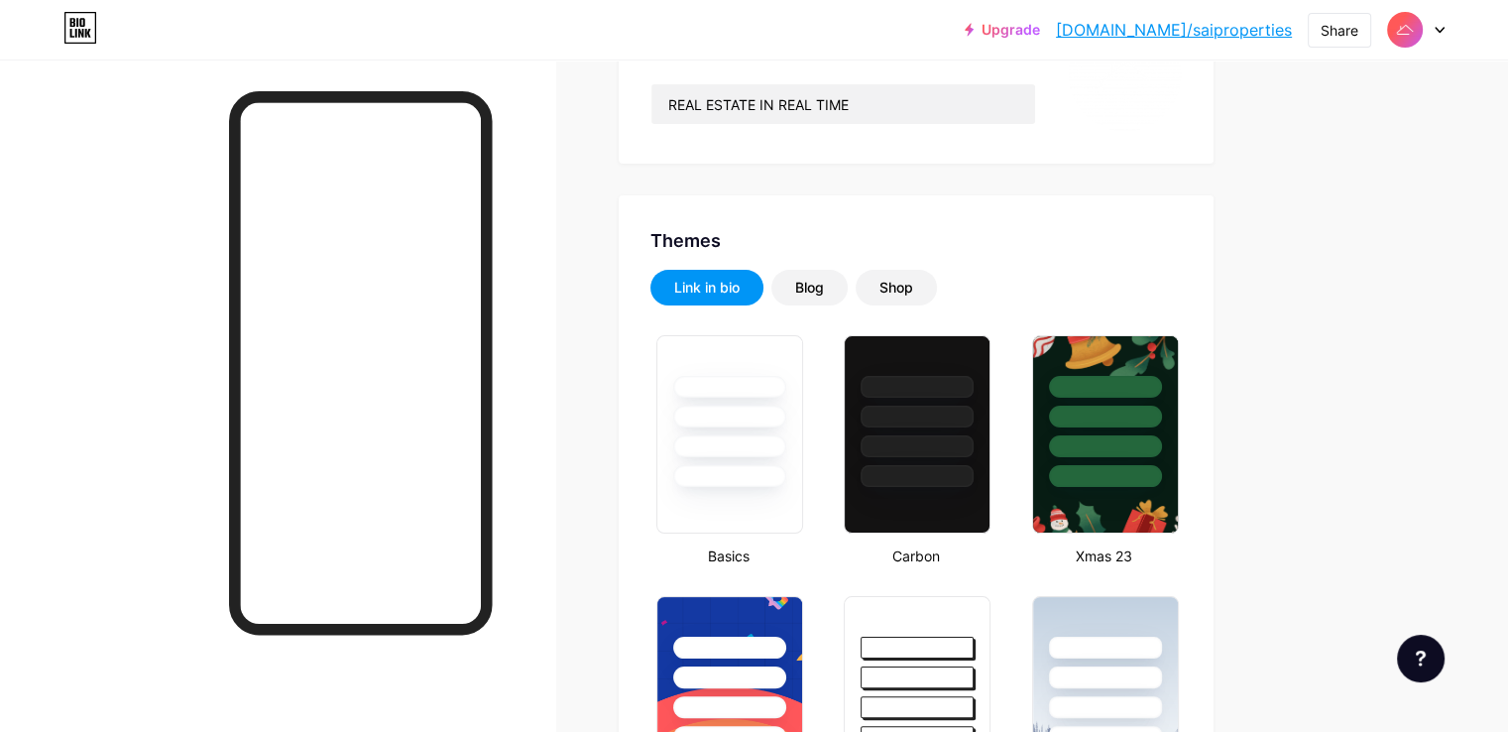
scroll to position [255, 0]
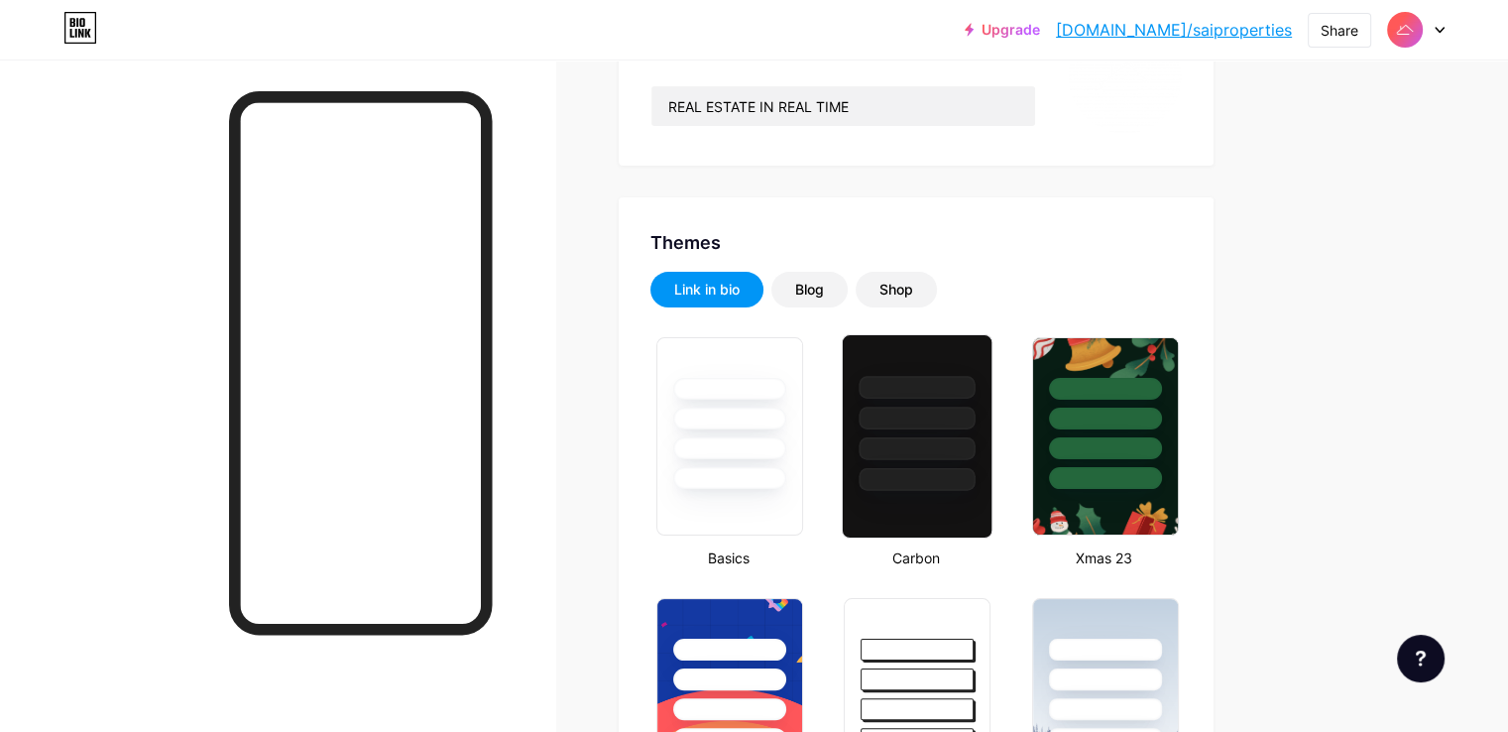
click at [975, 413] on div at bounding box center [917, 417] width 116 height 23
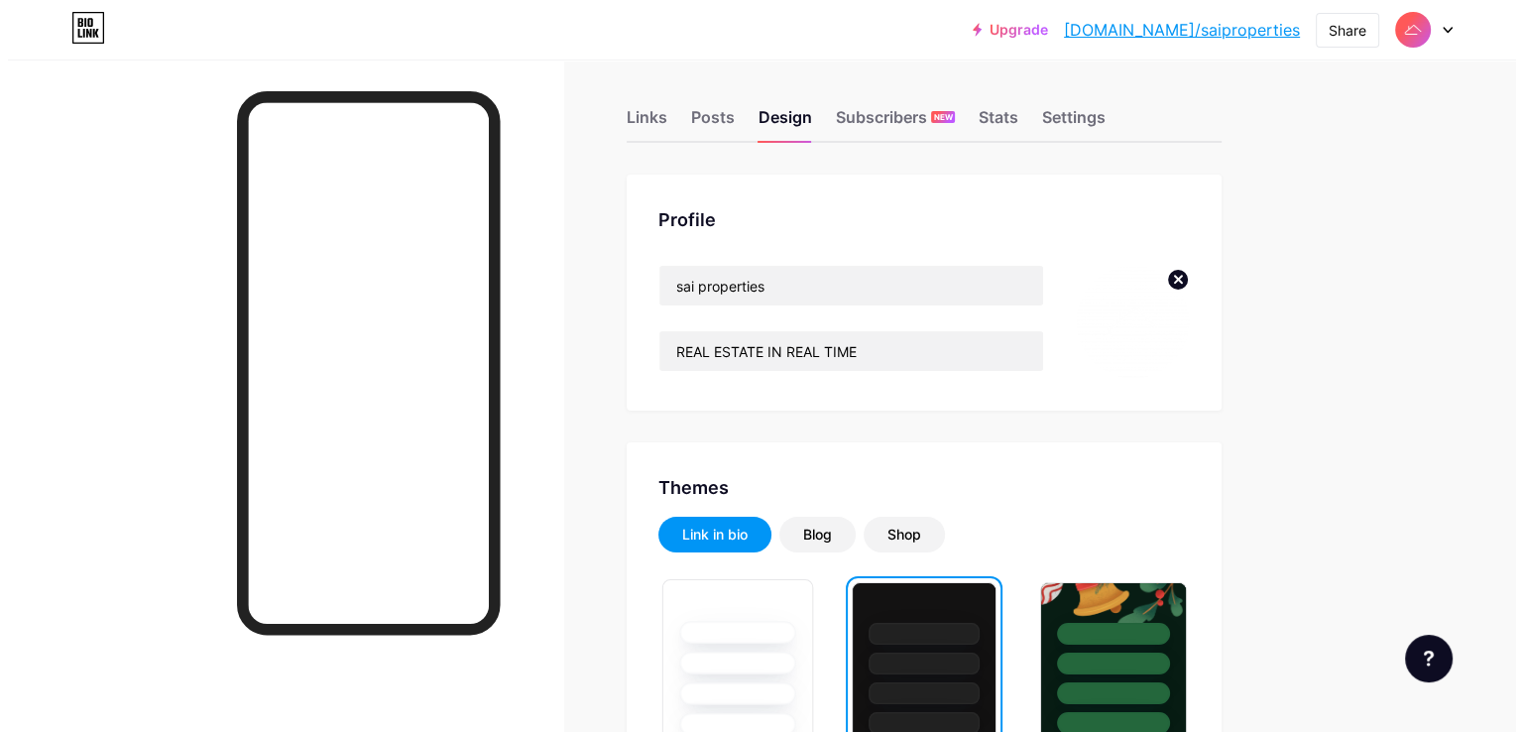
scroll to position [0, 0]
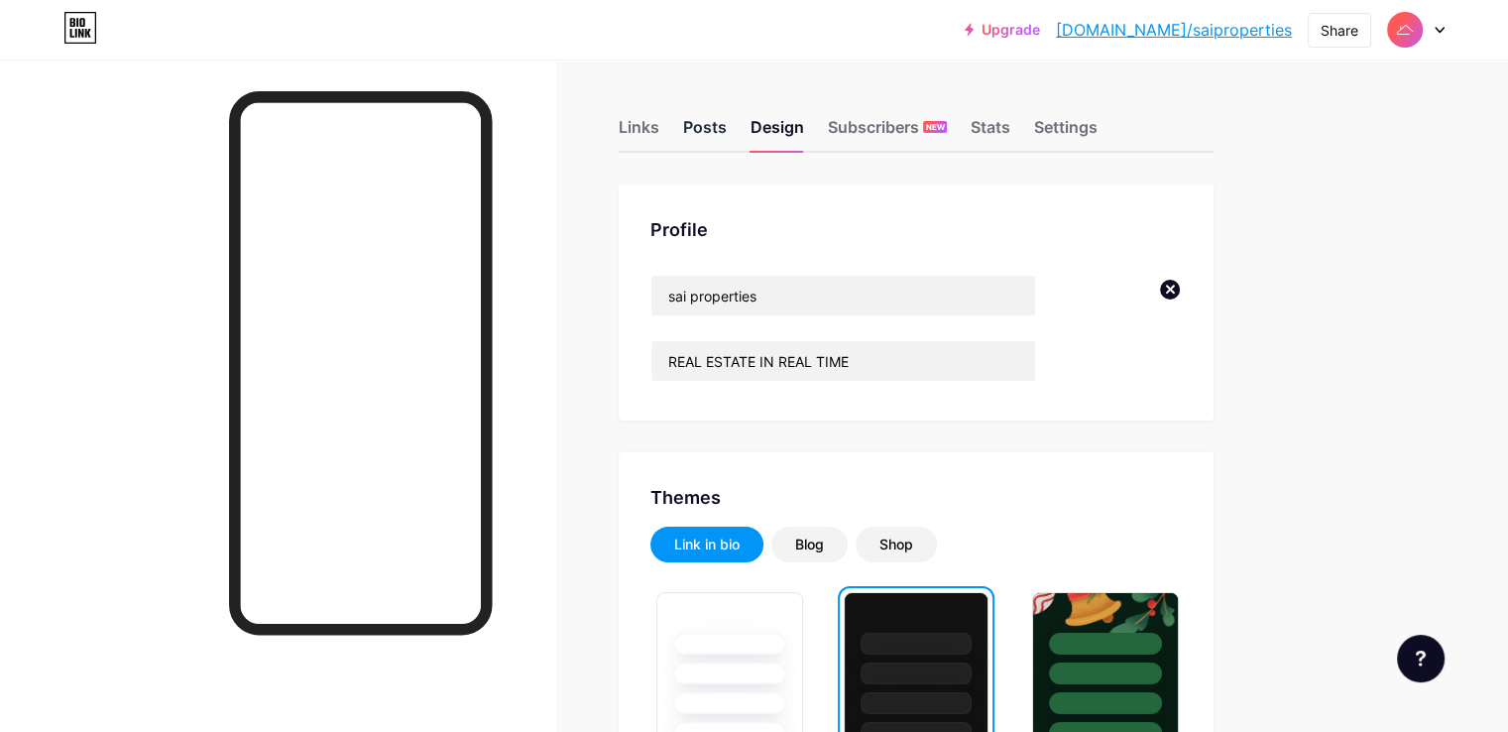
click at [727, 115] on div "Posts" at bounding box center [705, 133] width 44 height 36
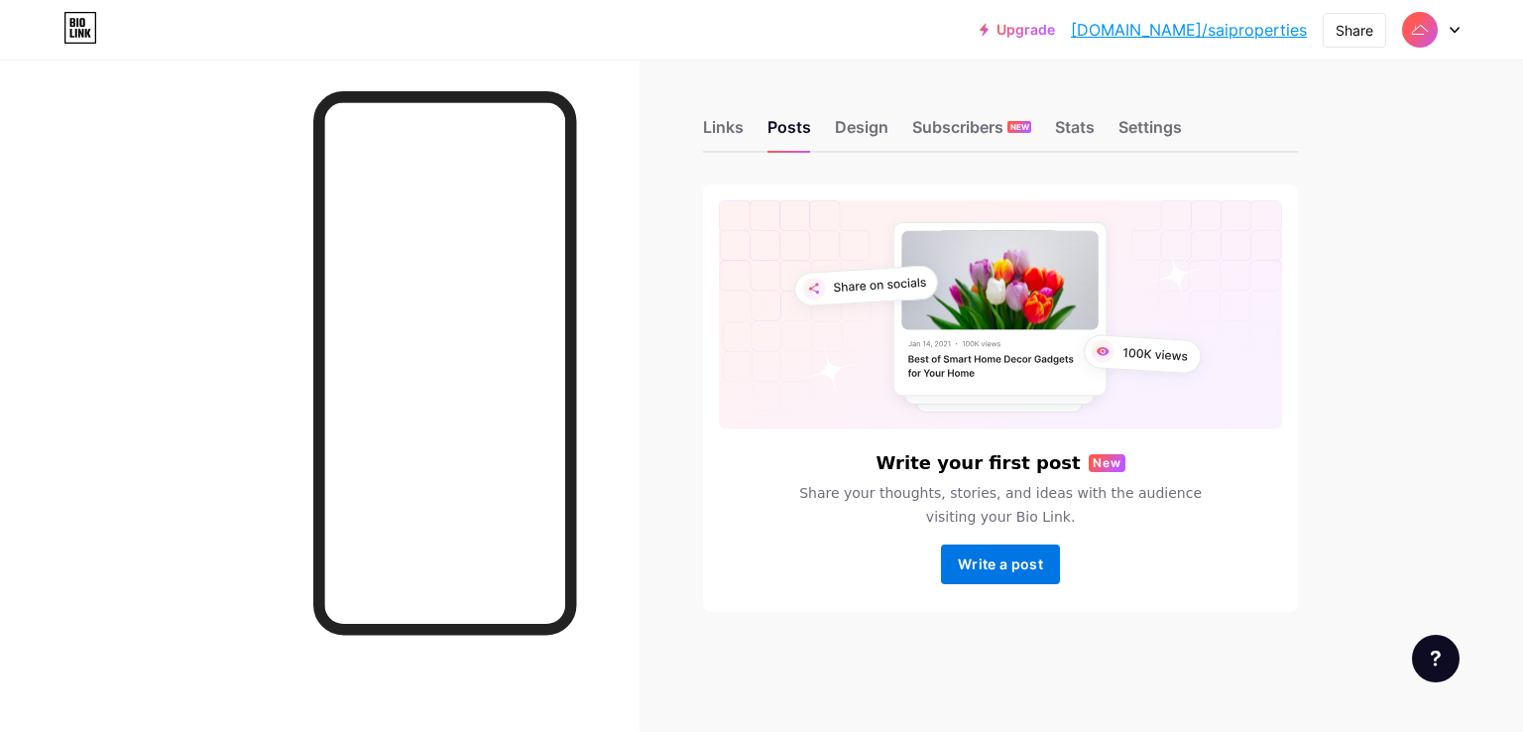
click at [974, 579] on button "Write a post" at bounding box center [1000, 564] width 119 height 40
click at [967, 548] on button "Write a post" at bounding box center [1000, 564] width 119 height 40
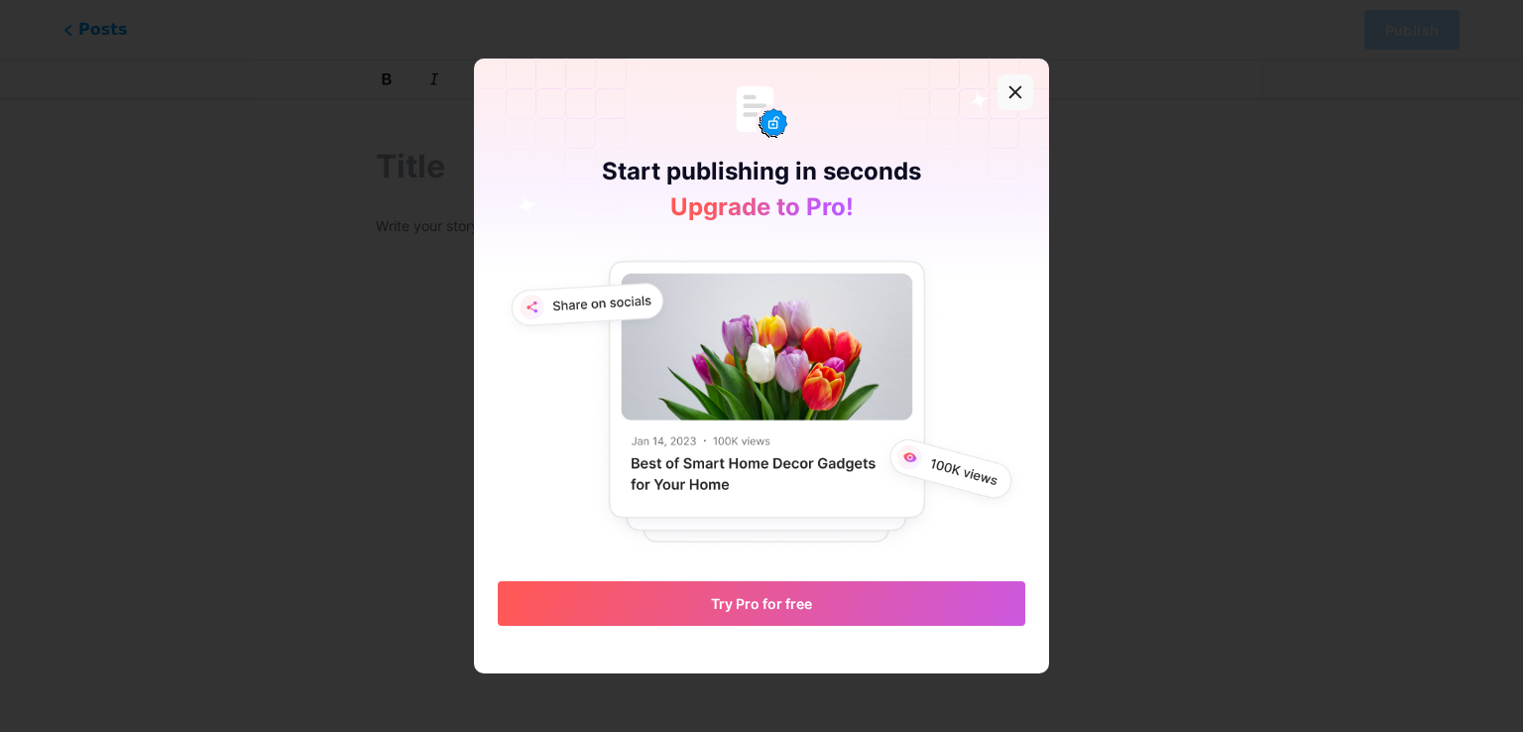
click at [1007, 92] on icon at bounding box center [1015, 92] width 16 height 16
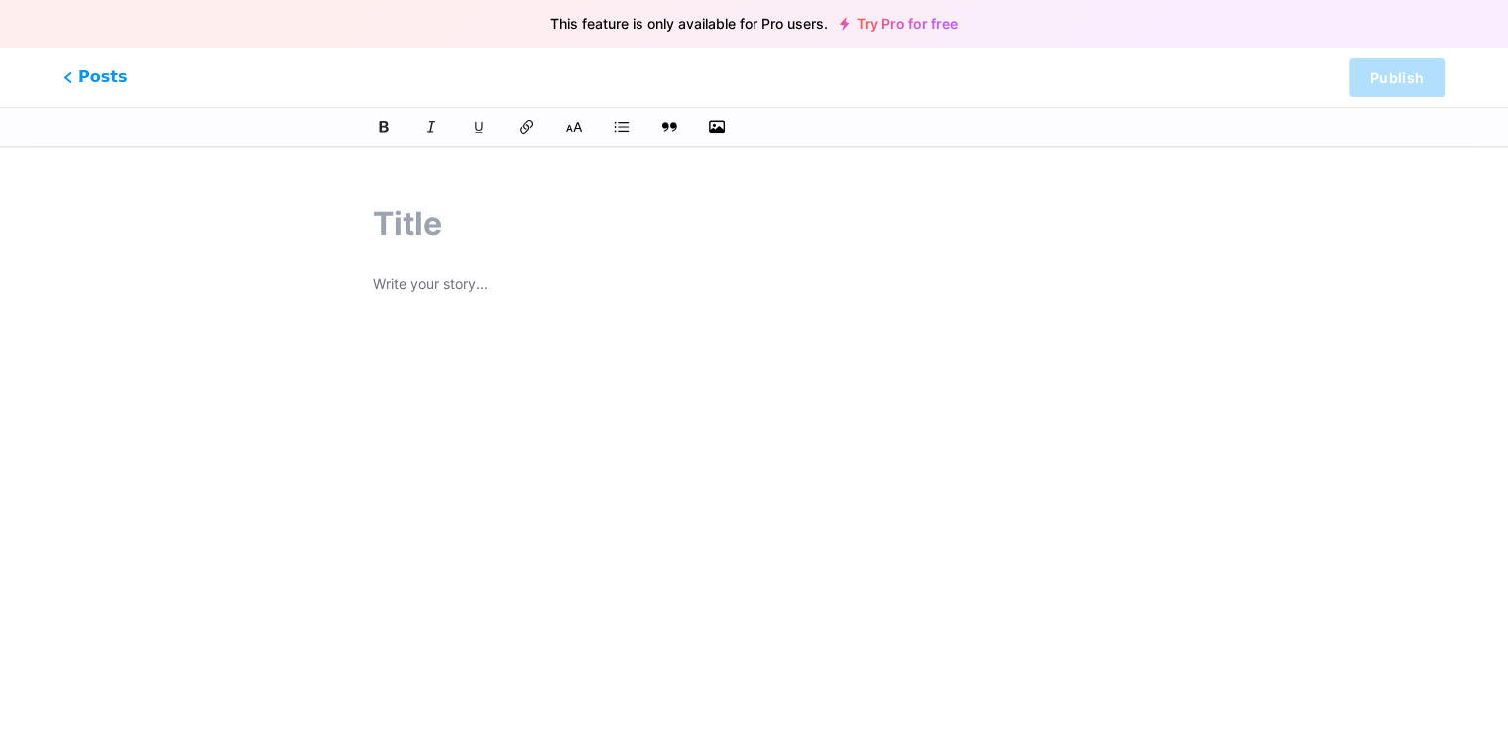
click at [391, 272] on p at bounding box center [754, 286] width 762 height 28
click at [451, 193] on div "rwhSEURrd" at bounding box center [754, 487] width 818 height 623
click at [435, 219] on input "text" at bounding box center [754, 224] width 762 height 48
type input "saeirsd"
click at [1011, 416] on div "rwhSEURrd" at bounding box center [754, 569] width 762 height 496
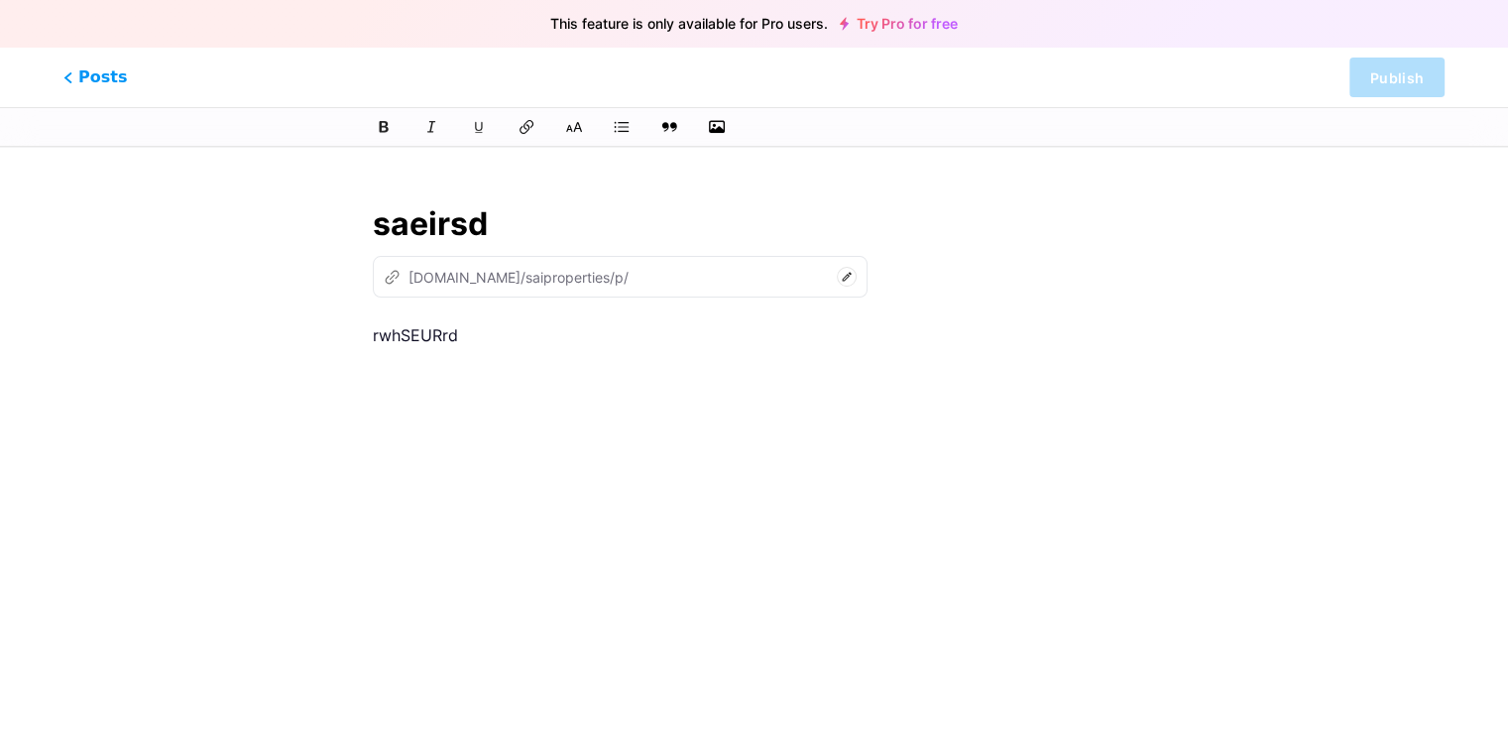
type input "saeirsd"
click at [67, 74] on icon at bounding box center [65, 77] width 6 height 10
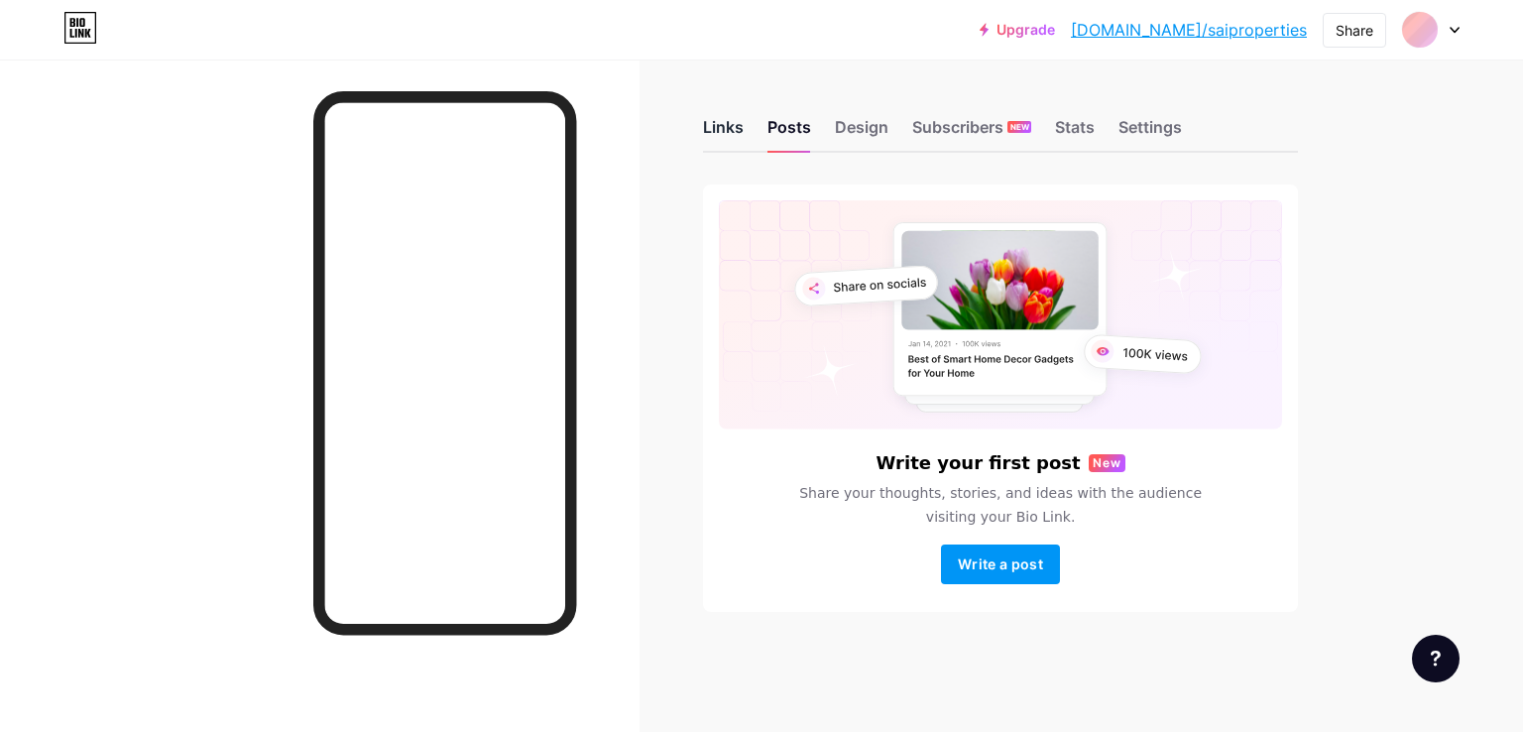
click at [734, 132] on div "Links" at bounding box center [723, 133] width 41 height 36
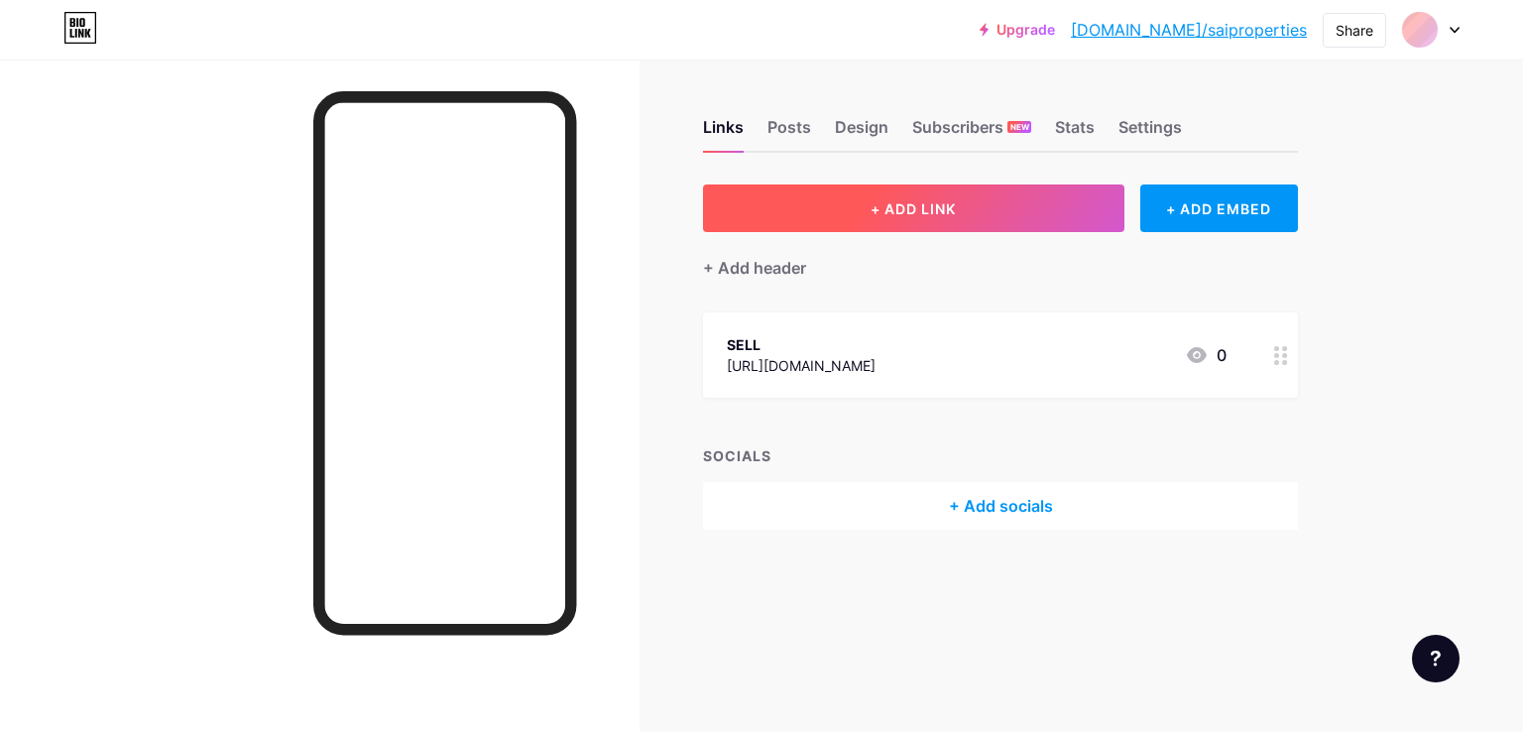
click at [848, 214] on button "+ ADD LINK" at bounding box center [913, 208] width 421 height 48
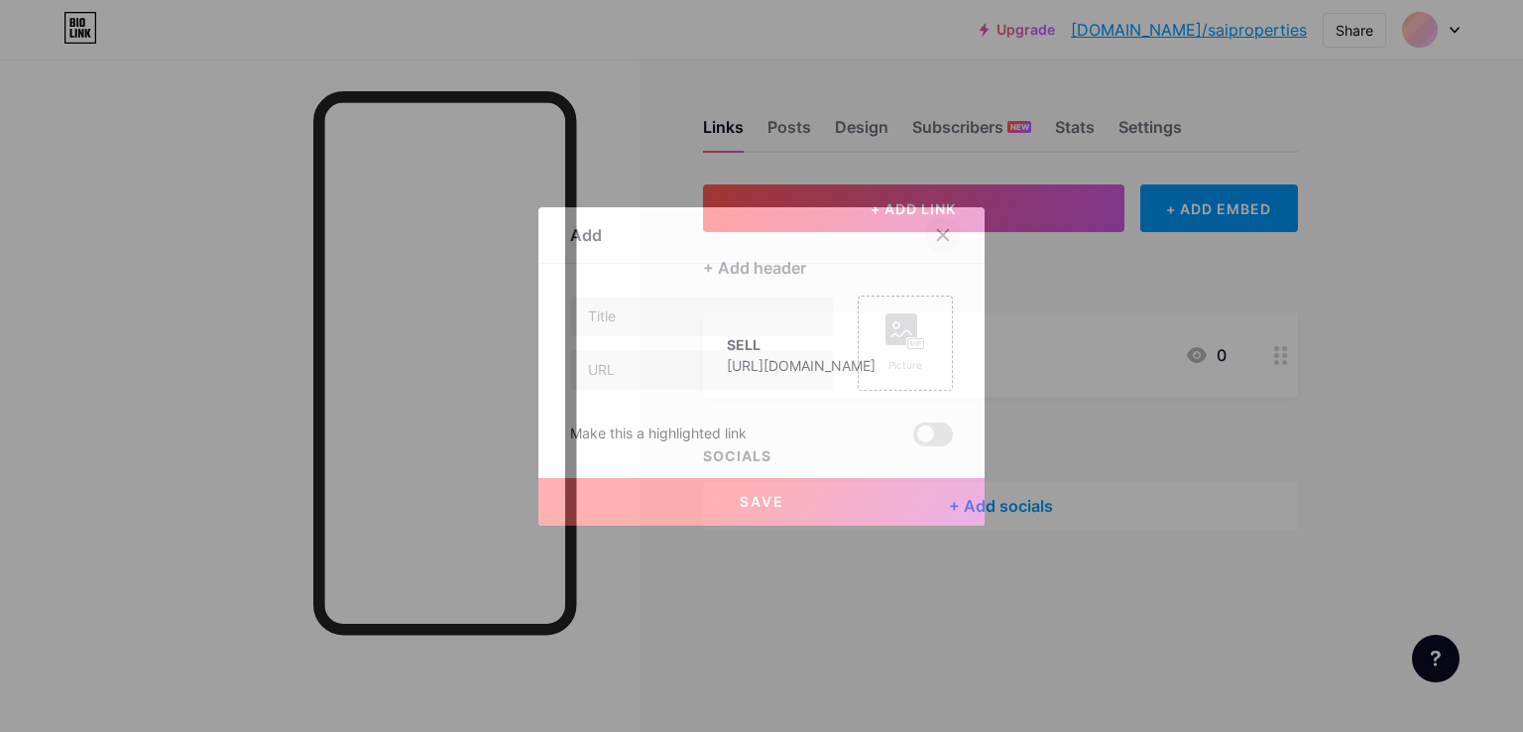
click at [939, 231] on icon at bounding box center [943, 234] width 11 height 11
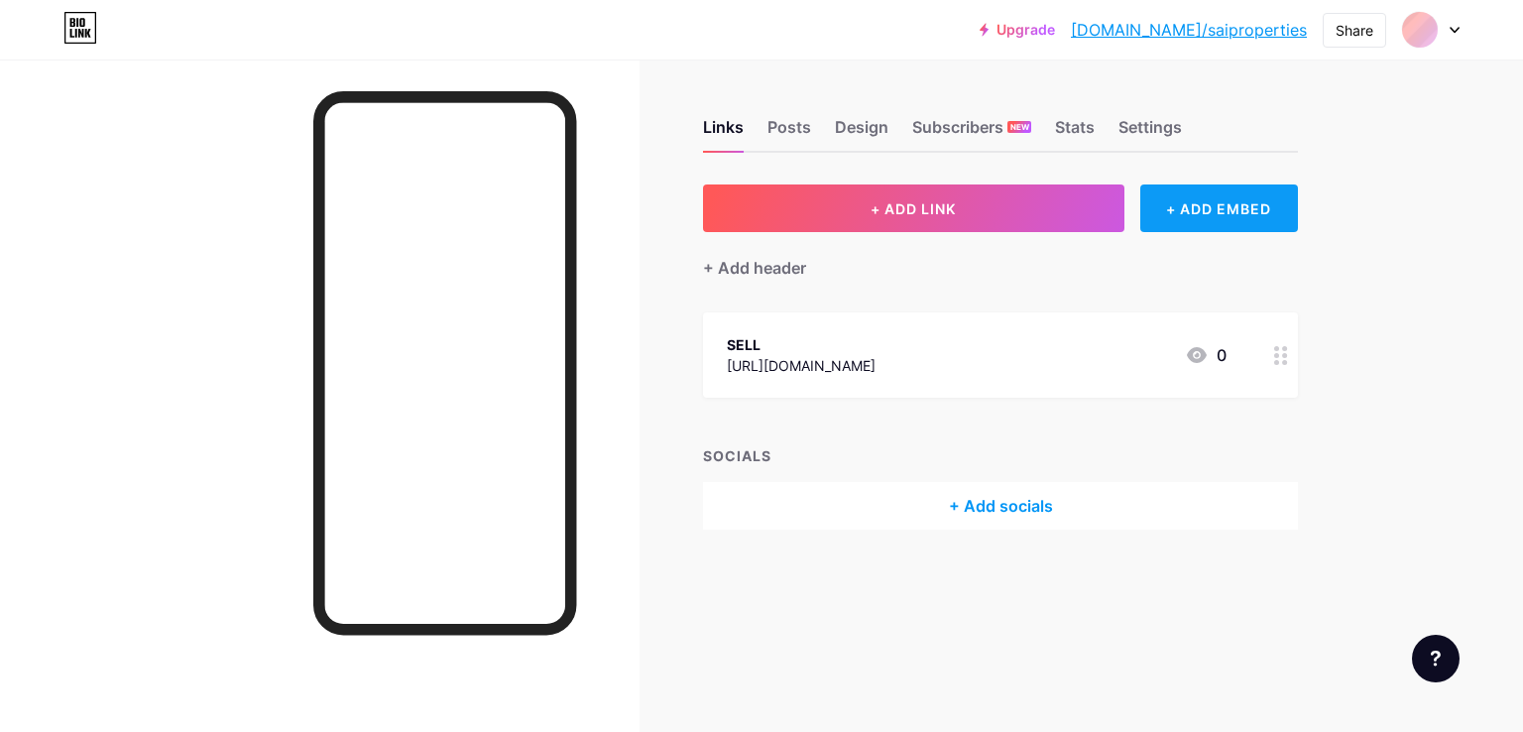
click at [1225, 207] on div "+ ADD EMBED" at bounding box center [1219, 208] width 158 height 48
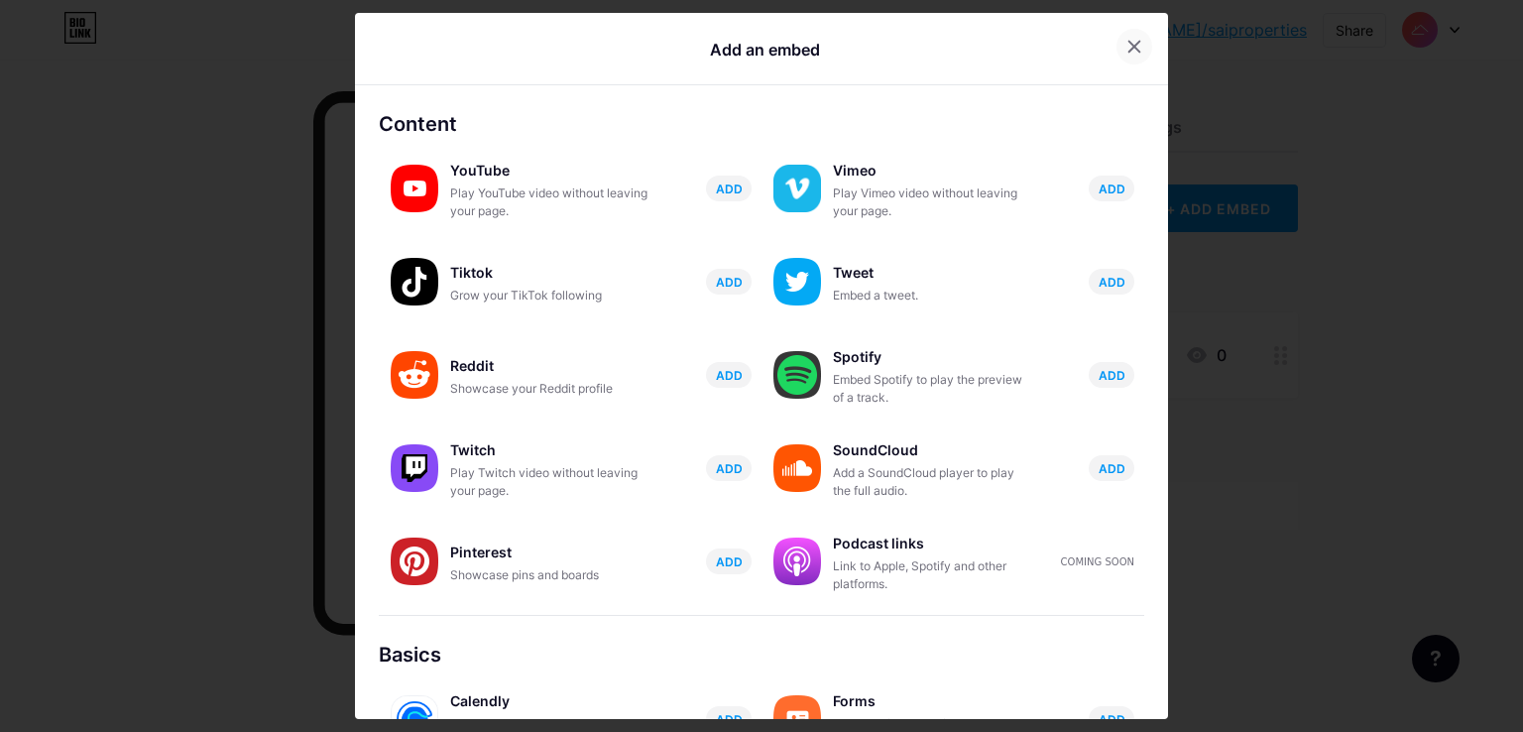
click at [1117, 38] on div at bounding box center [1134, 47] width 36 height 36
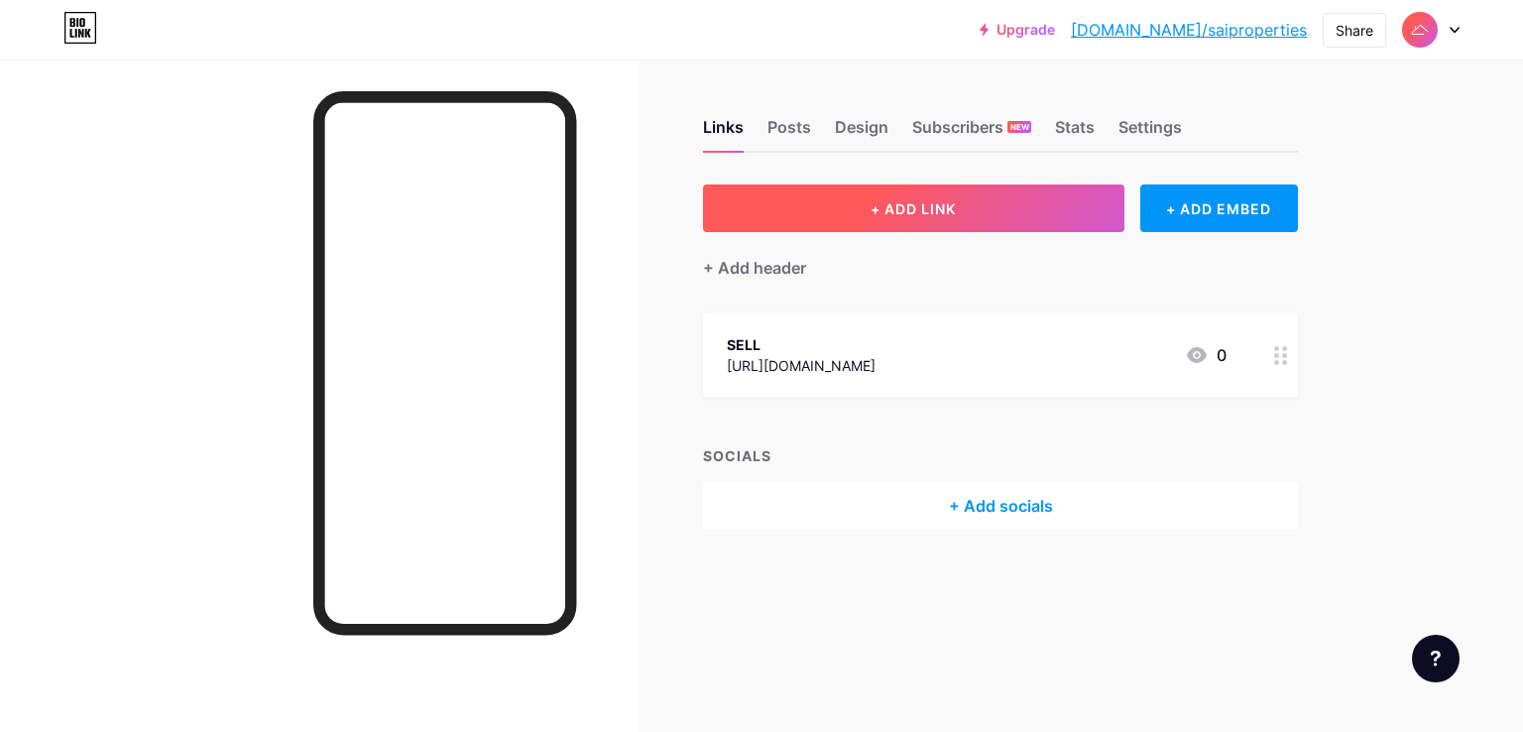
click at [875, 215] on span "+ ADD LINK" at bounding box center [912, 208] width 85 height 17
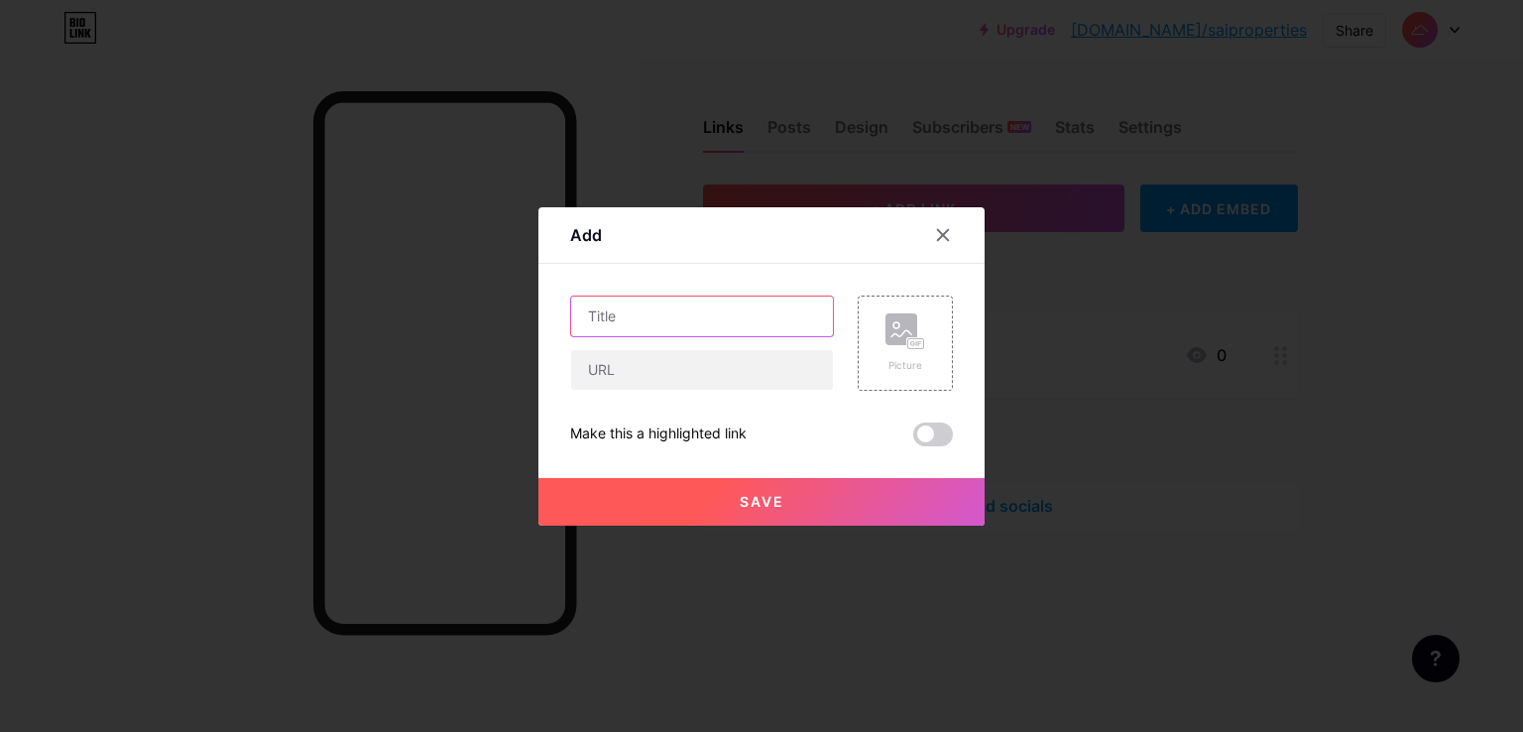
click at [720, 319] on input "text" at bounding box center [702, 316] width 262 height 40
click at [736, 376] on input "text" at bounding box center [702, 370] width 262 height 40
click at [625, 322] on input "SELL" at bounding box center [702, 316] width 262 height 40
type input "S"
type input "BUY"
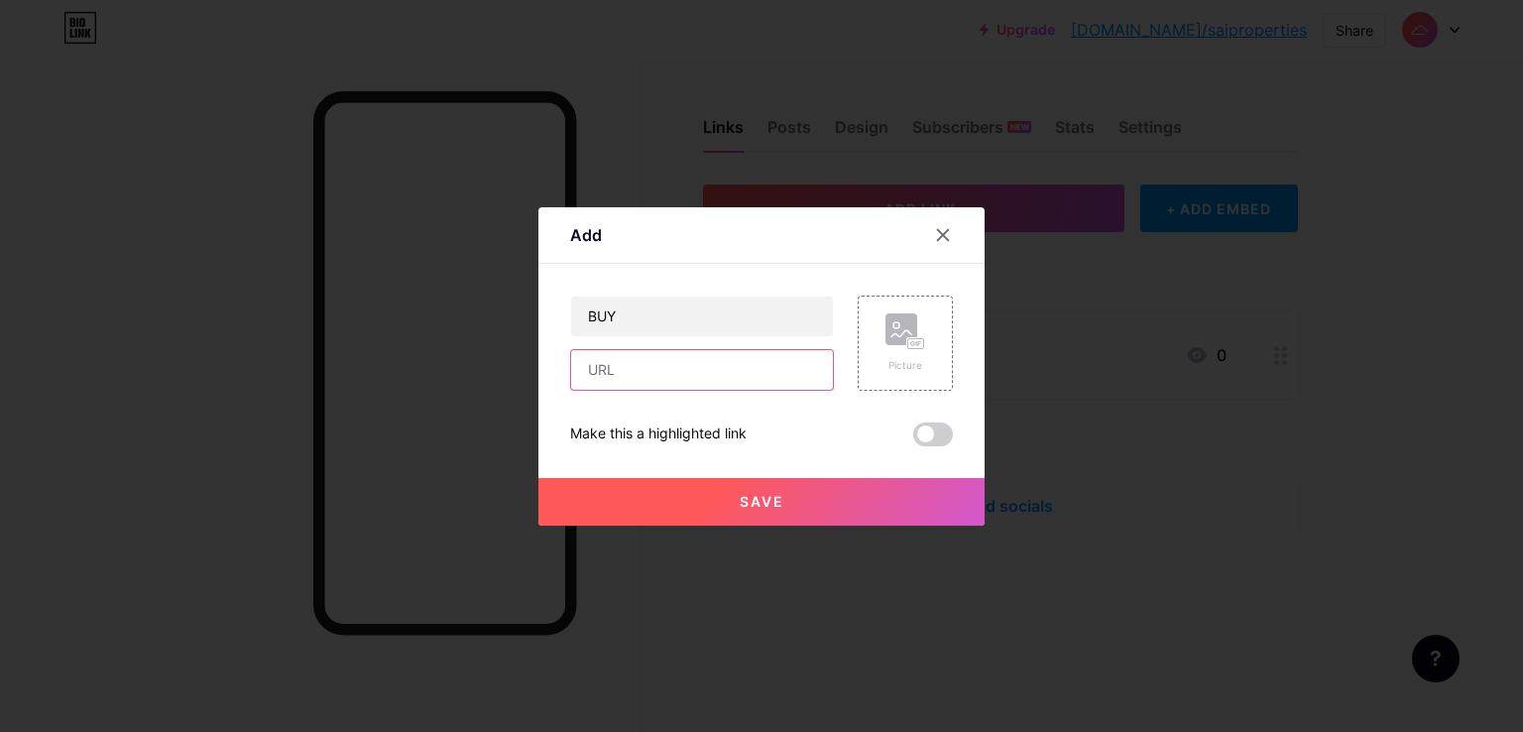
click at [613, 388] on input "text" at bounding box center [702, 370] width 262 height 40
paste input "https://docs.google.com/forms/d/e/1FAIpQLSfgu3gcckYRyYx48bya4sw0Qw0VlBWsZFbIn5s…"
type input "https://docs.google.com/forms/d/e/1FAIpQLSfgu3gcckYRyYx48bya4sw0Qw0VlBWsZFbIn5s…"
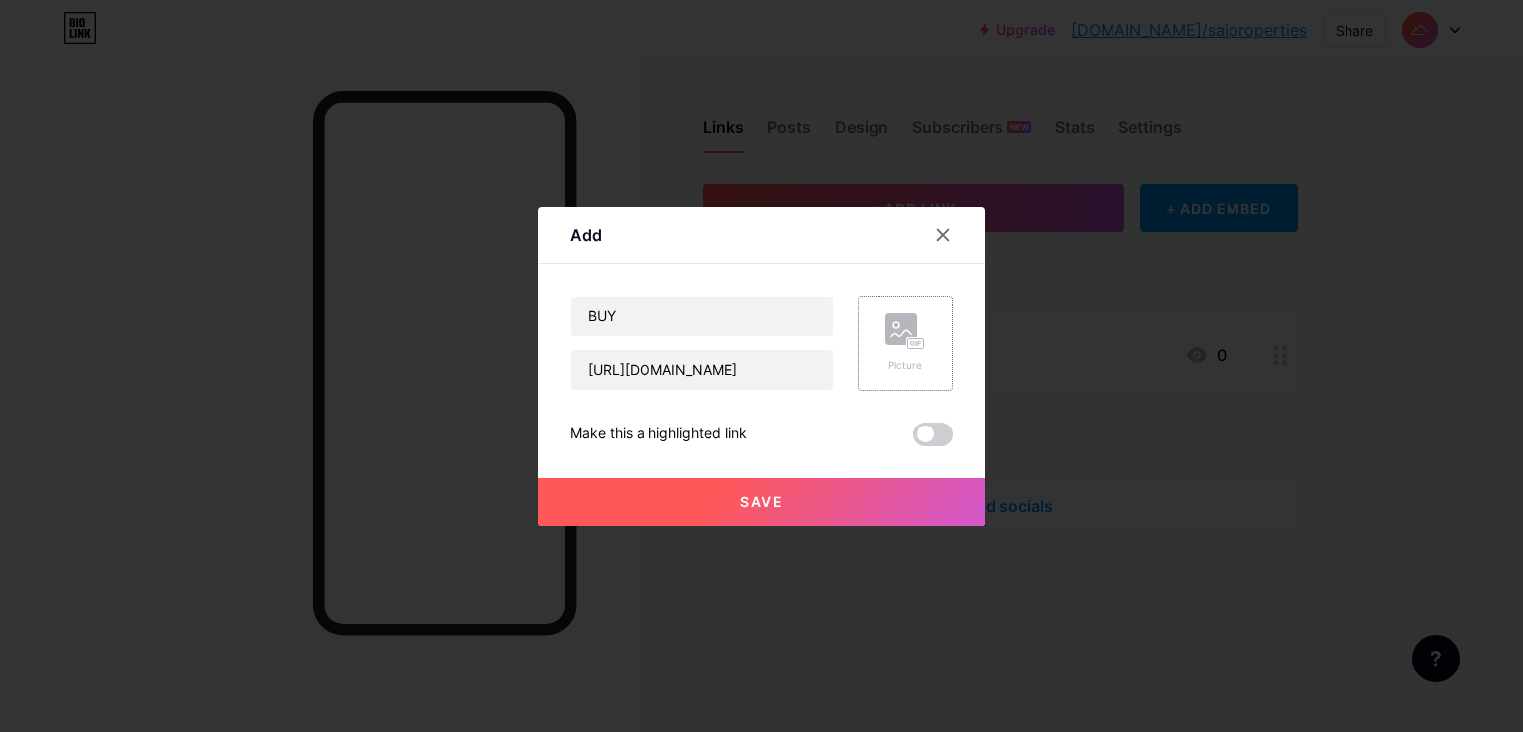
click at [895, 346] on icon at bounding box center [905, 331] width 40 height 37
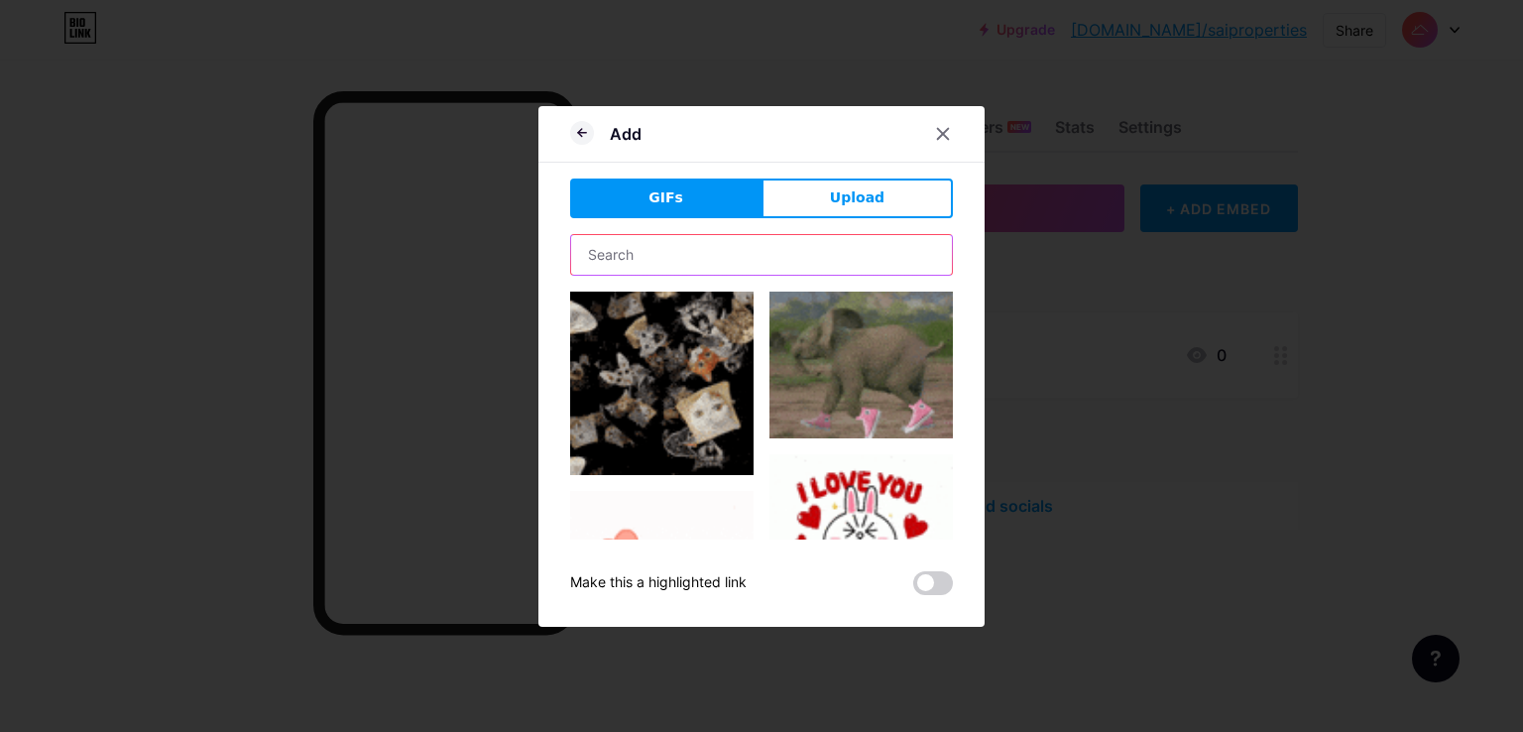
click at [796, 269] on input "text" at bounding box center [761, 255] width 381 height 40
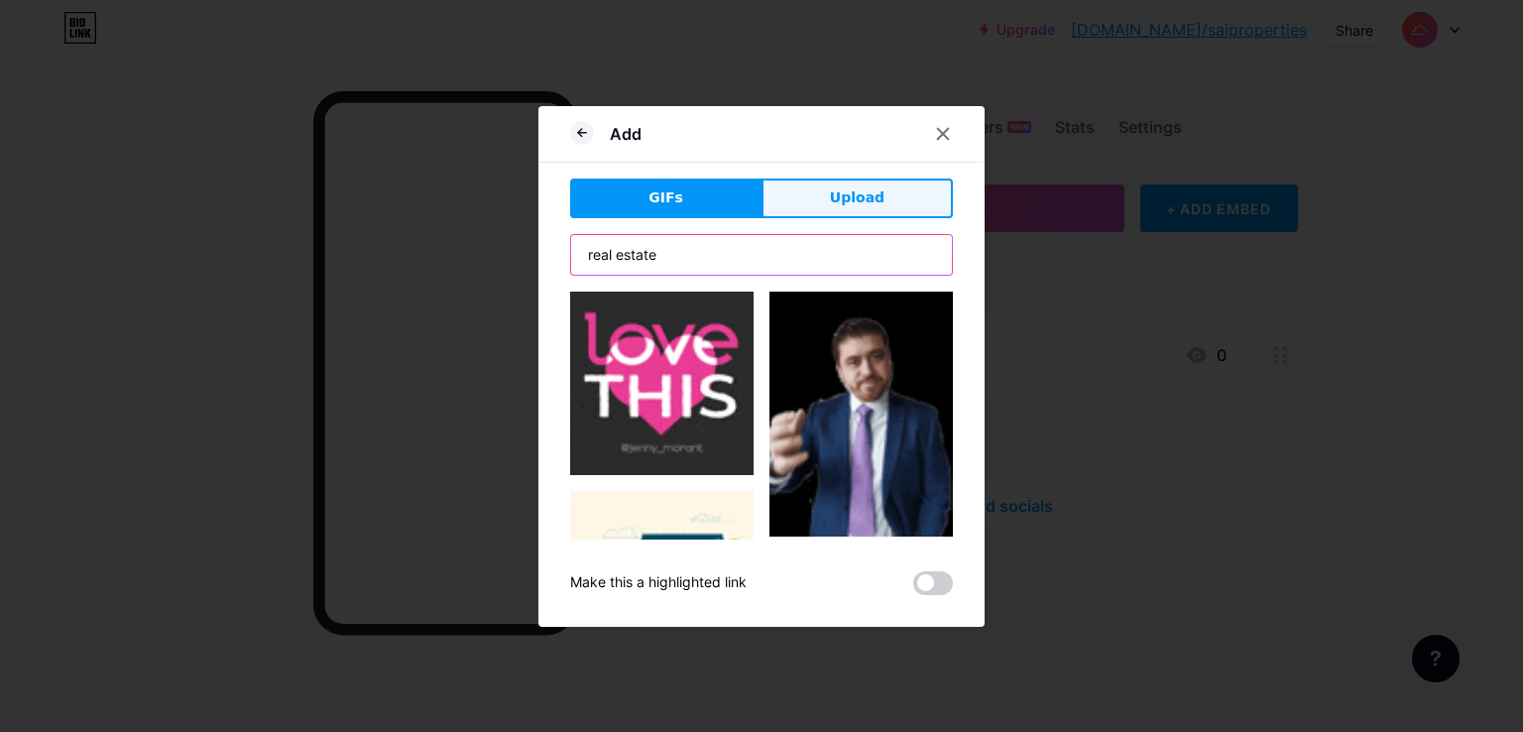
type input "real estate"
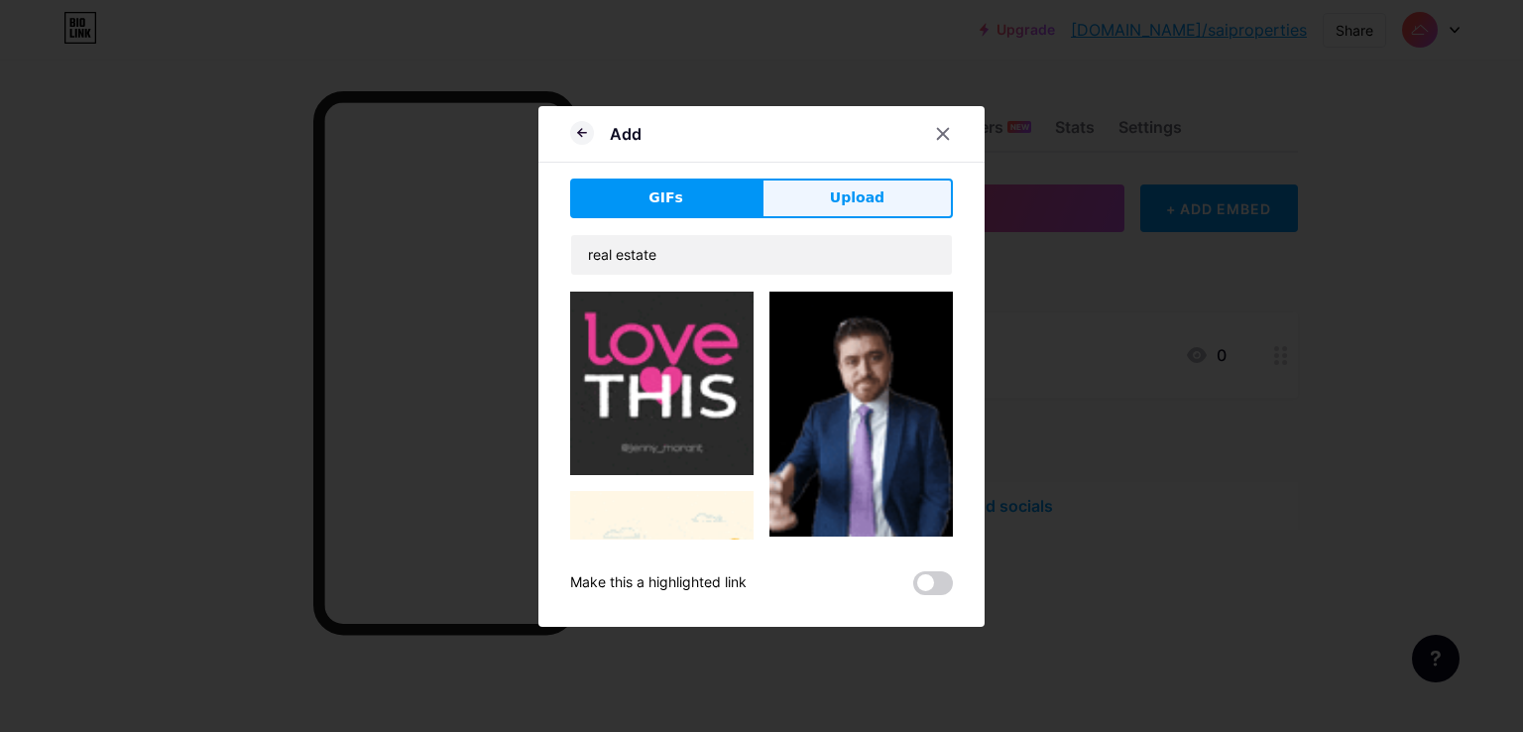
click at [922, 188] on button "Upload" at bounding box center [856, 198] width 191 height 40
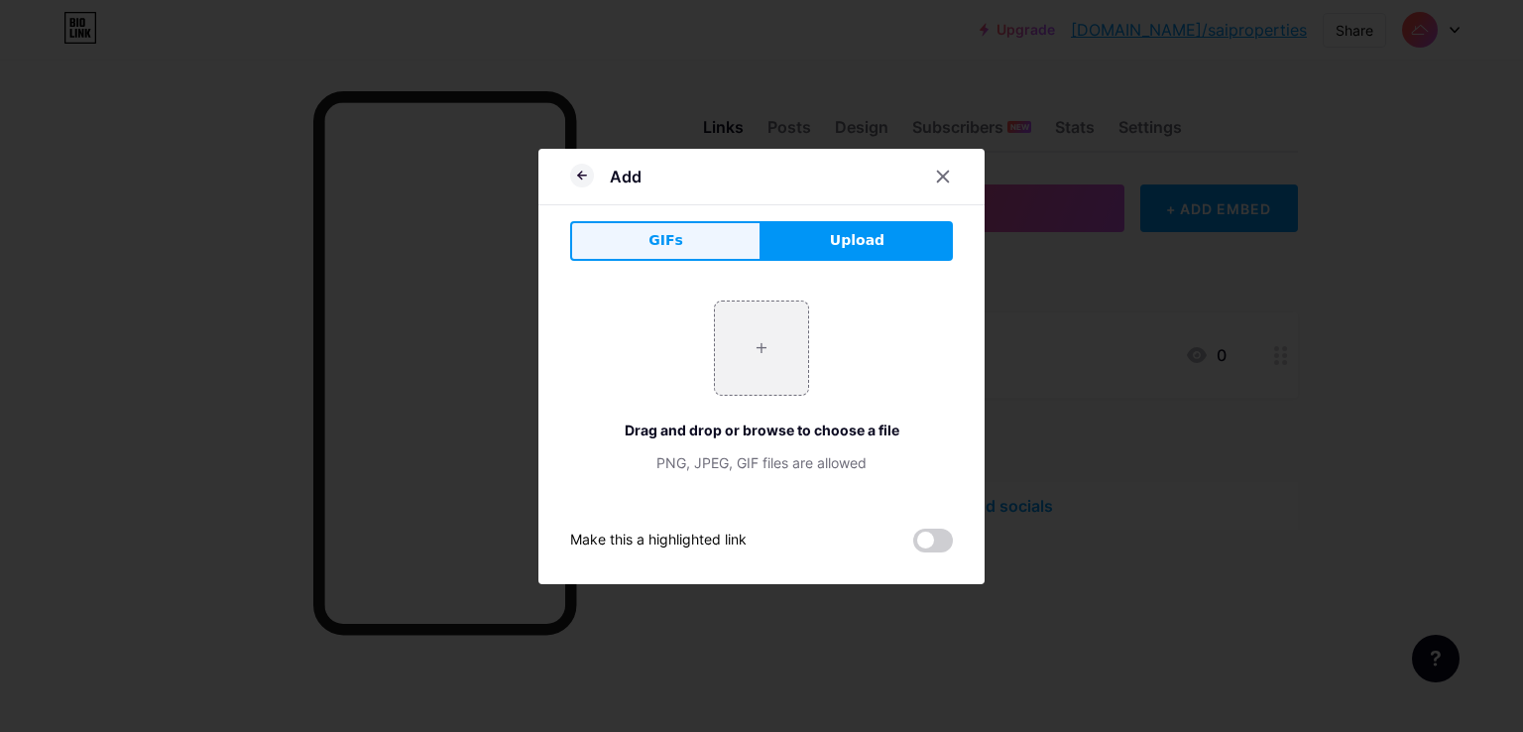
click at [642, 243] on button "GIFs" at bounding box center [665, 241] width 191 height 40
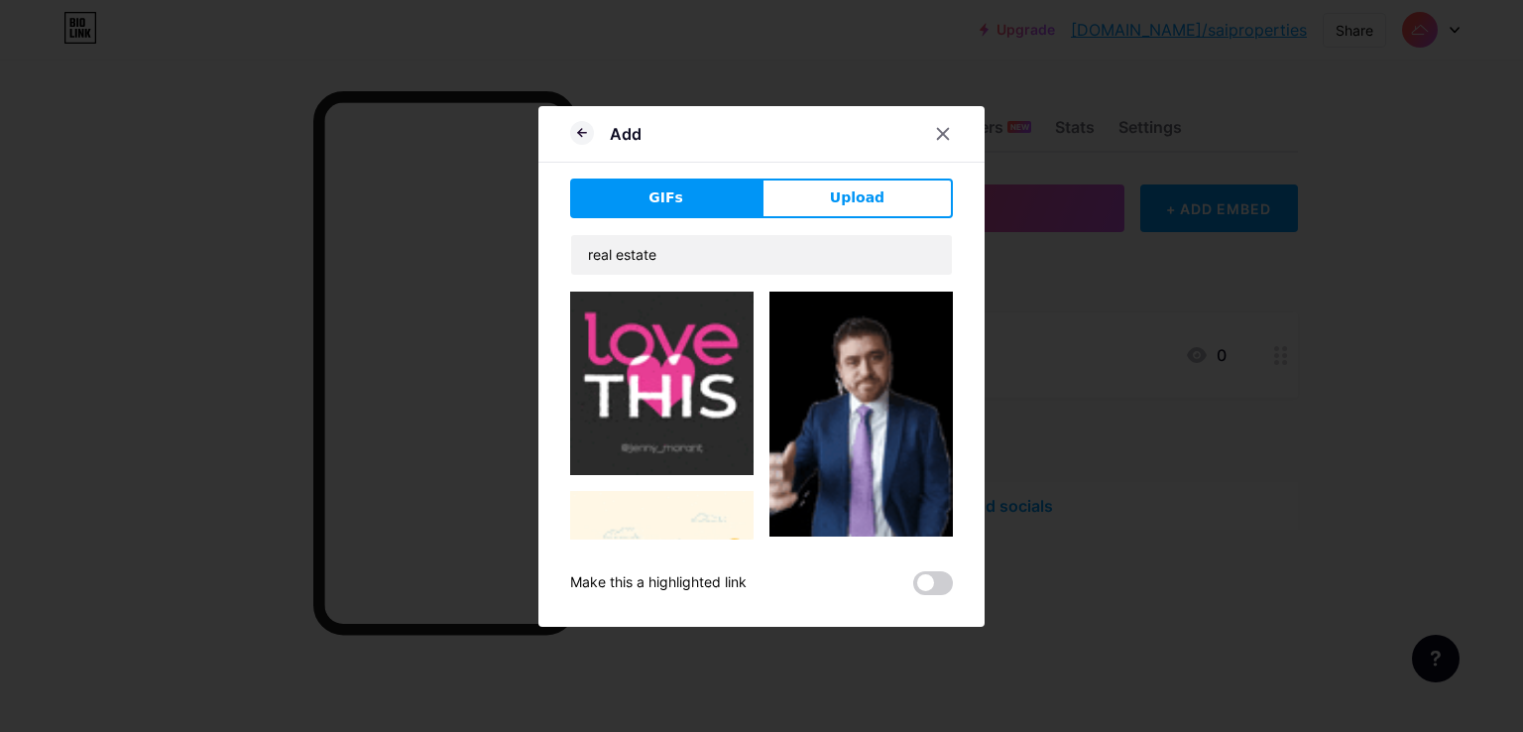
click at [676, 352] on img at bounding box center [661, 382] width 183 height 183
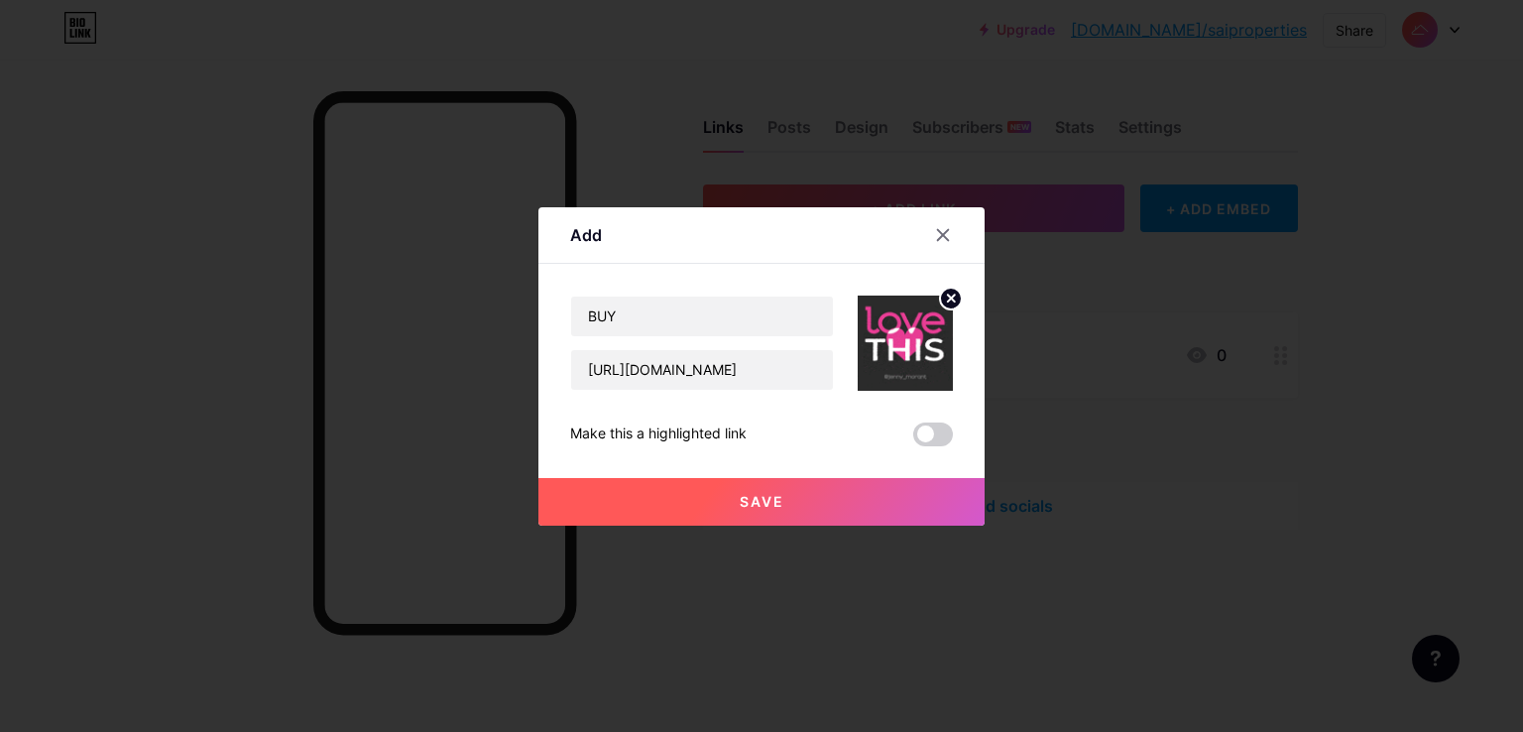
click at [790, 502] on button "Save" at bounding box center [761, 502] width 446 height 48
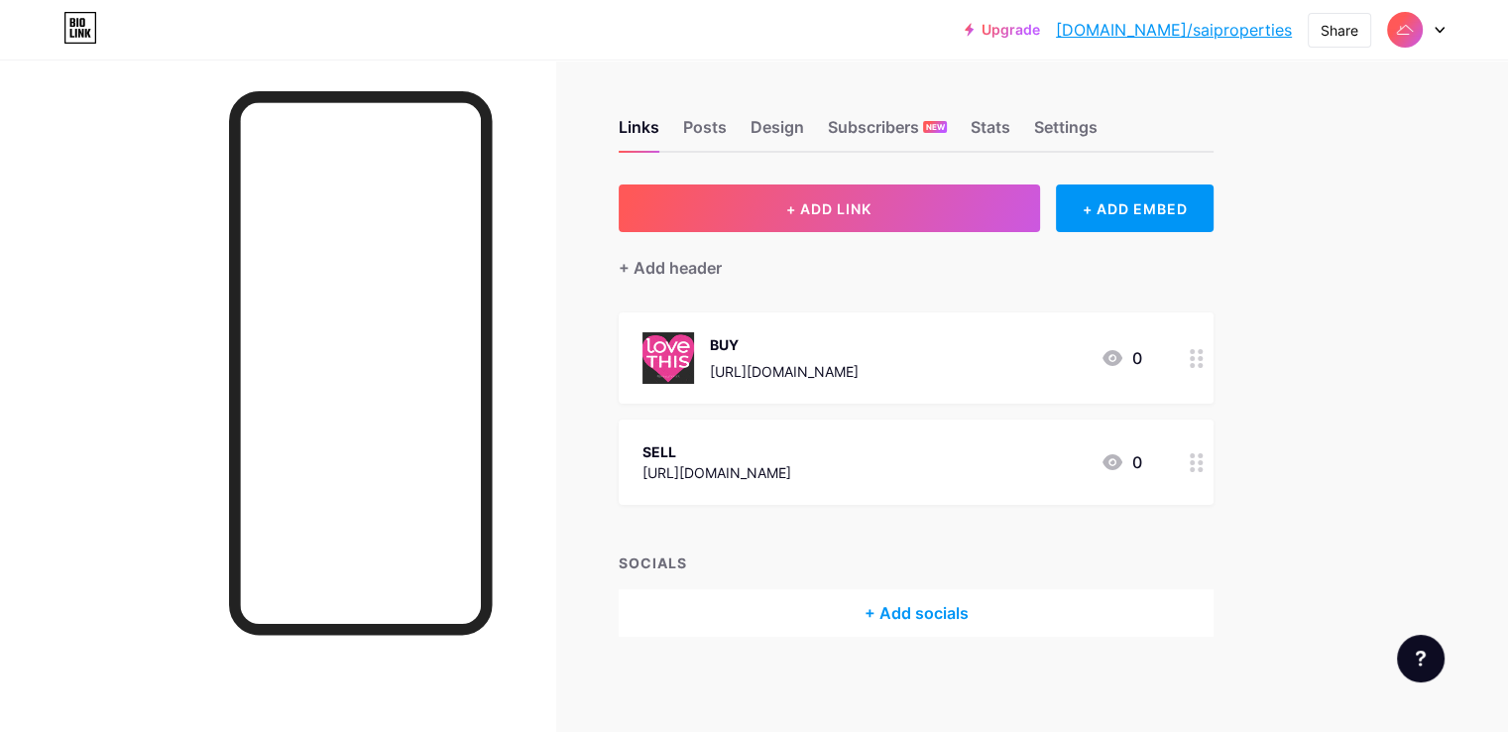
click at [952, 179] on div "Links Posts Design Subscribers NEW Stats Settings + ADD LINK + ADD EMBED + Add …" at bounding box center [648, 397] width 1297 height 676
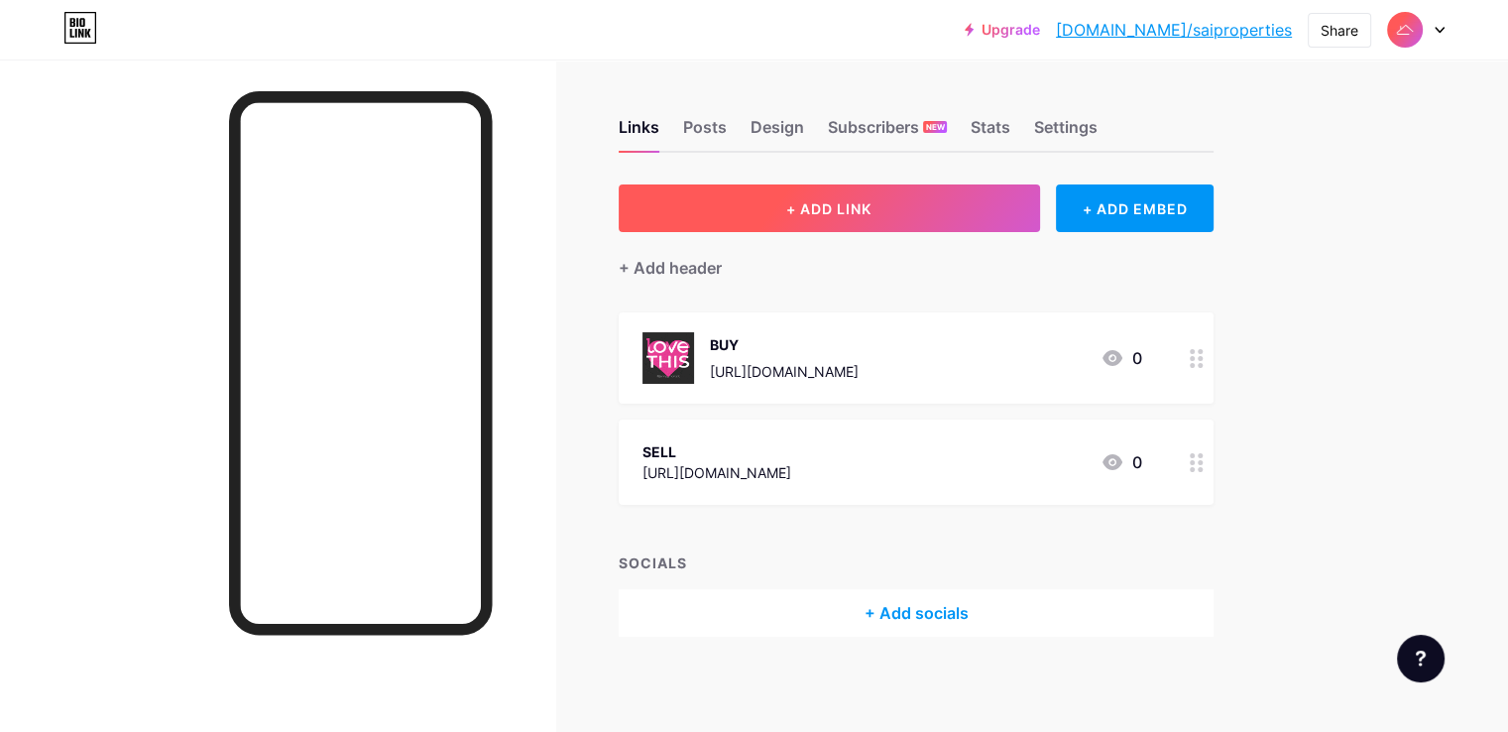
click at [897, 226] on button "+ ADD LINK" at bounding box center [829, 208] width 421 height 48
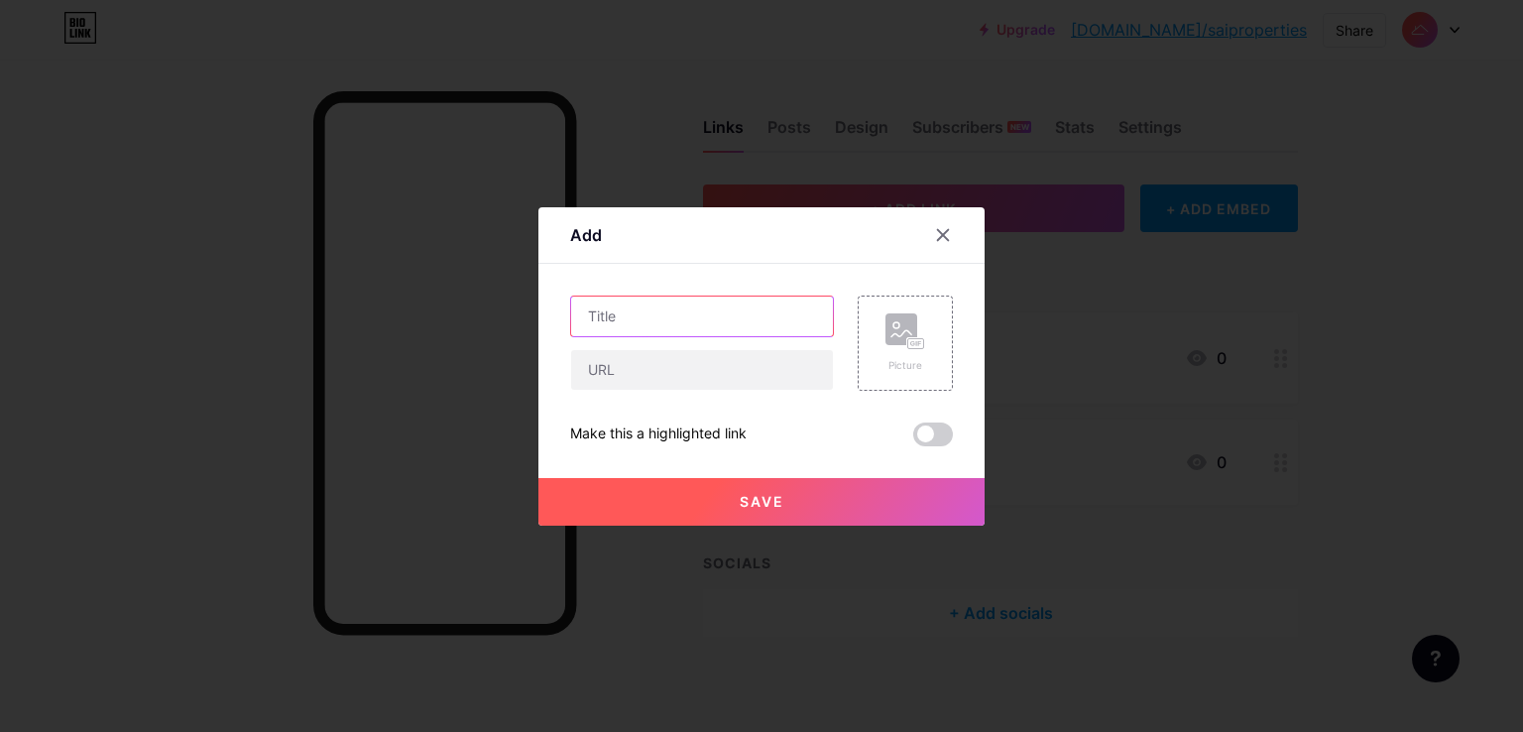
click at [746, 318] on input "text" at bounding box center [702, 316] width 262 height 40
type input "RENT"
click at [689, 376] on input "text" at bounding box center [702, 370] width 262 height 40
paste input "https://docs.google.com/forms/d/e/1FAIpQLSdAJH3D65jWm7q64FZaqbhA8CLI7HGdTdPeF6Q…"
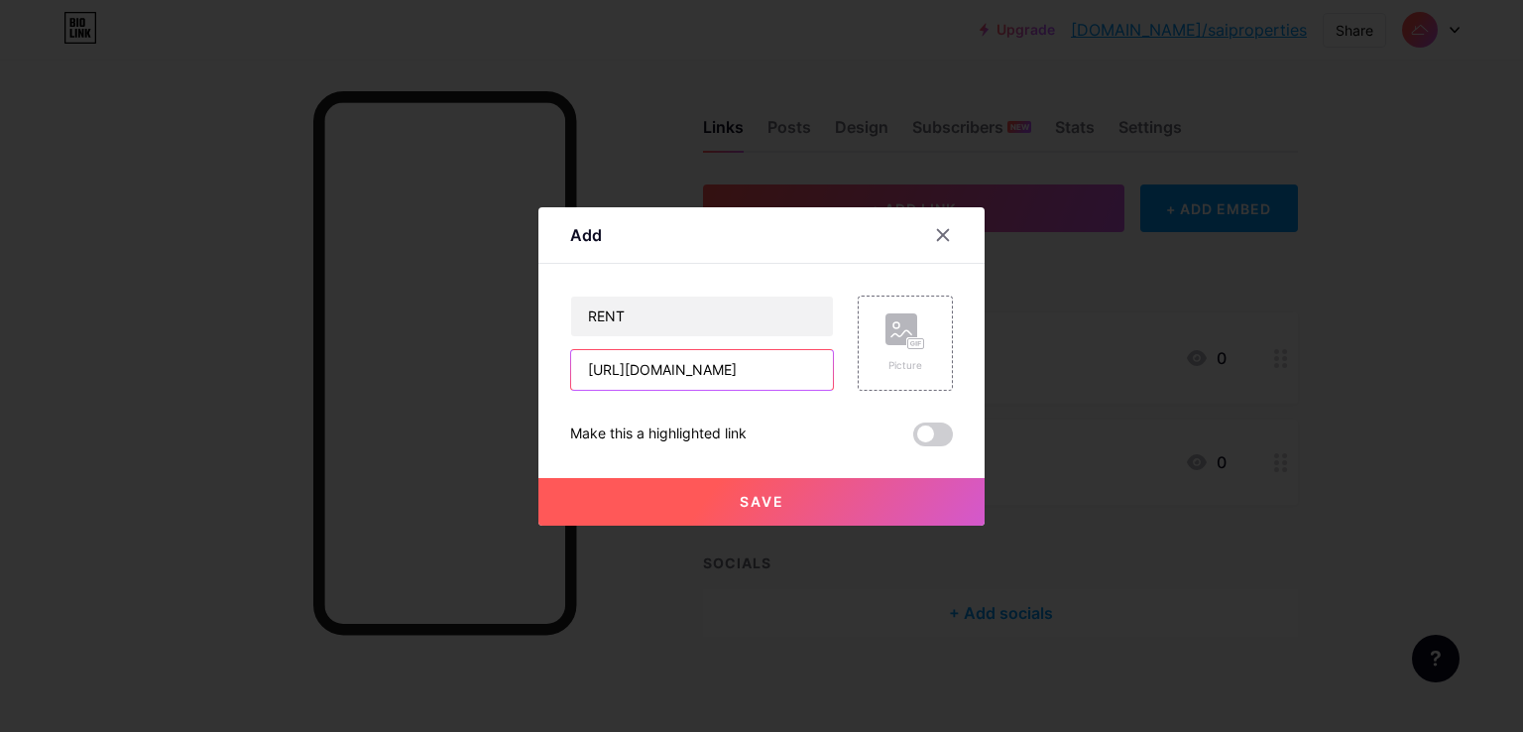
type input "https://docs.google.com/forms/d/e/1FAIpQLSdAJH3D65jWm7q64FZaqbhA8CLI7HGdTdPeF6Q…"
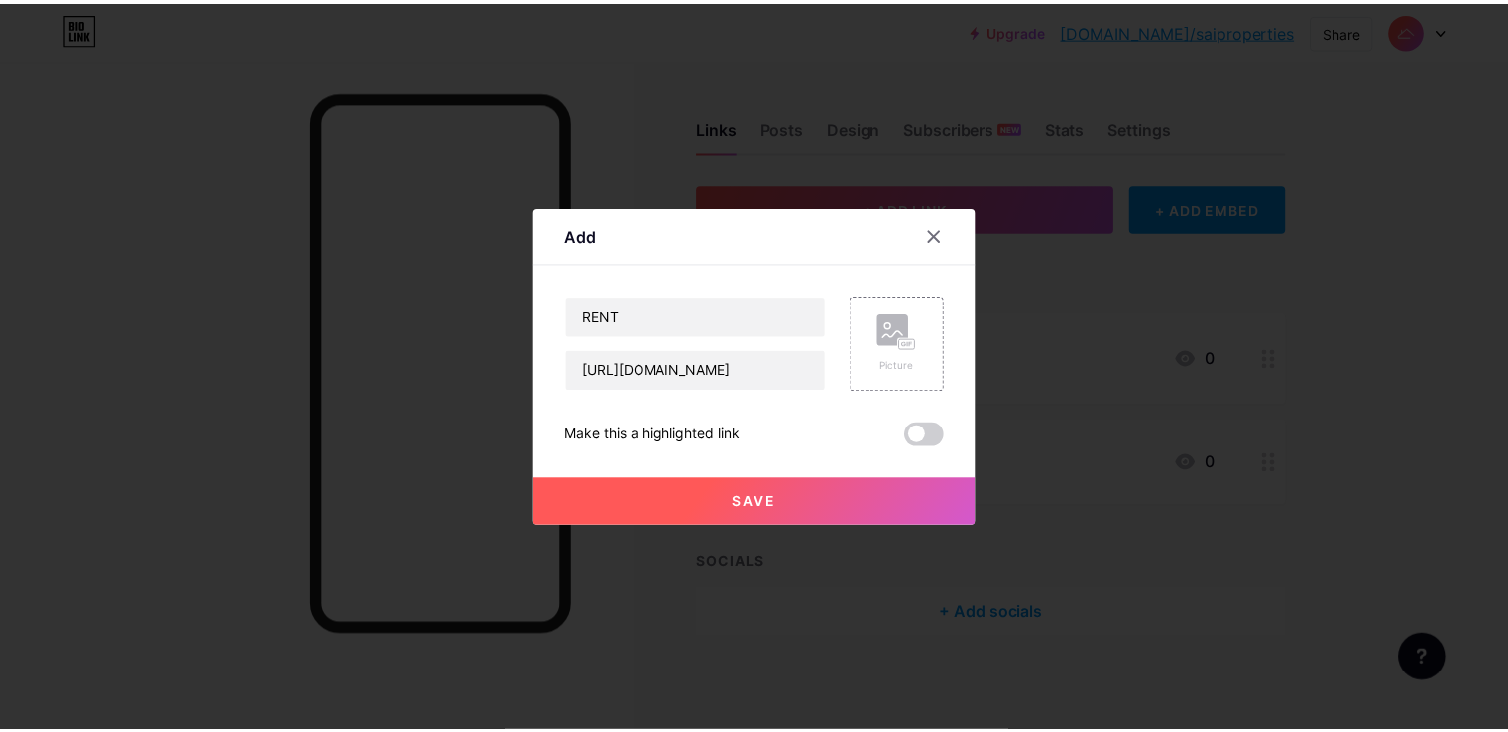
scroll to position [0, 0]
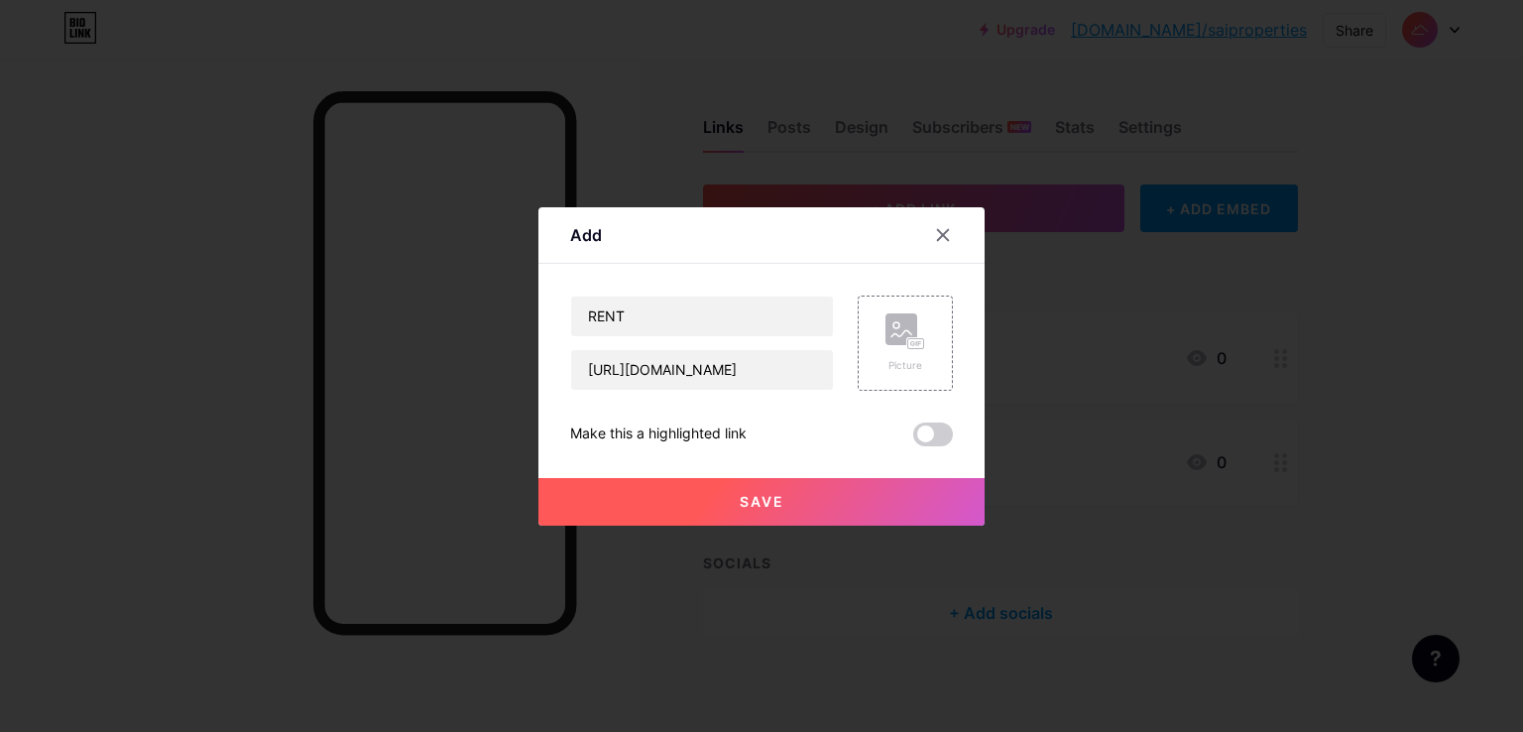
click at [864, 510] on button "Save" at bounding box center [761, 502] width 446 height 48
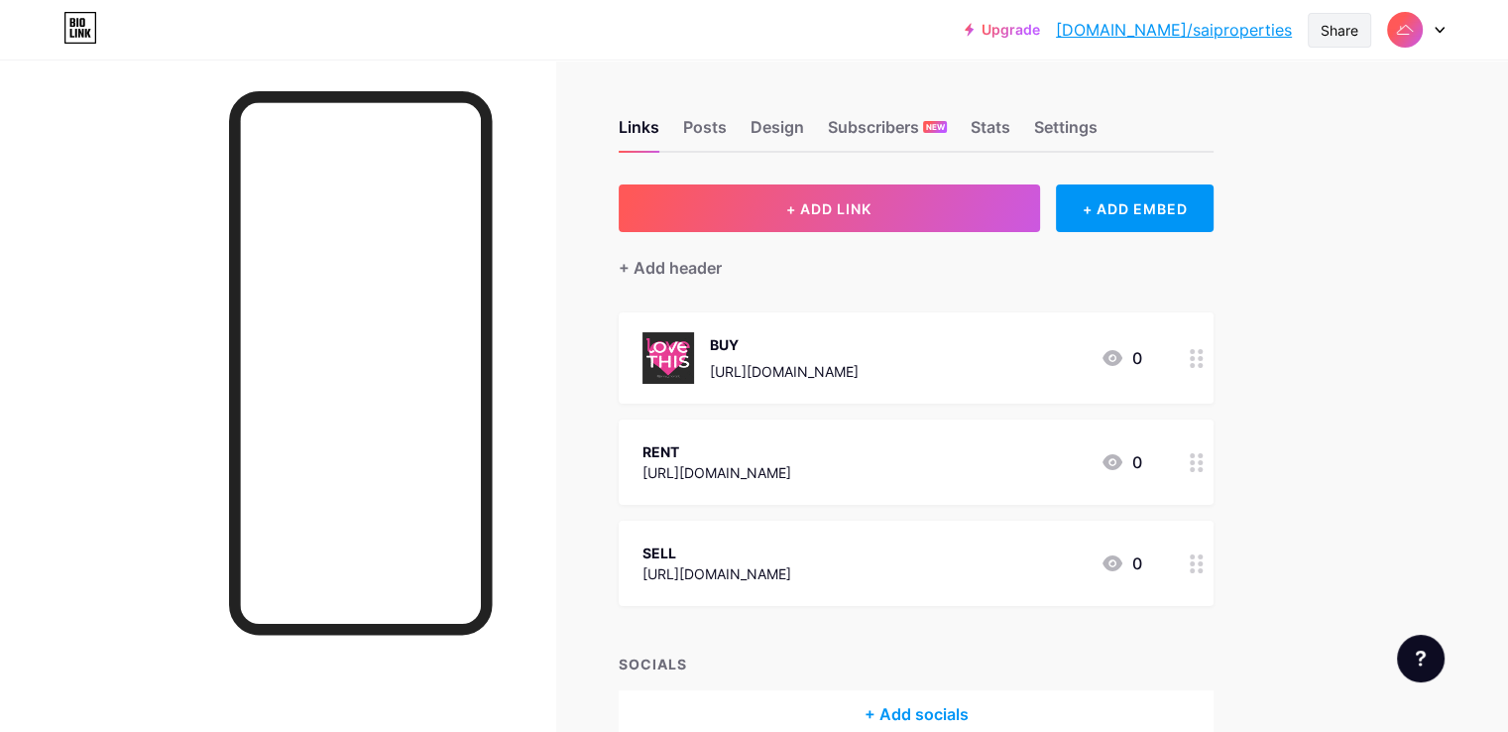
click at [1320, 29] on div "Share" at bounding box center [1339, 30] width 38 height 21
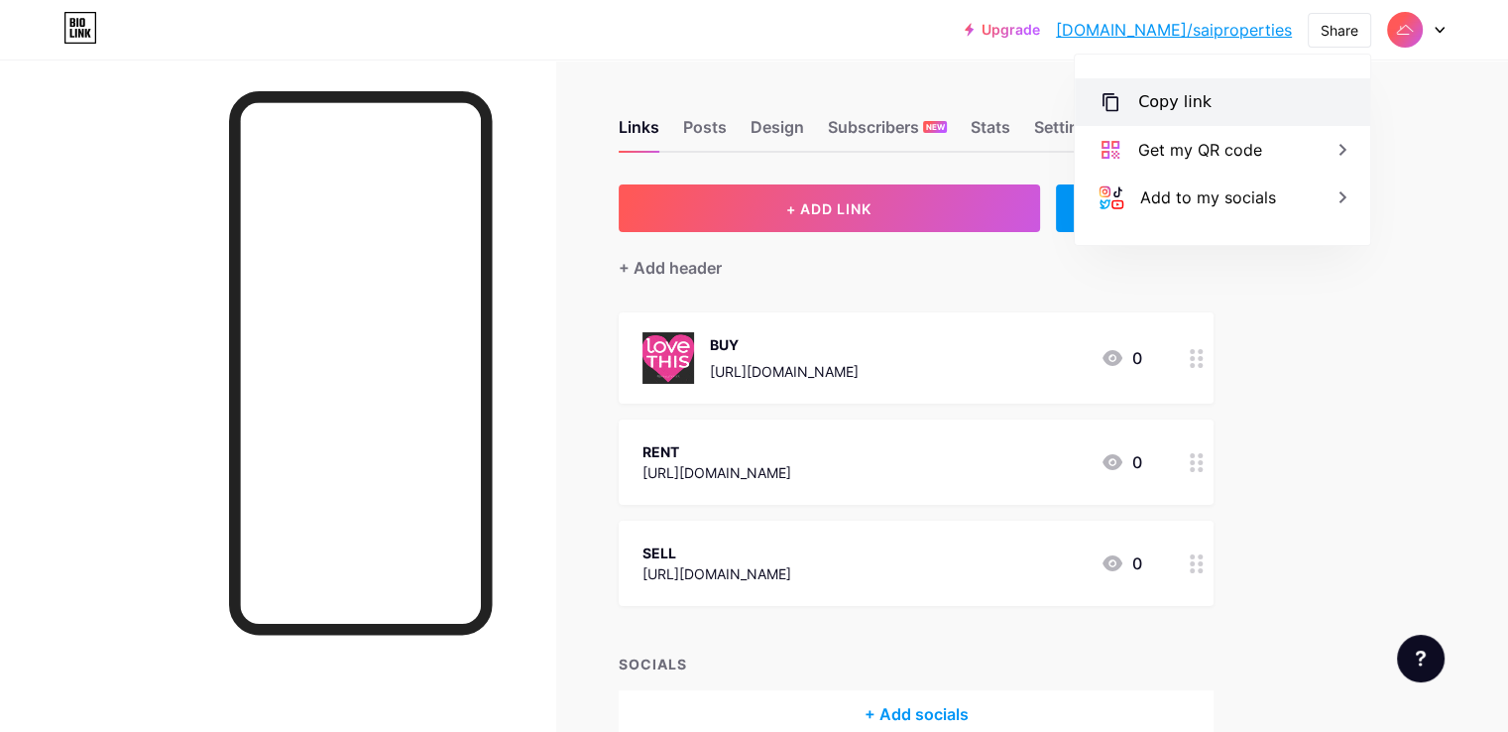
click at [1130, 90] on div "Copy link" at bounding box center [1222, 102] width 295 height 48
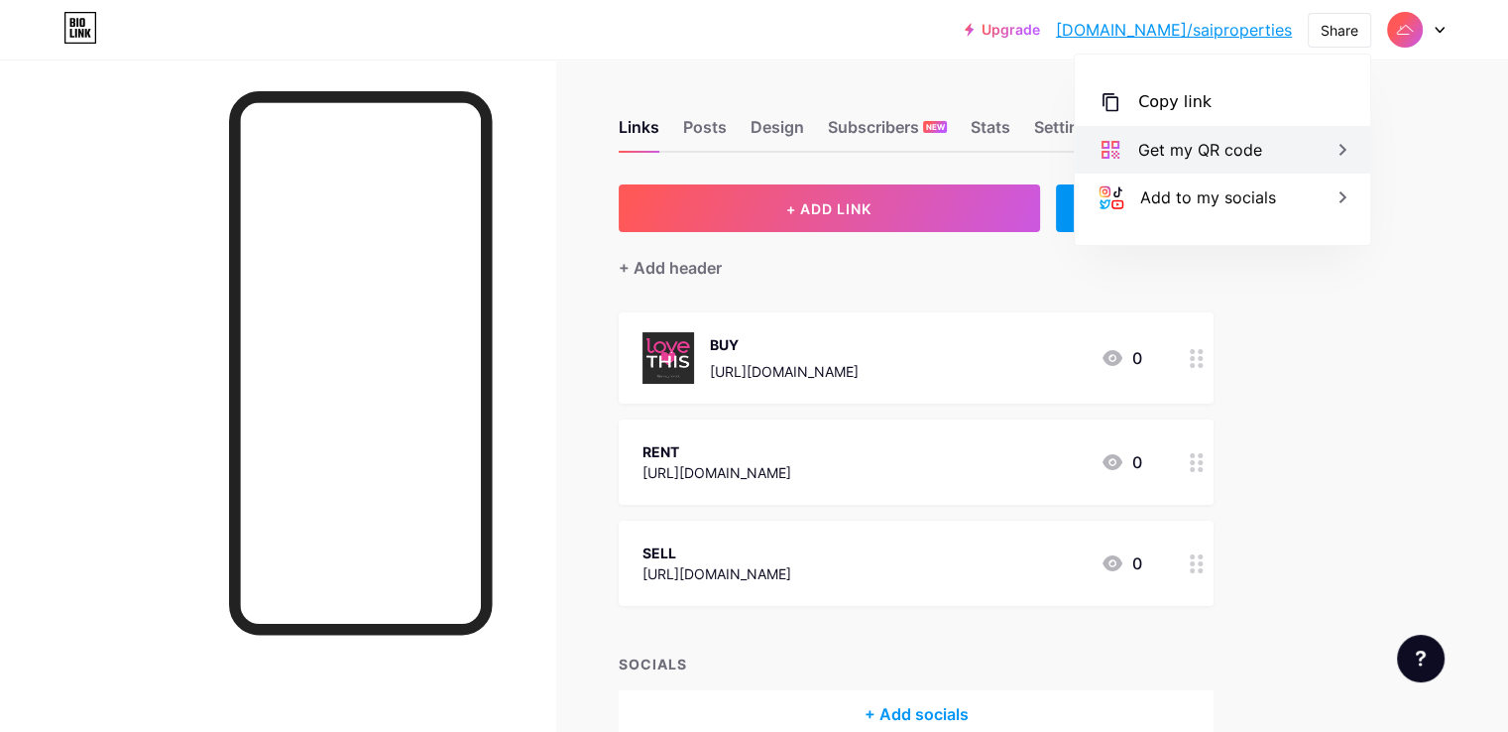
click at [1278, 138] on div "Get my QR code" at bounding box center [1222, 150] width 295 height 48
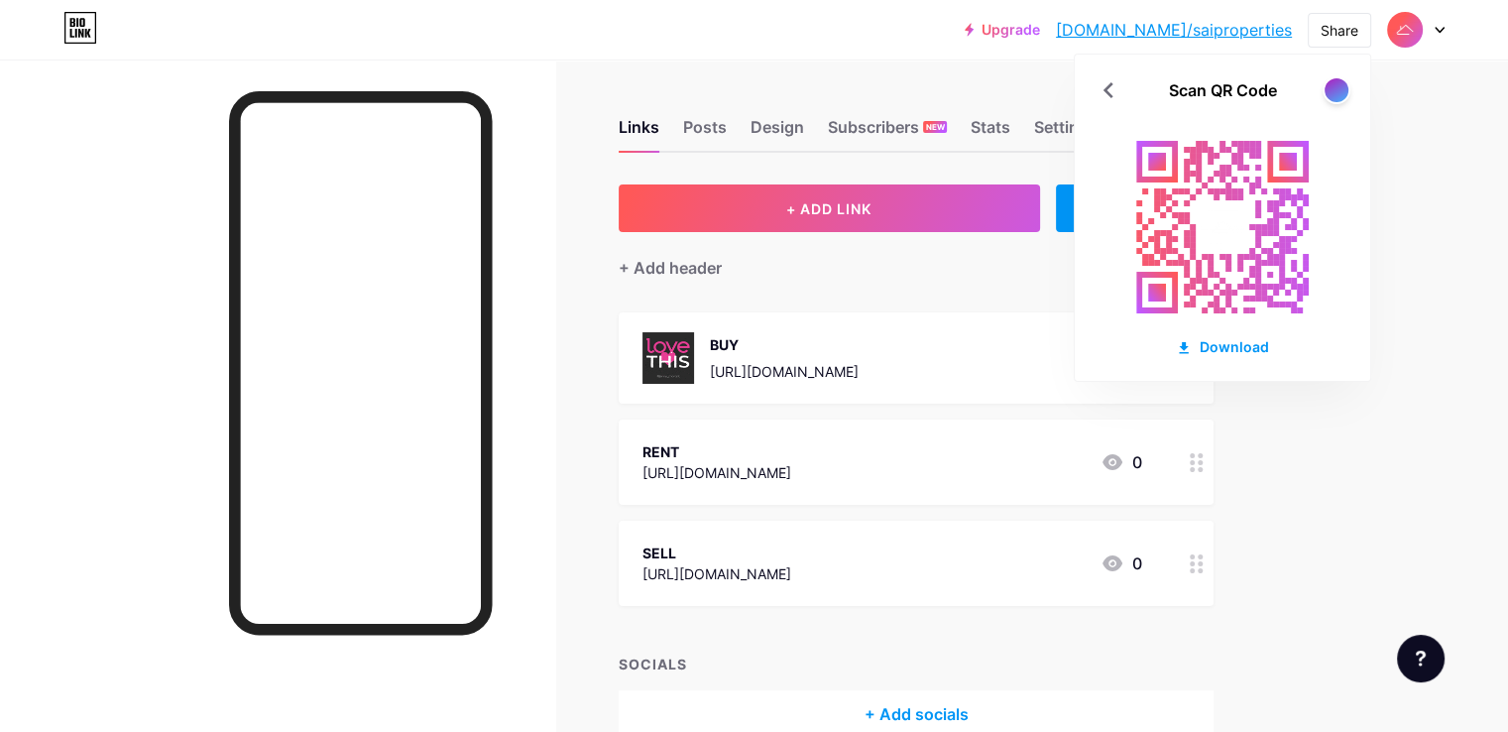
click at [1297, 406] on div "Links Posts Design Subscribers NEW Stats Settings + ADD LINK + ADD EMBED + Add …" at bounding box center [648, 447] width 1297 height 777
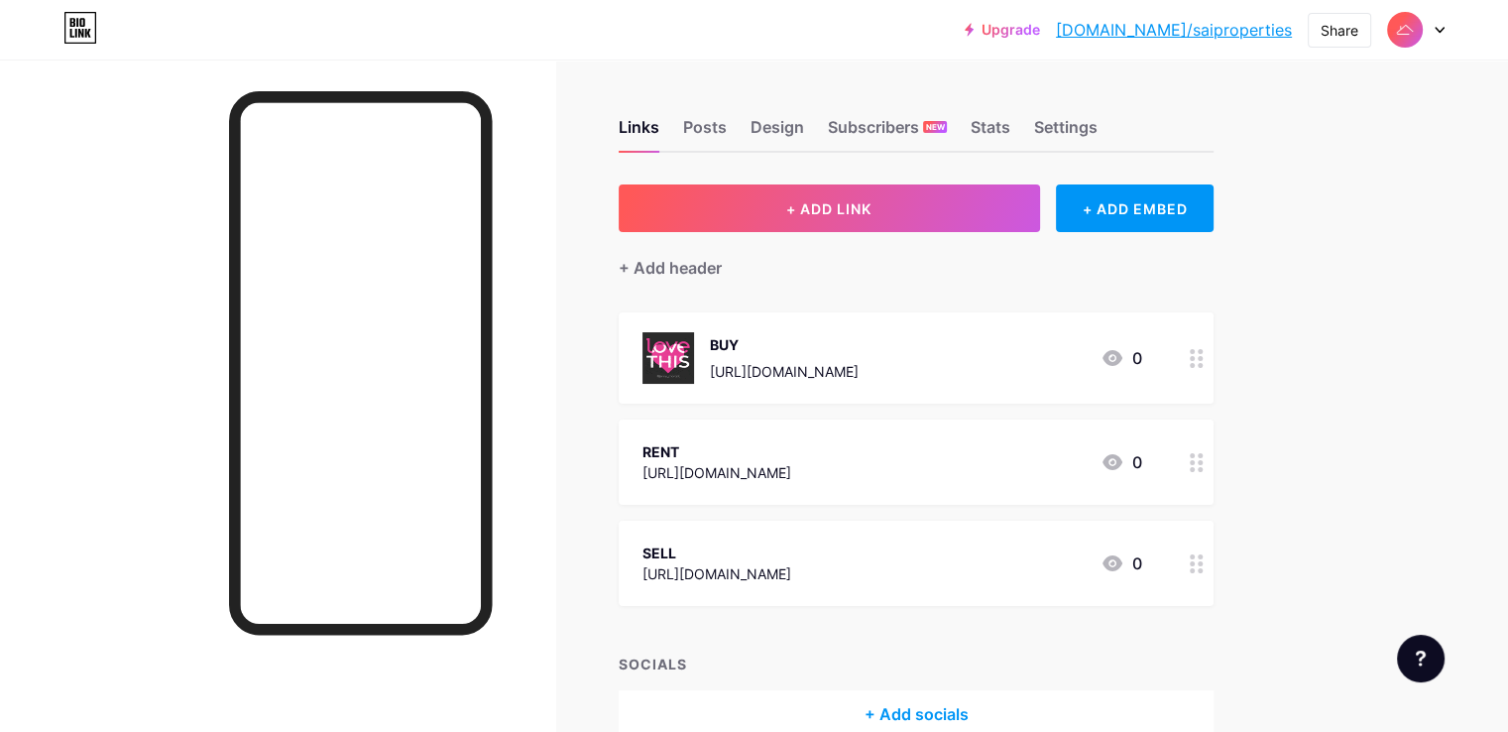
click at [1203, 359] on icon at bounding box center [1196, 358] width 14 height 19
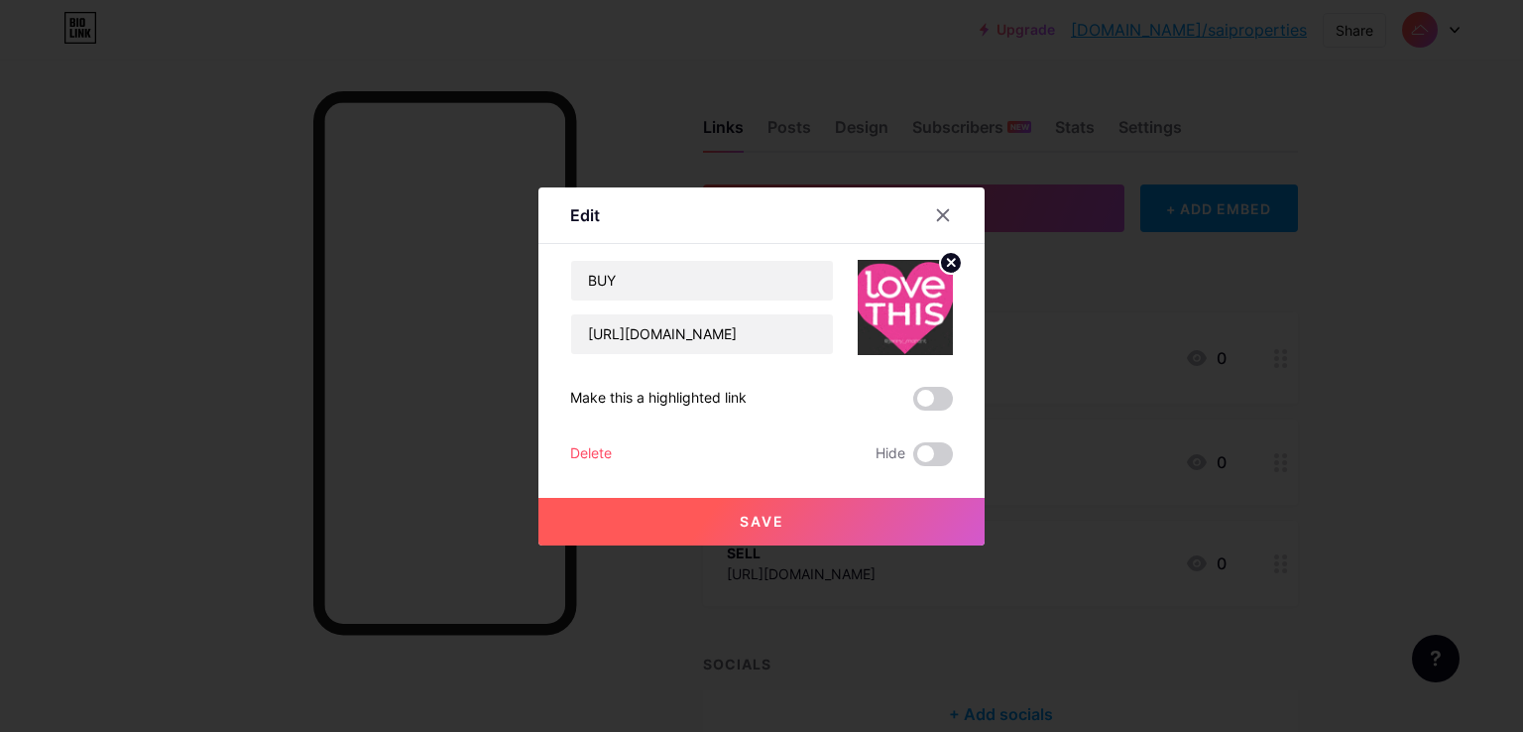
click at [944, 256] on circle at bounding box center [951, 263] width 22 height 22
click at [885, 310] on icon at bounding box center [905, 296] width 40 height 37
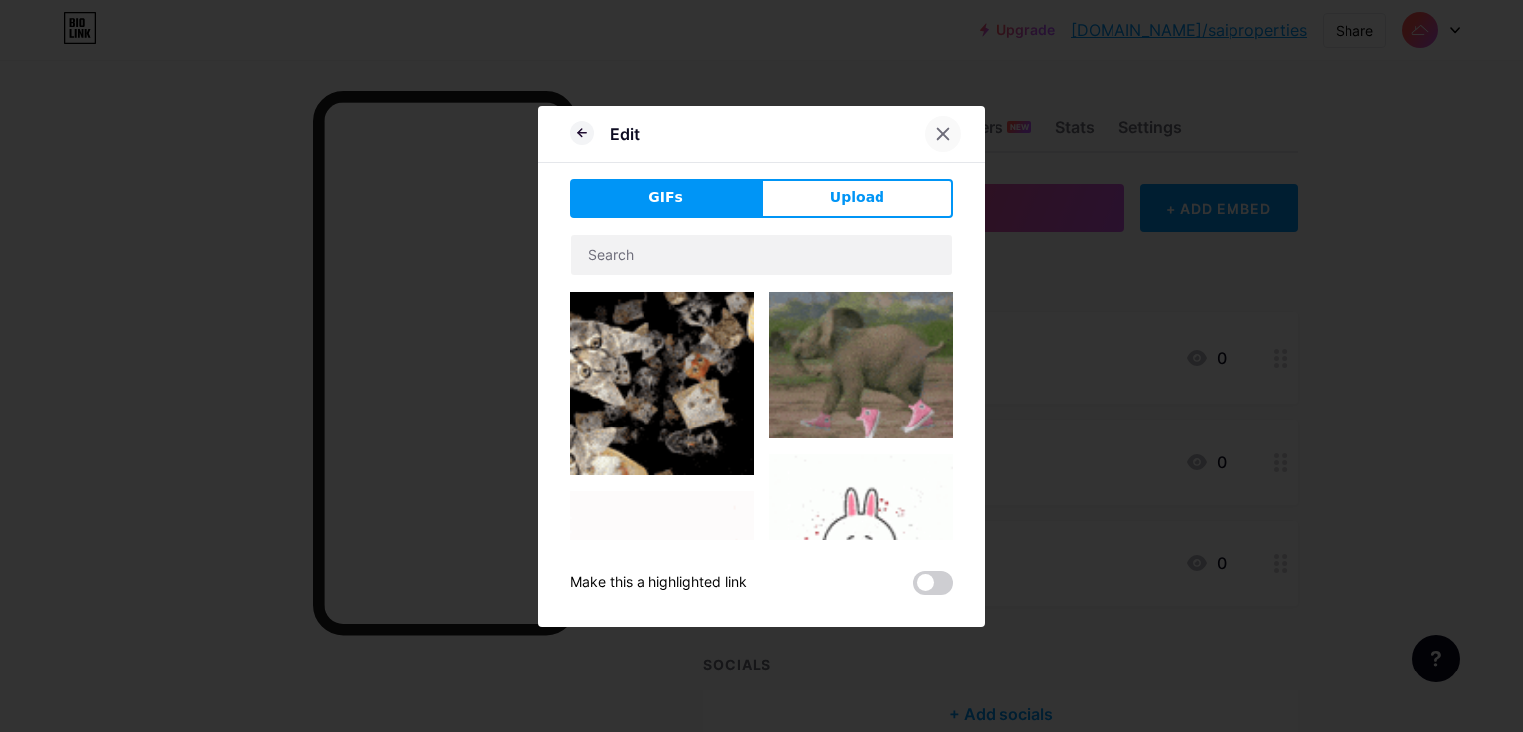
click at [942, 135] on icon at bounding box center [943, 134] width 16 height 16
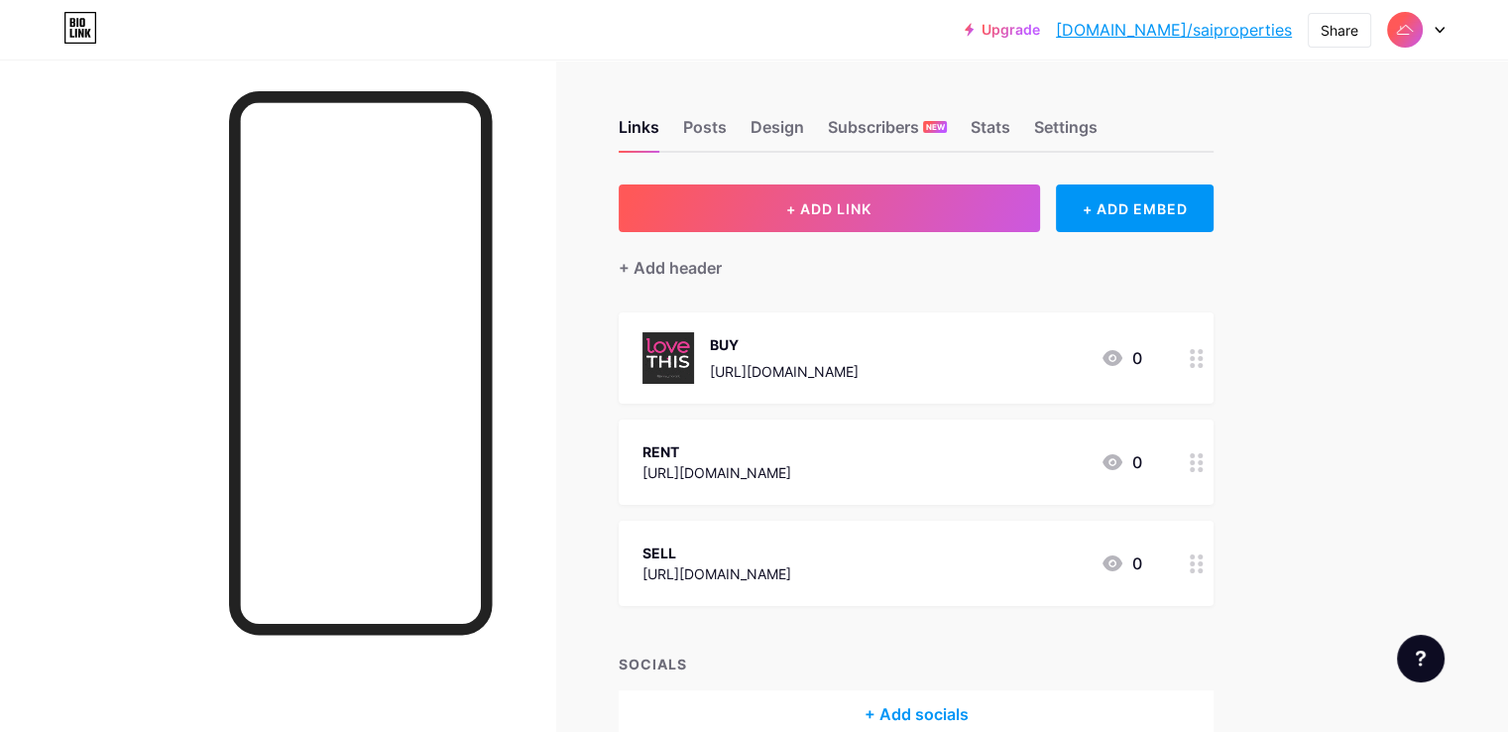
click at [1213, 369] on div at bounding box center [1197, 357] width 34 height 91
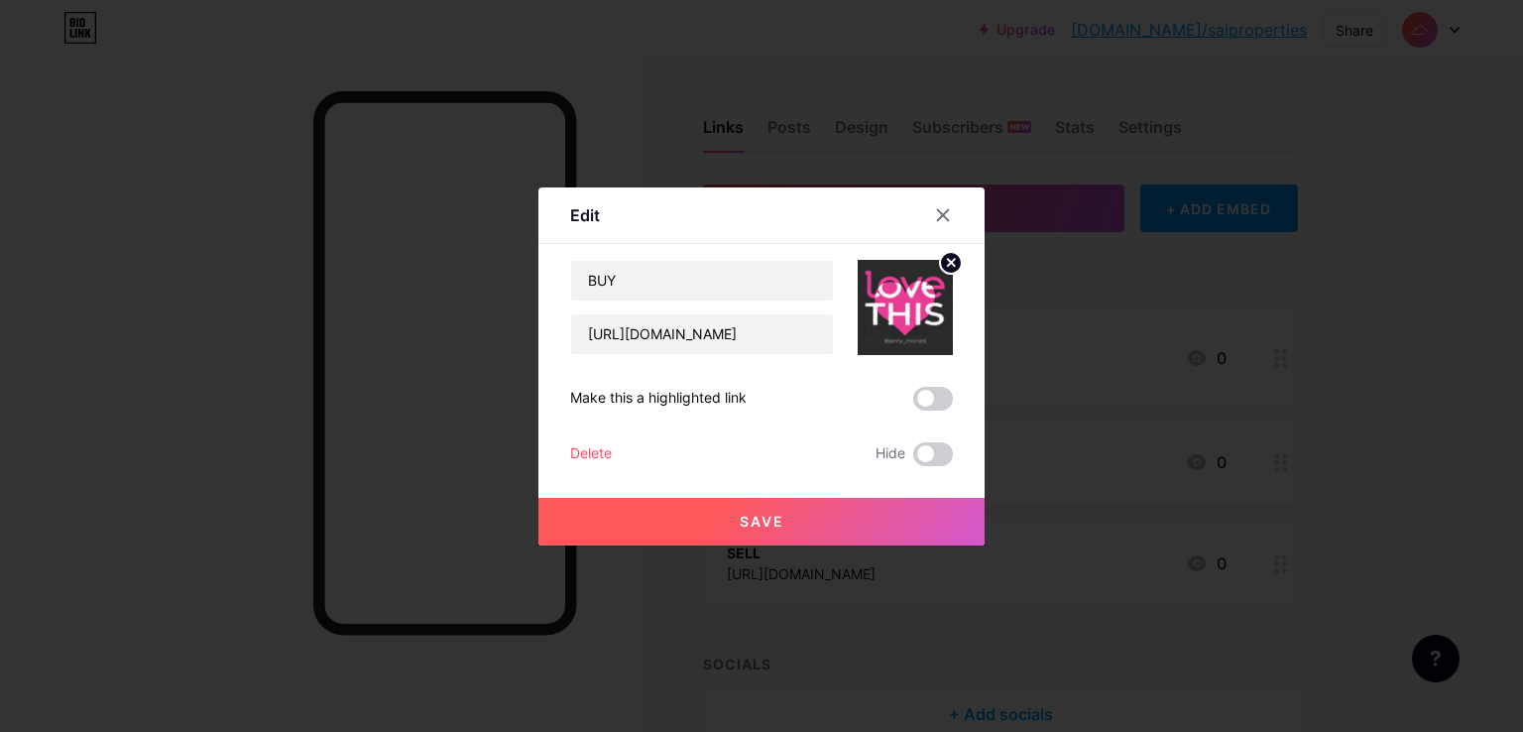
click at [944, 256] on circle at bounding box center [951, 263] width 22 height 22
click at [741, 516] on span "Save" at bounding box center [761, 520] width 45 height 17
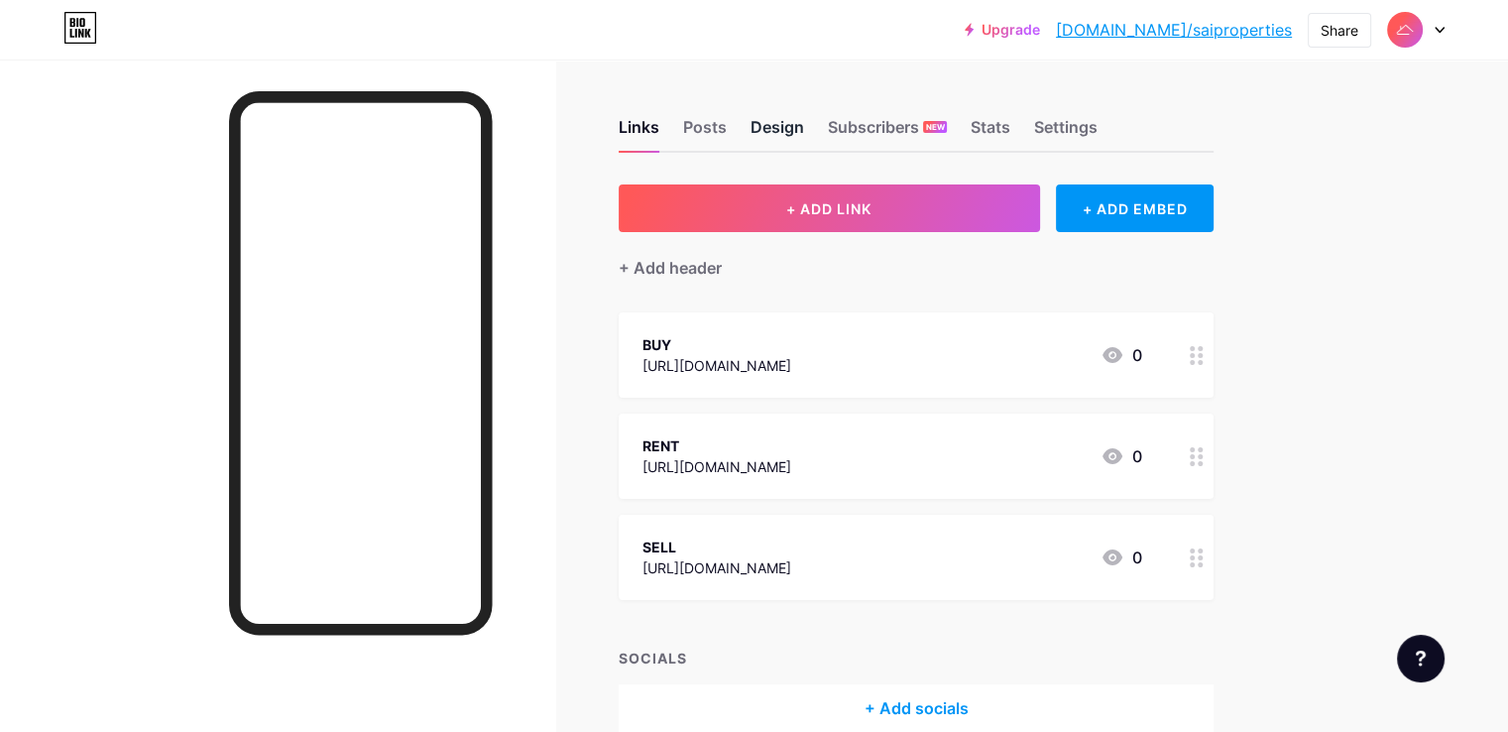
click at [804, 134] on div "Design" at bounding box center [777, 133] width 54 height 36
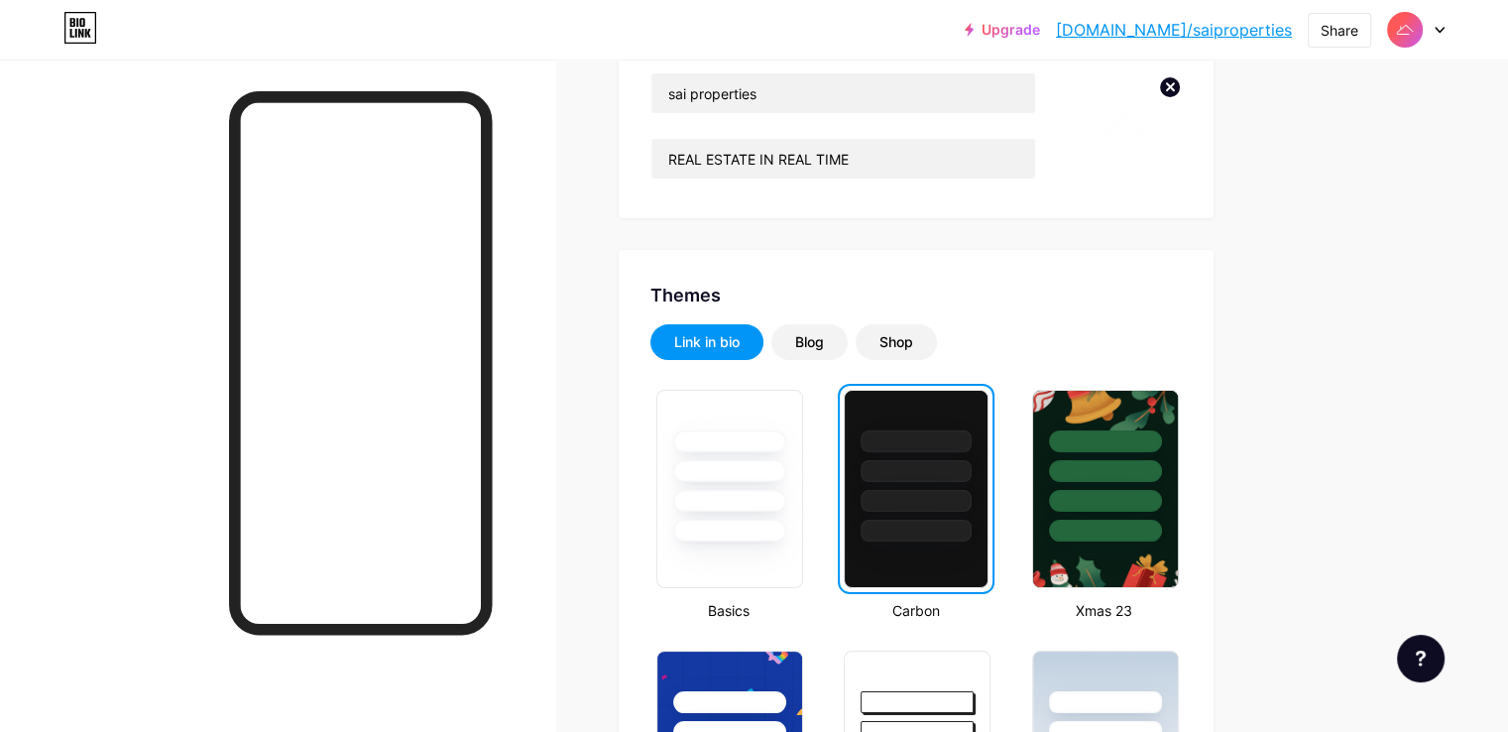
scroll to position [442, 0]
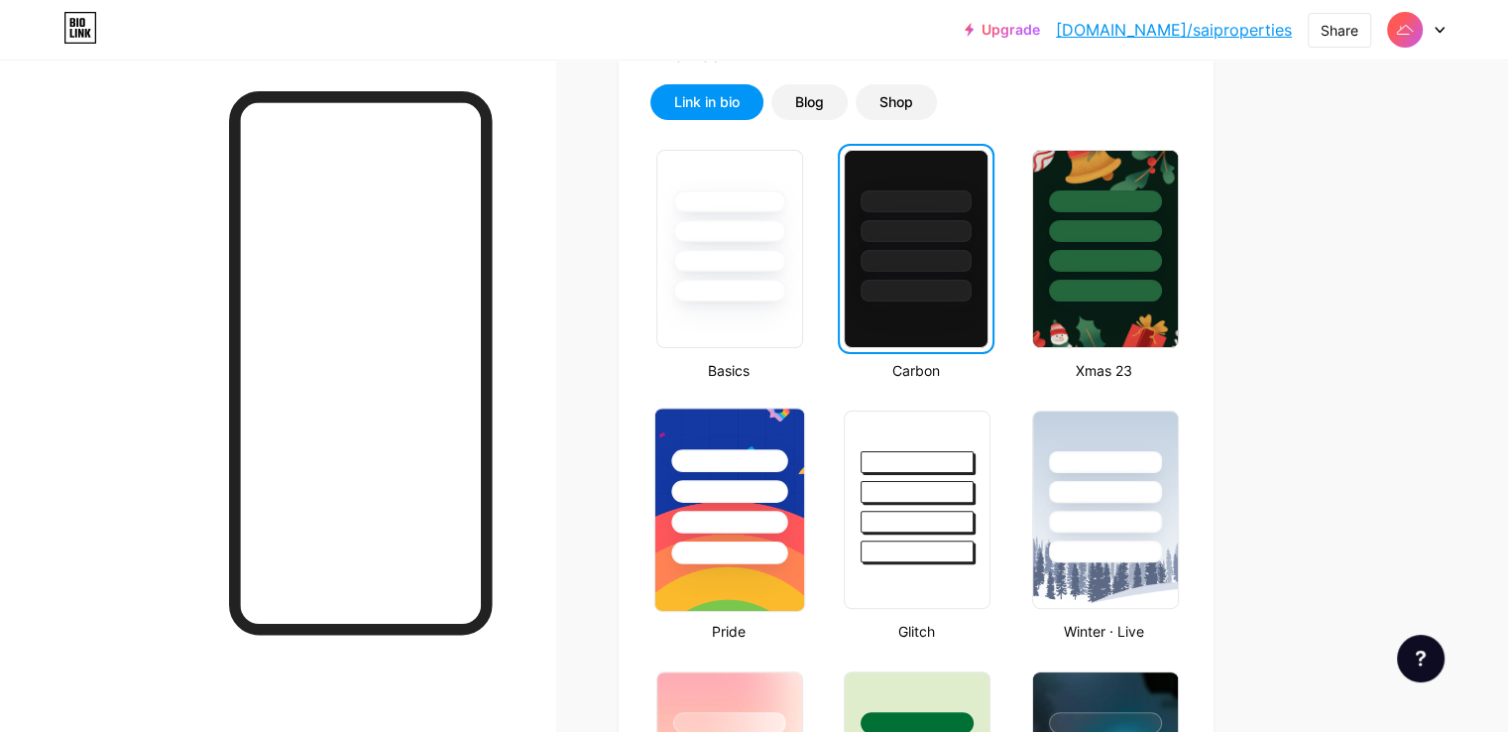
click at [787, 492] on div at bounding box center [729, 491] width 116 height 23
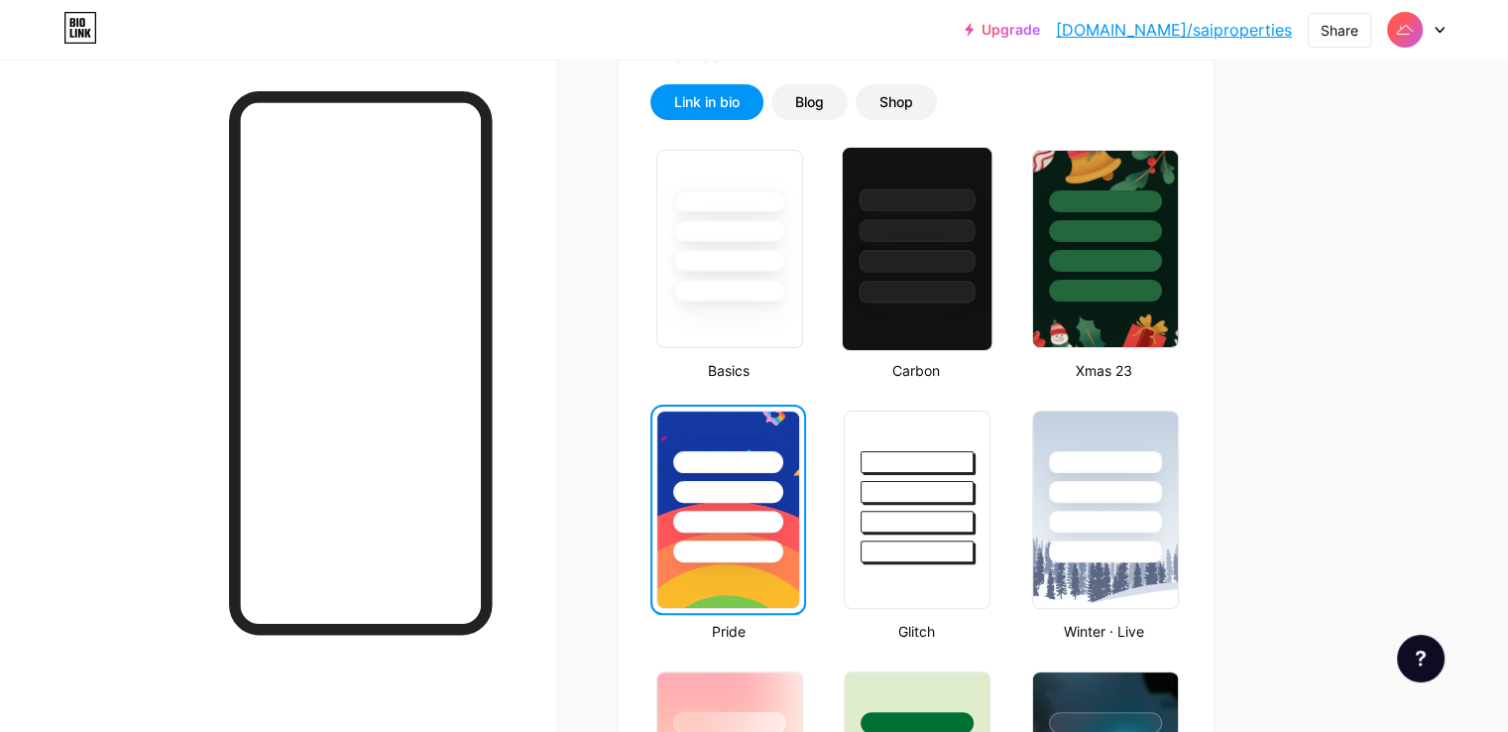
click at [992, 323] on div at bounding box center [917, 249] width 151 height 204
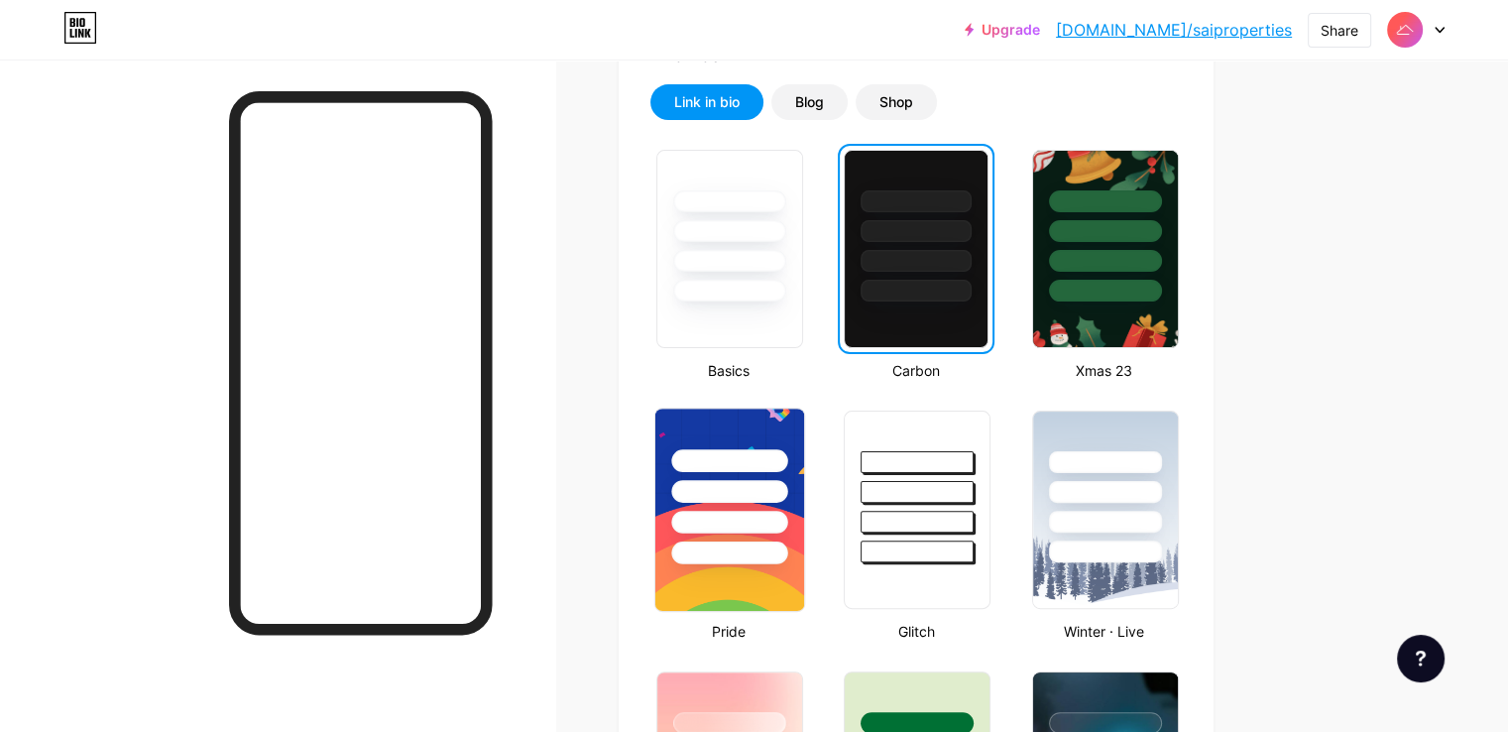
click at [787, 461] on div at bounding box center [729, 460] width 116 height 23
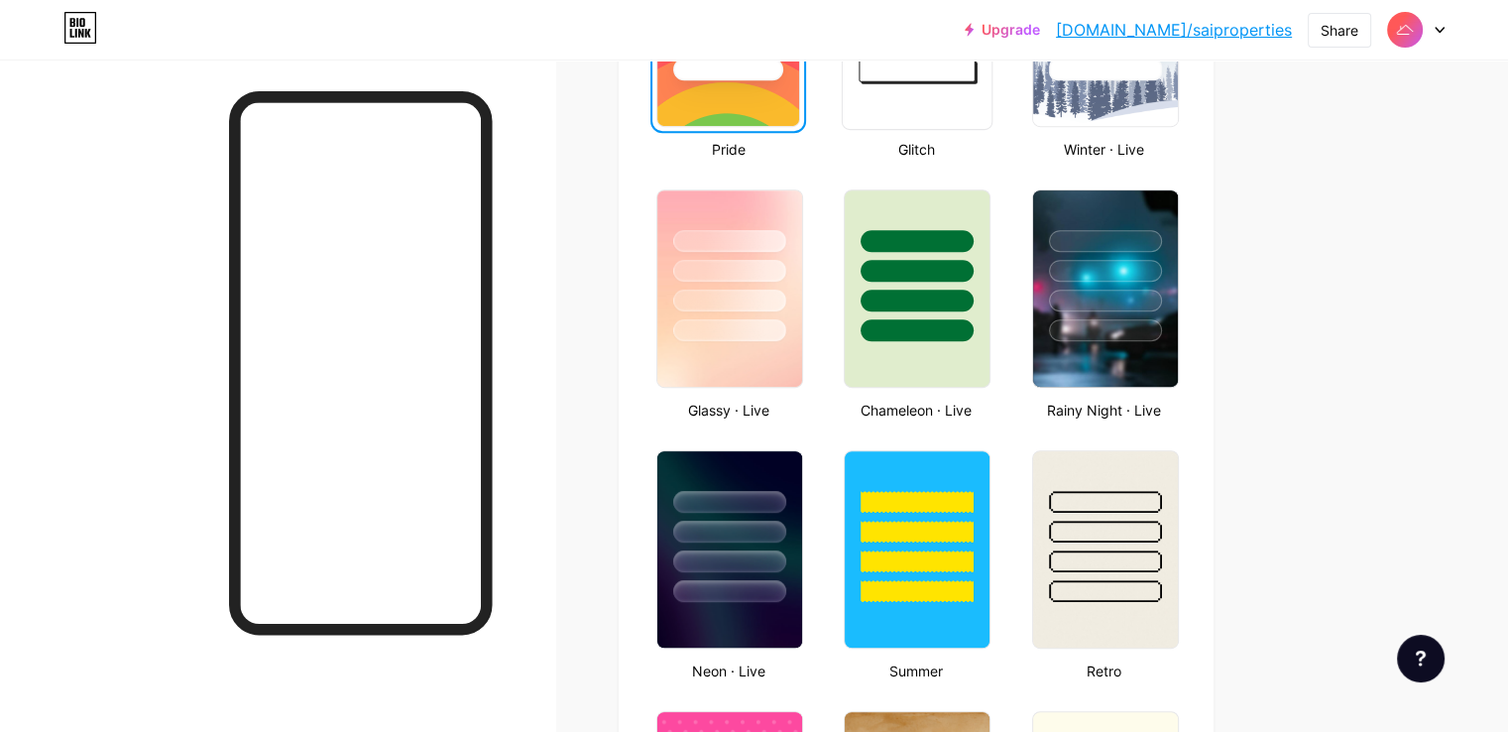
scroll to position [0, 0]
